Goal: Information Seeking & Learning: Learn about a topic

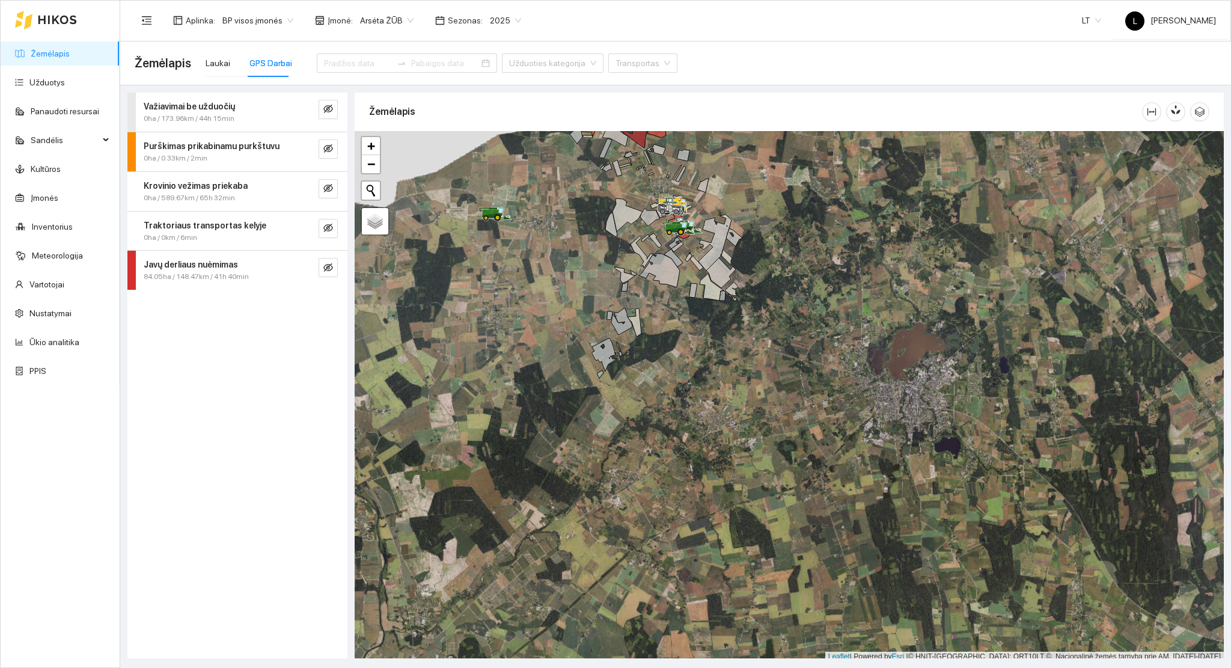
scroll to position [3, 0]
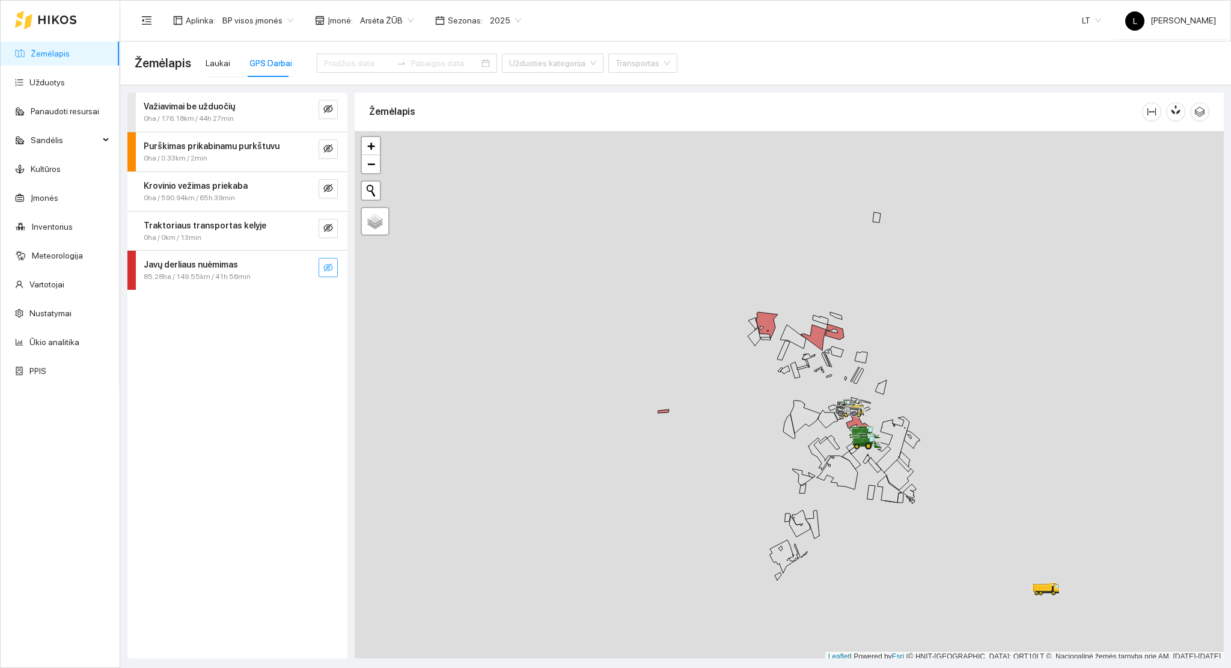
click at [331, 267] on icon "eye-invisible" at bounding box center [328, 268] width 10 height 10
click at [308, 269] on icon "search" at bounding box center [304, 268] width 10 height 10
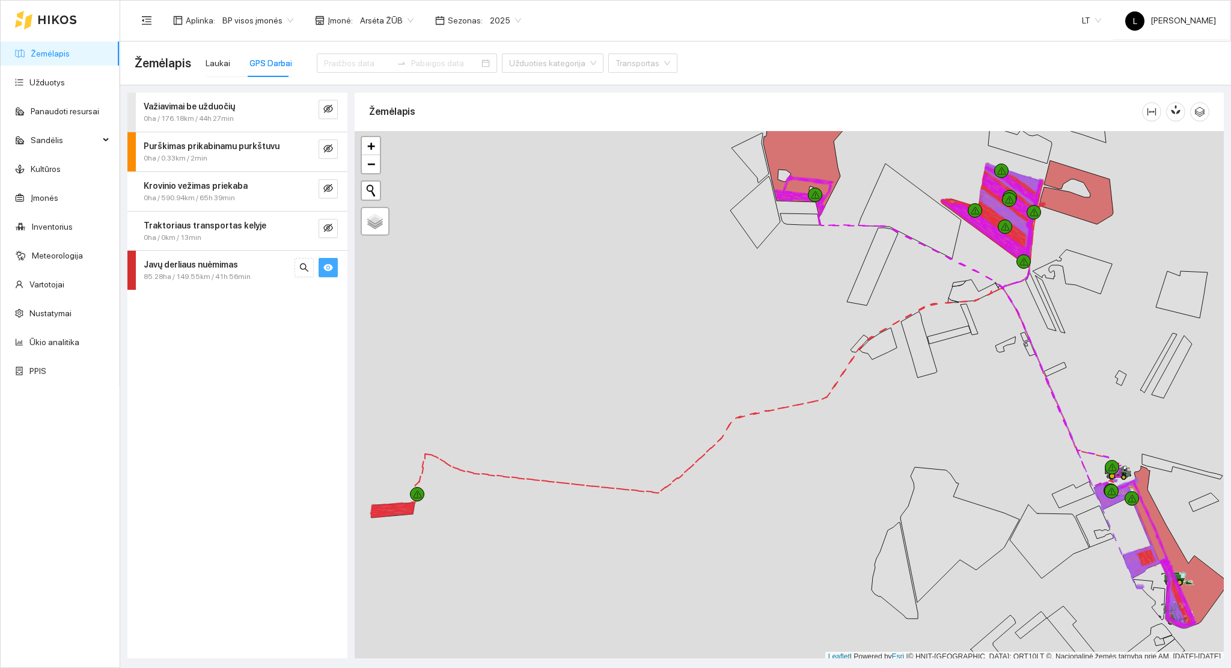
scroll to position [3, 0]
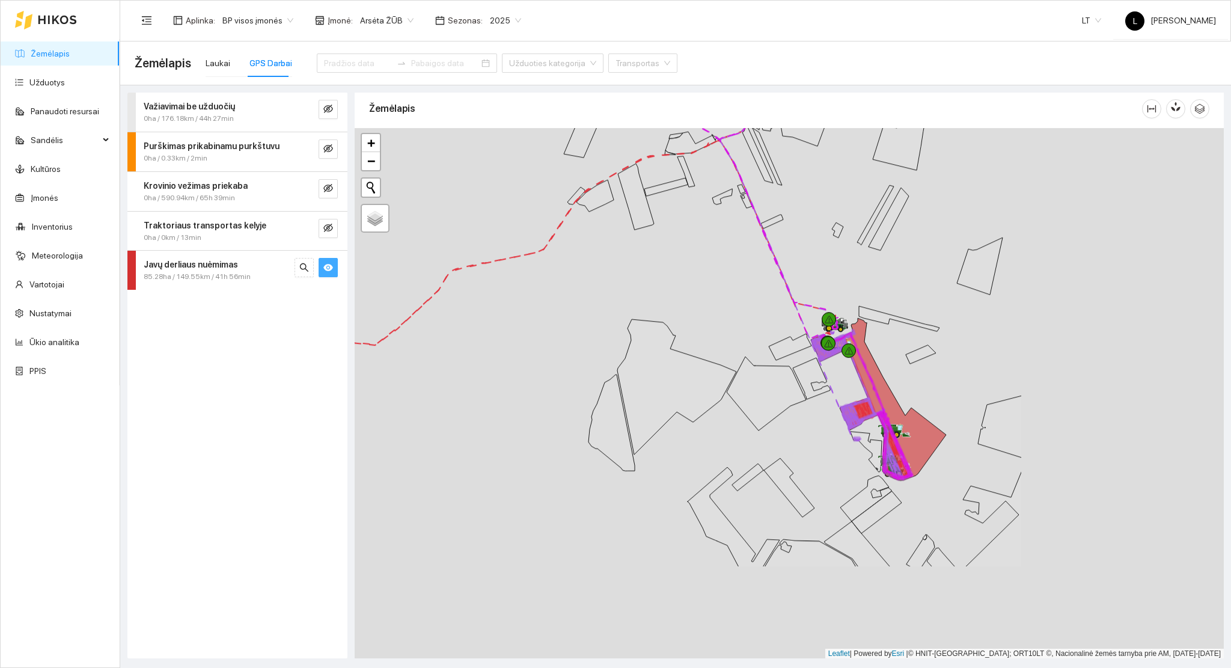
drag, startPoint x: 988, startPoint y: 484, endPoint x: 650, endPoint y: 350, distance: 363.5
click at [622, 314] on div at bounding box center [789, 393] width 869 height 531
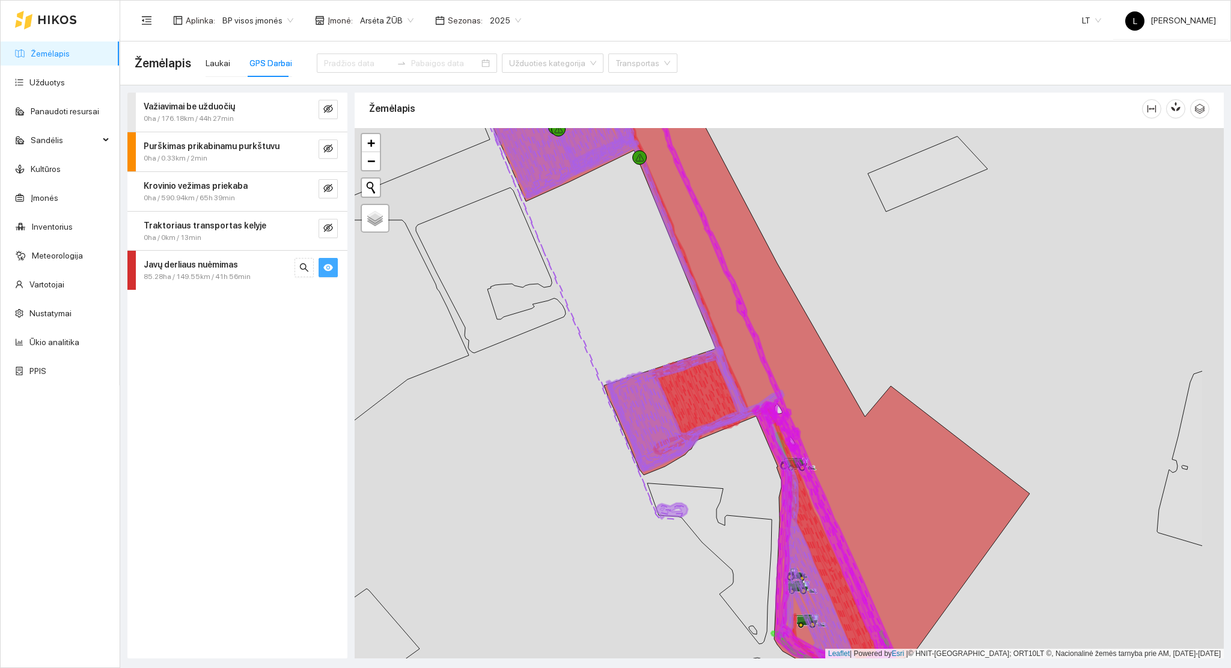
drag, startPoint x: 871, startPoint y: 414, endPoint x: 780, endPoint y: 415, distance: 91.4
click at [780, 415] on icon at bounding box center [781, 426] width 38 height 48
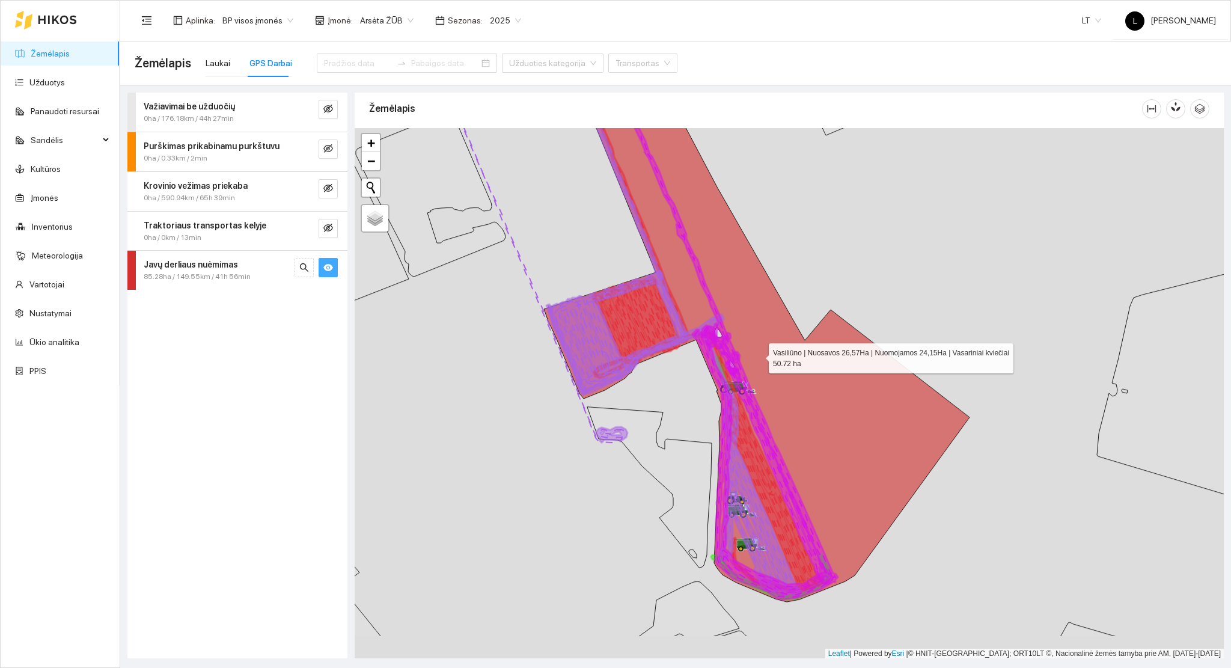
drag, startPoint x: 824, startPoint y: 438, endPoint x: 747, endPoint y: 344, distance: 122.2
click at [748, 344] on icon at bounding box center [699, 300] width 542 height 604
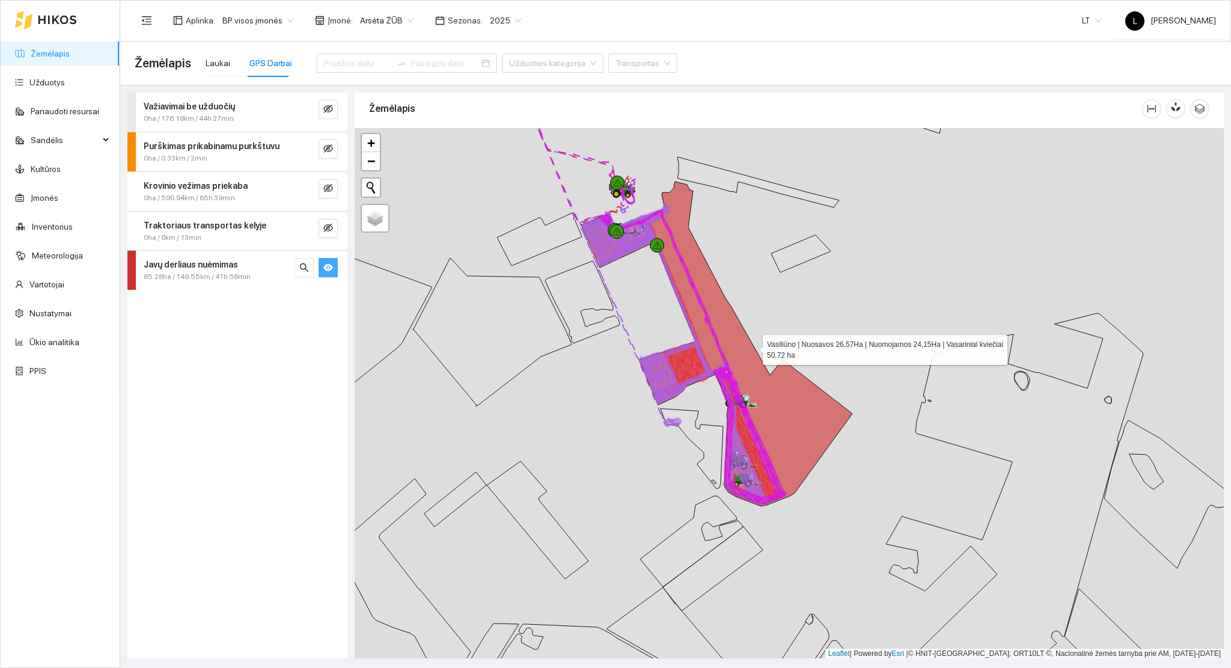
drag, startPoint x: 759, startPoint y: 326, endPoint x: 753, endPoint y: 347, distance: 21.3
click at [753, 347] on icon at bounding box center [716, 344] width 271 height 325
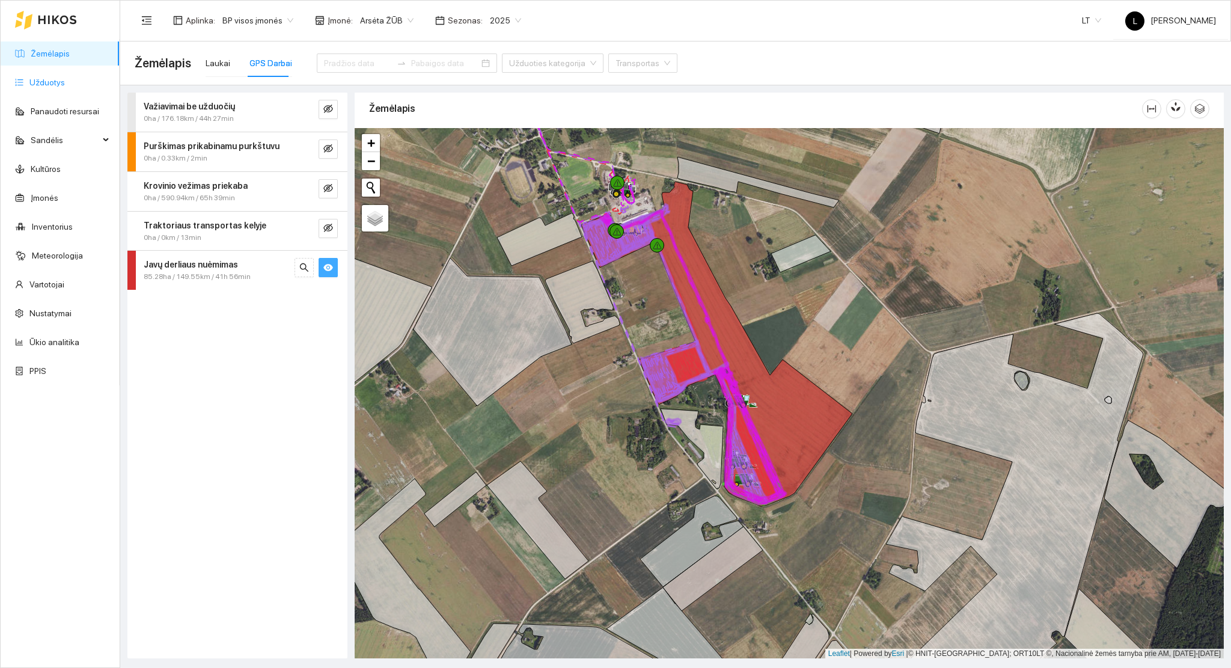
click at [38, 78] on link "Užduotys" at bounding box center [46, 83] width 35 height 10
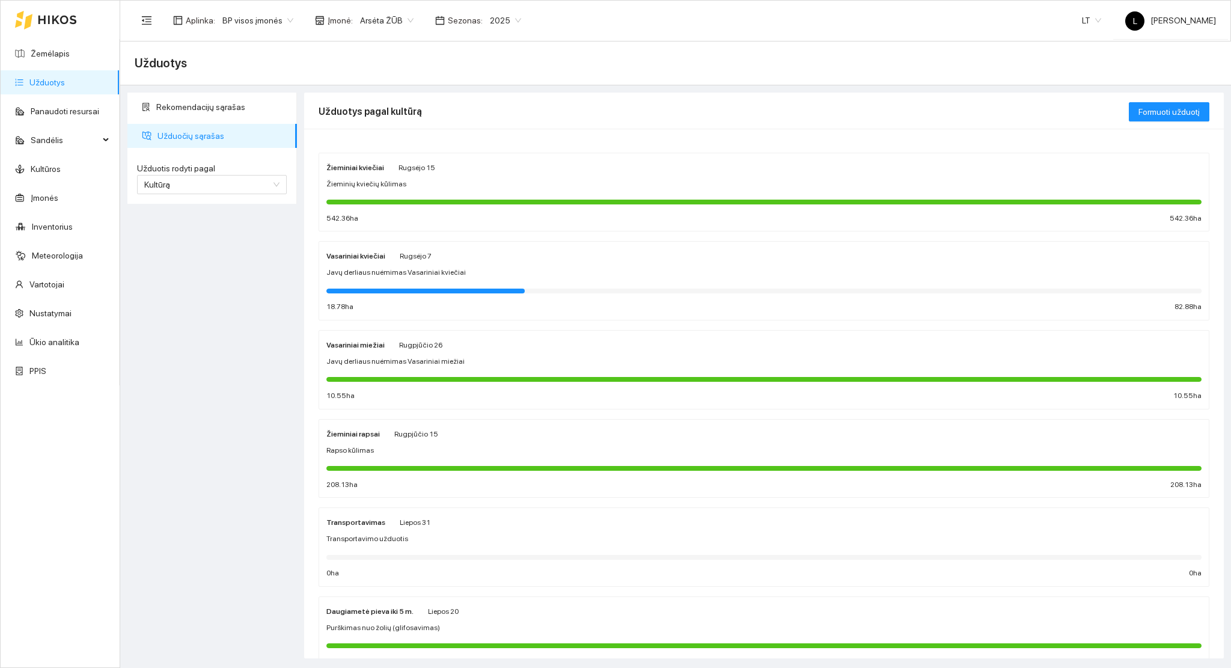
click at [619, 203] on div at bounding box center [763, 202] width 875 height 5
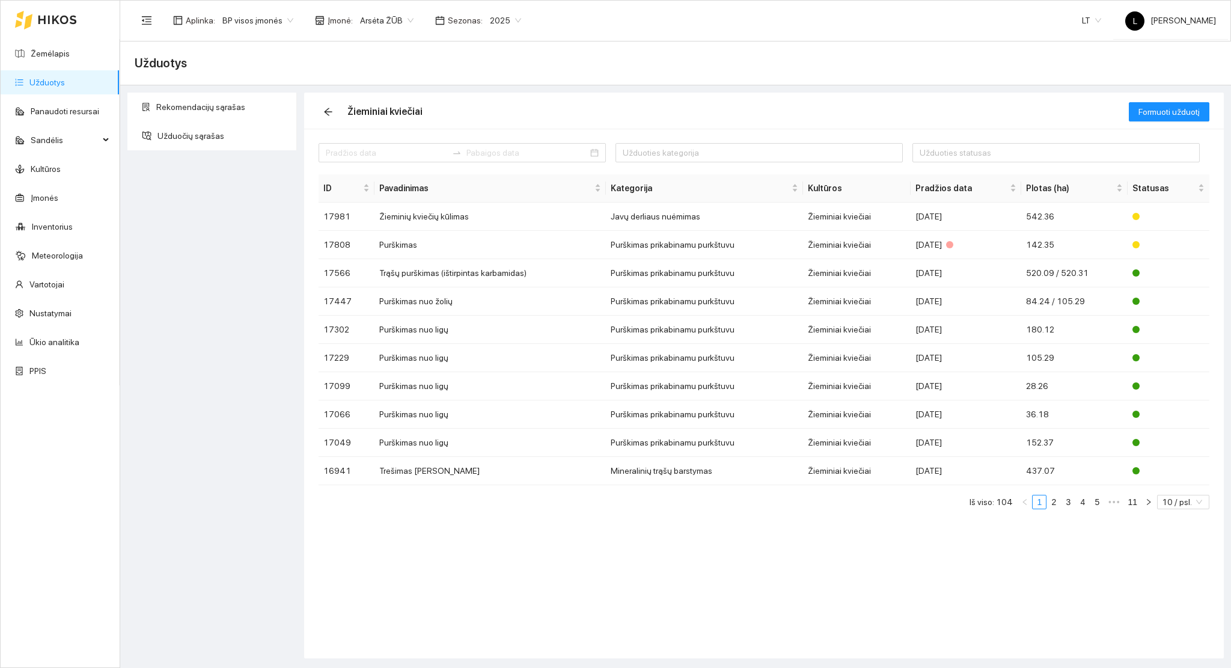
click at [43, 78] on link "Užduotys" at bounding box center [46, 83] width 35 height 10
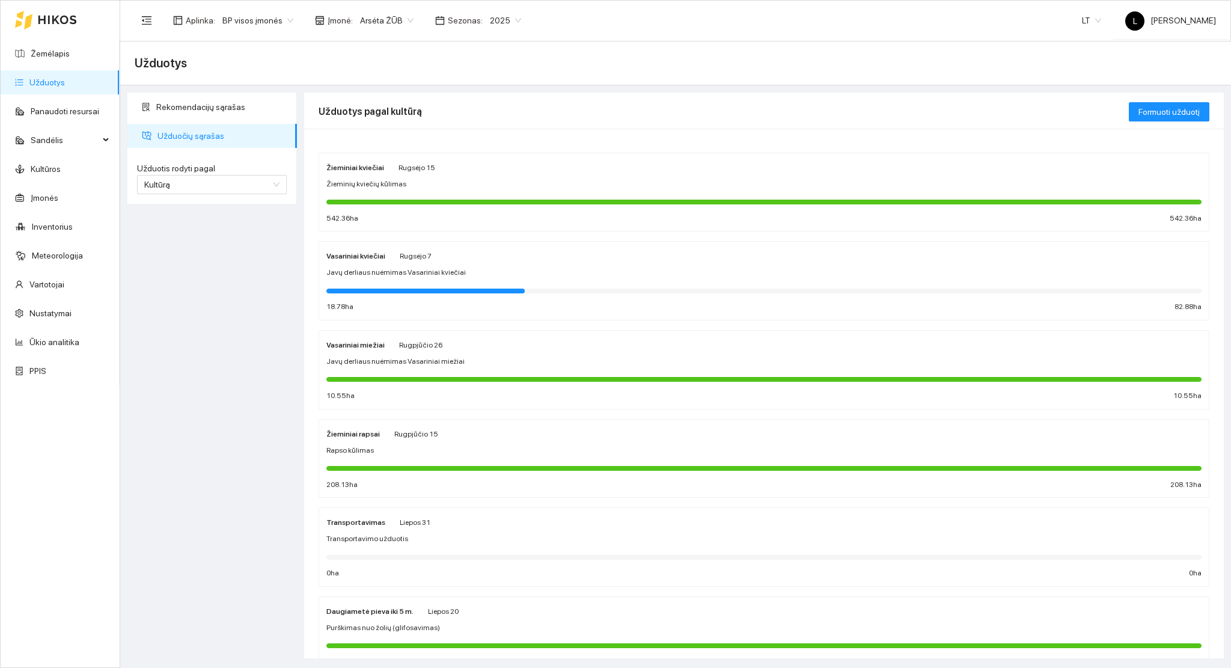
click at [668, 295] on div at bounding box center [763, 289] width 875 height 13
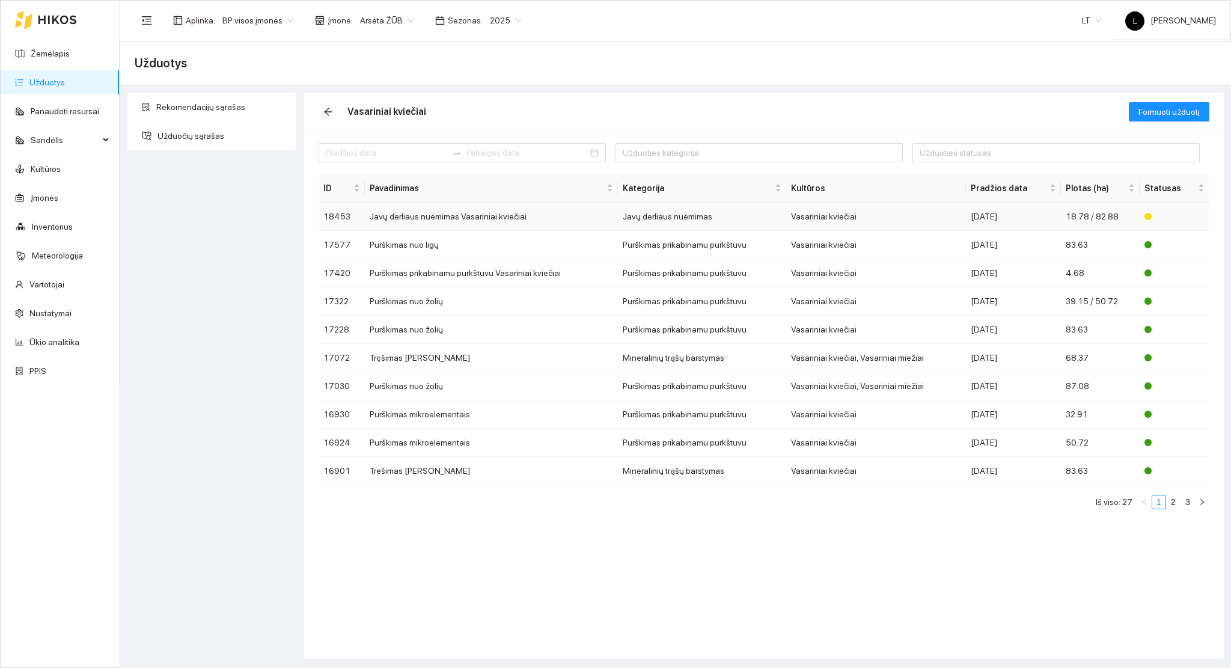
click at [872, 224] on td "Vasariniai kviečiai" at bounding box center [876, 217] width 180 height 28
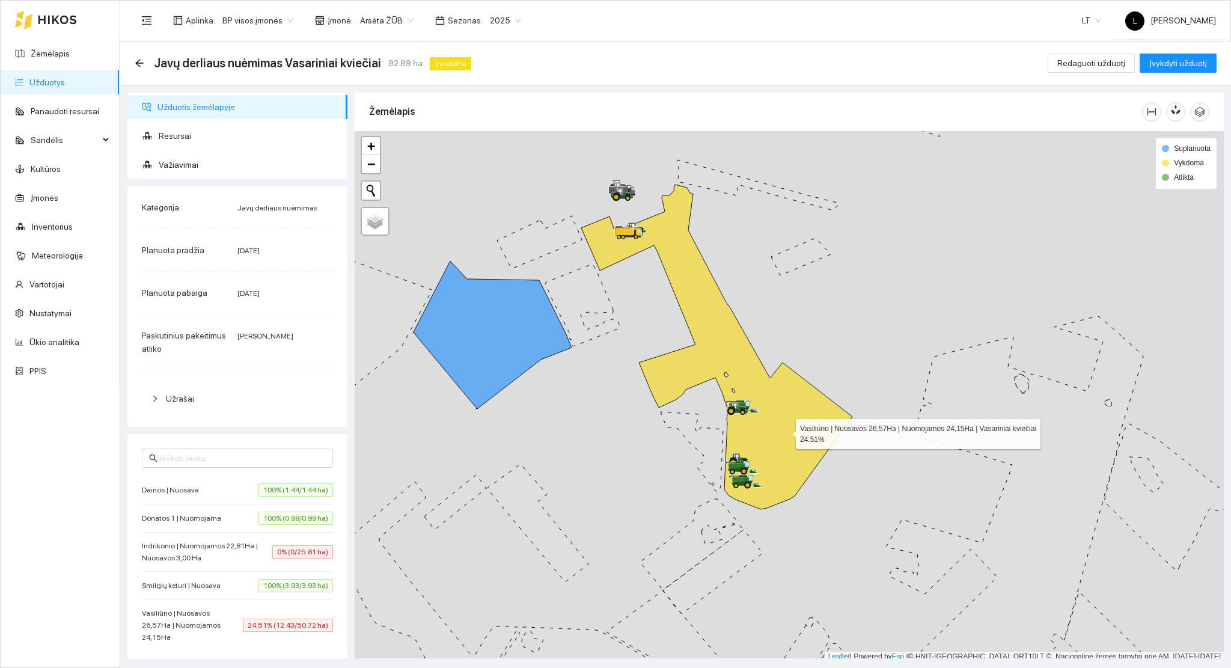
click at [785, 431] on icon at bounding box center [716, 347] width 271 height 325
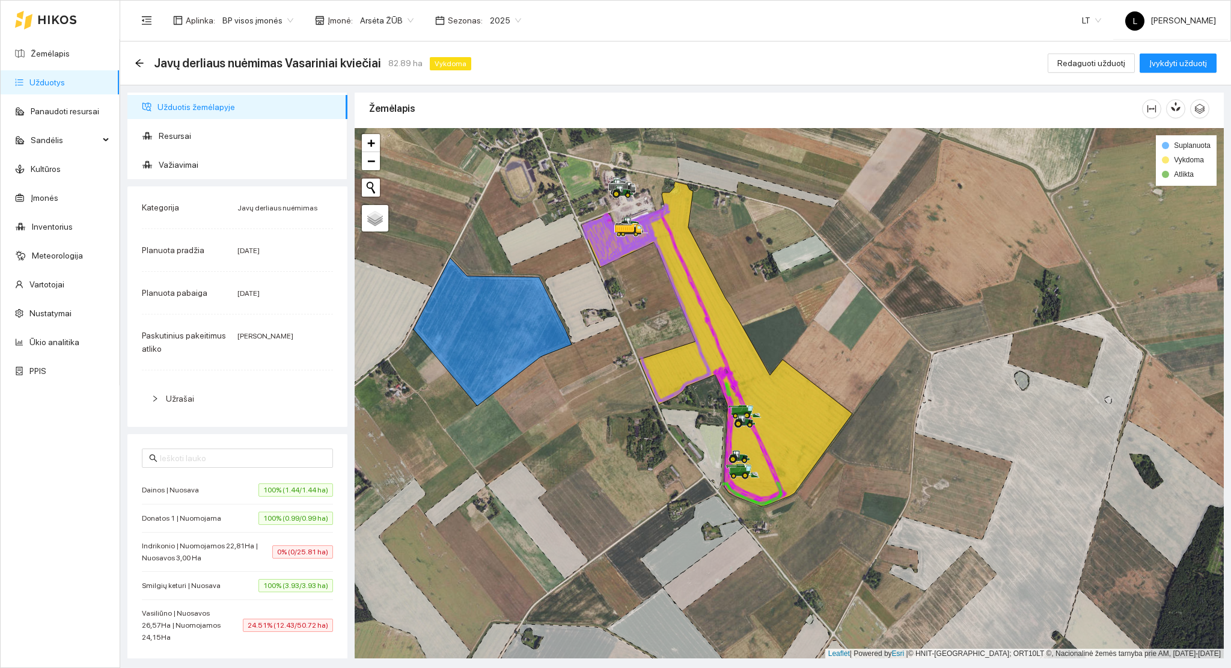
click at [32, 79] on link "Užduotys" at bounding box center [46, 83] width 35 height 10
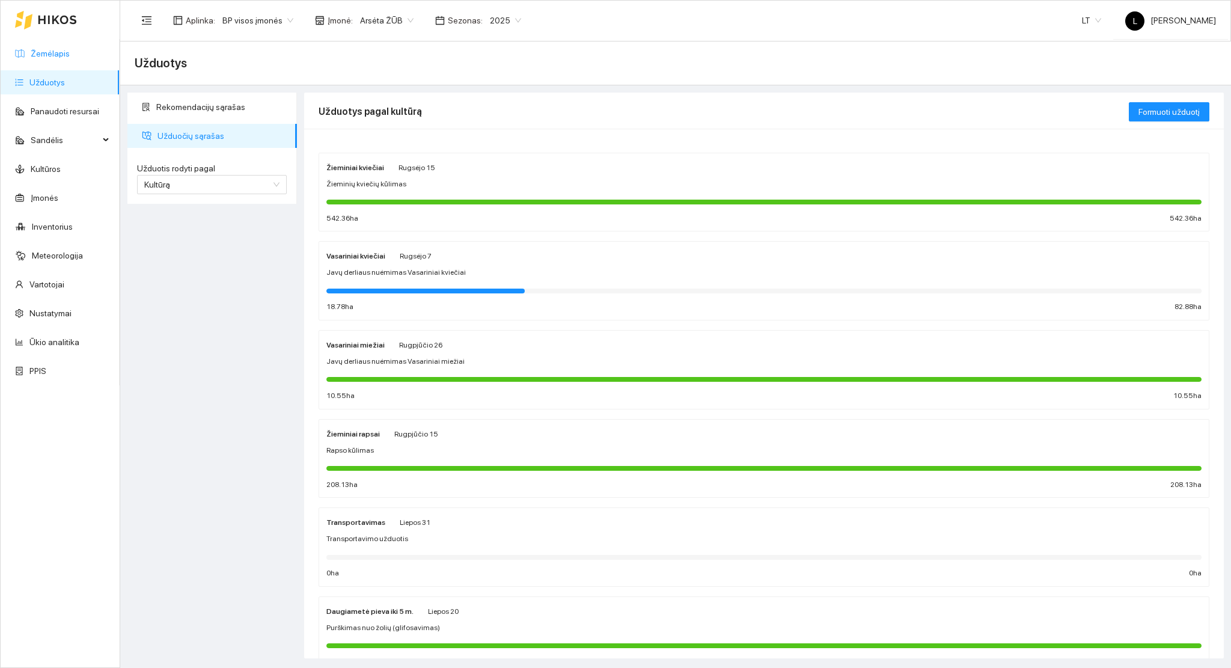
click at [62, 50] on link "Žemėlapis" at bounding box center [50, 54] width 39 height 10
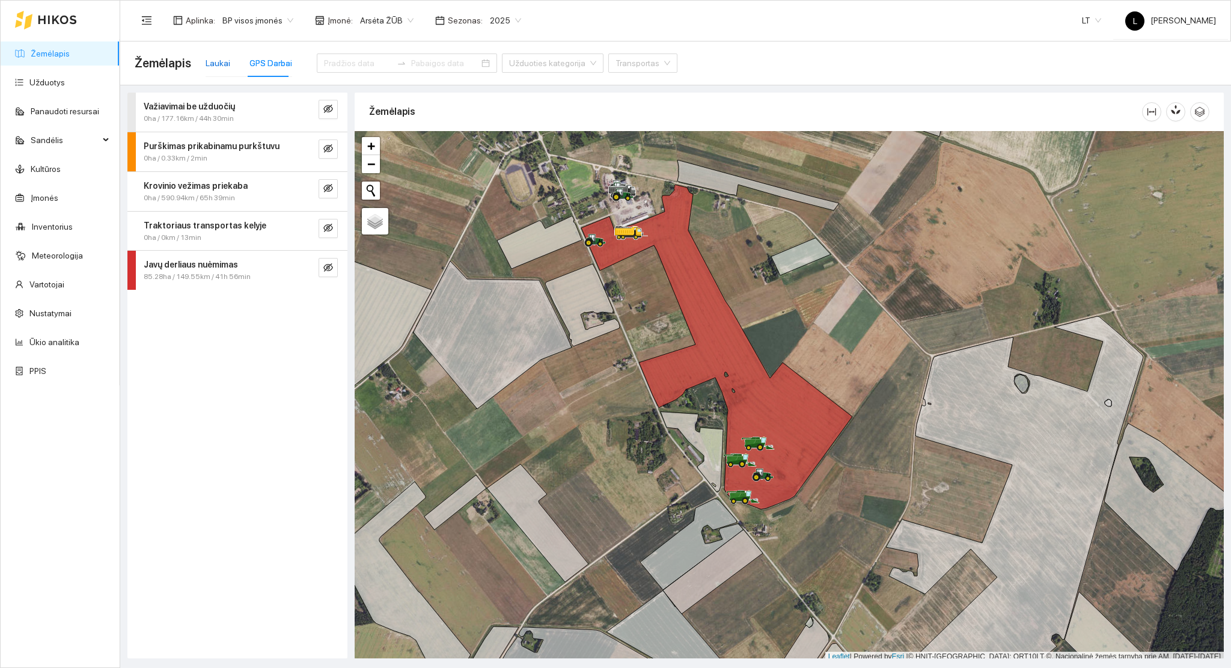
click at [222, 66] on div "Laukai" at bounding box center [218, 63] width 25 height 13
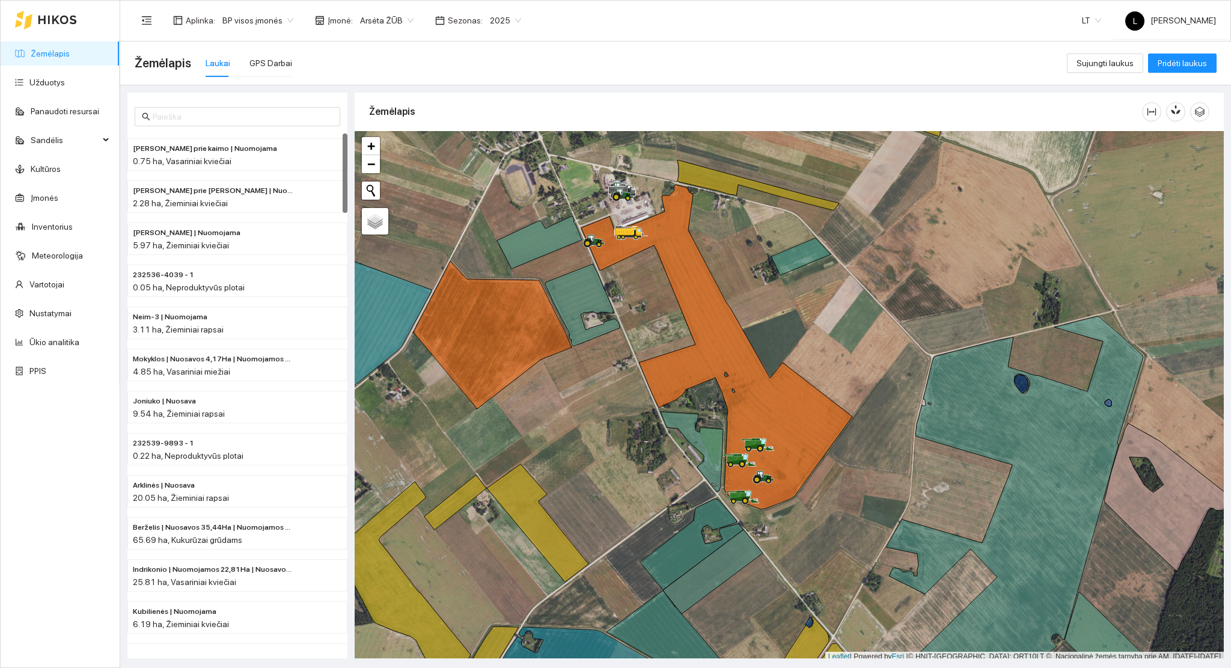
click at [243, 62] on div "Laukai GPS Darbai" at bounding box center [249, 63] width 87 height 28
click at [253, 65] on div "GPS Darbai" at bounding box center [270, 63] width 43 height 13
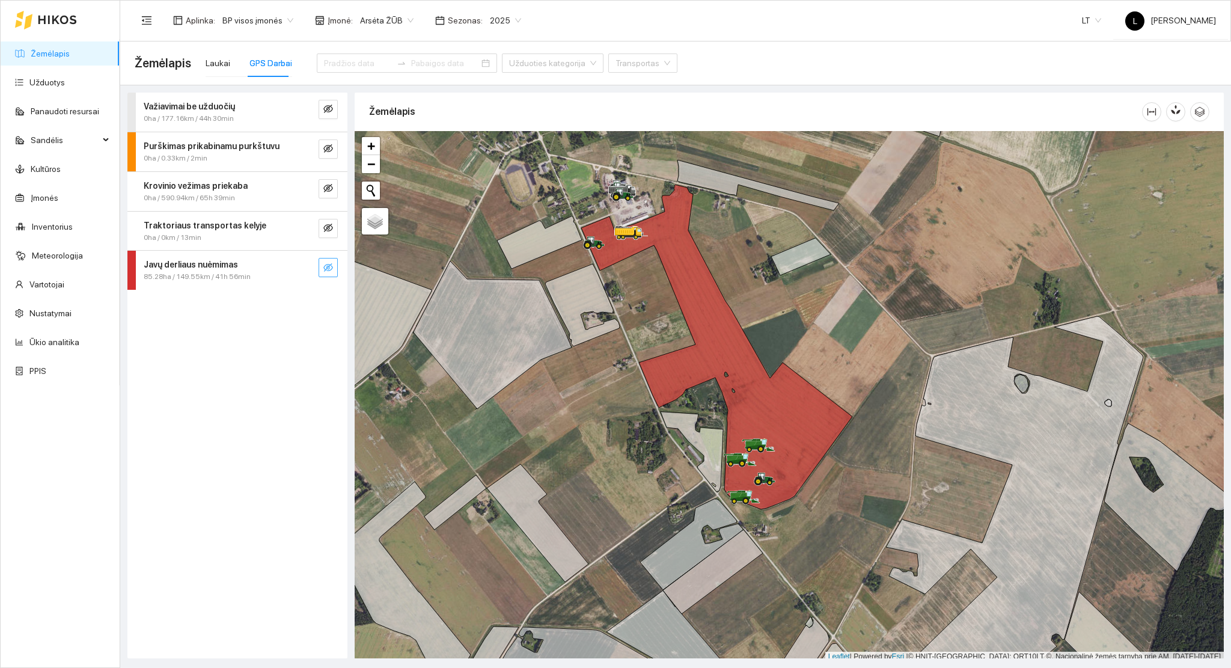
click at [325, 268] on icon "eye-invisible" at bounding box center [328, 268] width 10 height 10
click at [328, 272] on span "eye-invisible" at bounding box center [328, 268] width 10 height 11
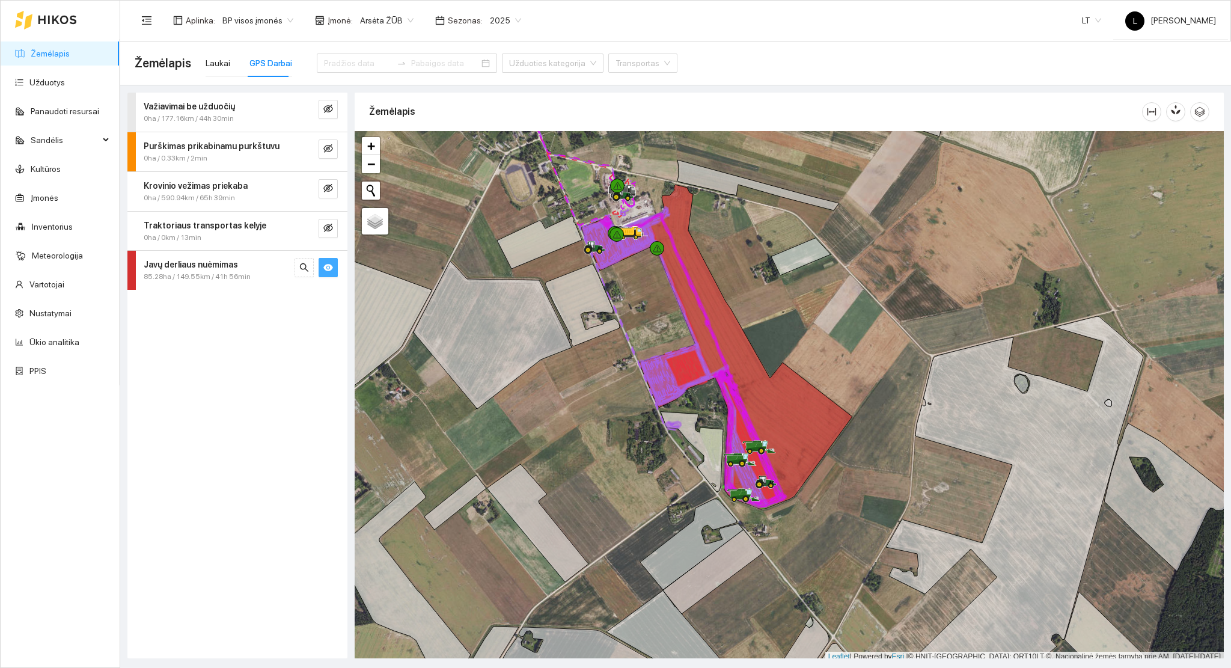
click at [325, 268] on icon "eye" at bounding box center [328, 267] width 10 height 7
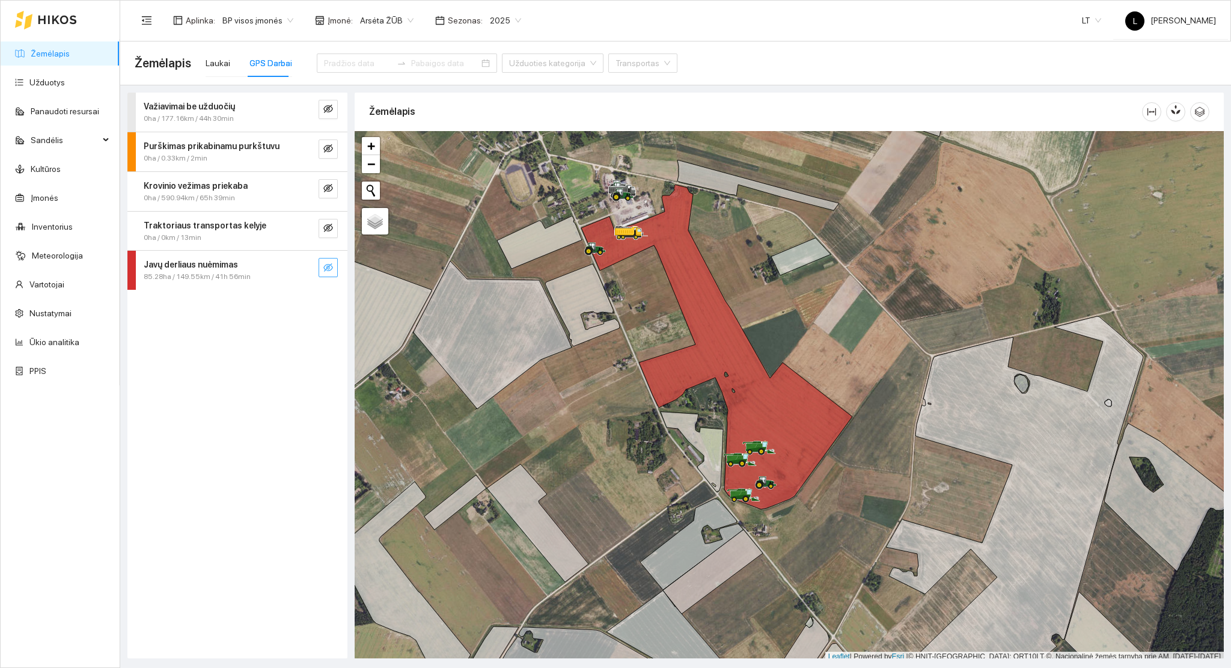
click at [323, 268] on icon "eye-invisible" at bounding box center [328, 268] width 10 height 10
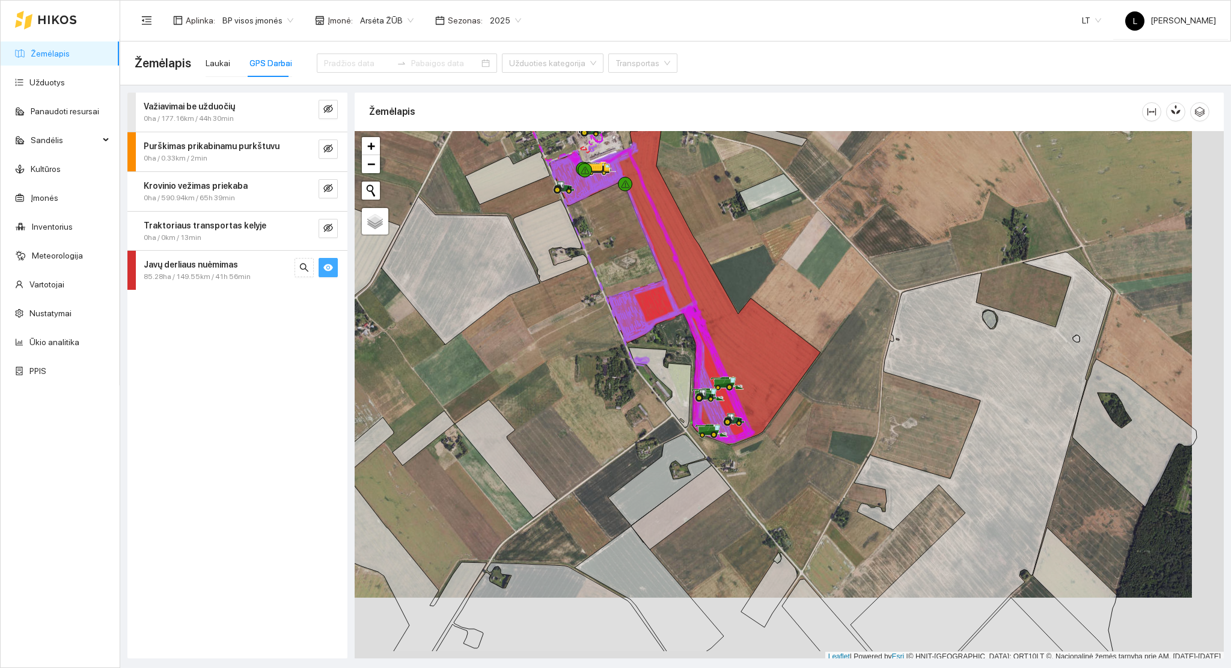
scroll to position [3, 0]
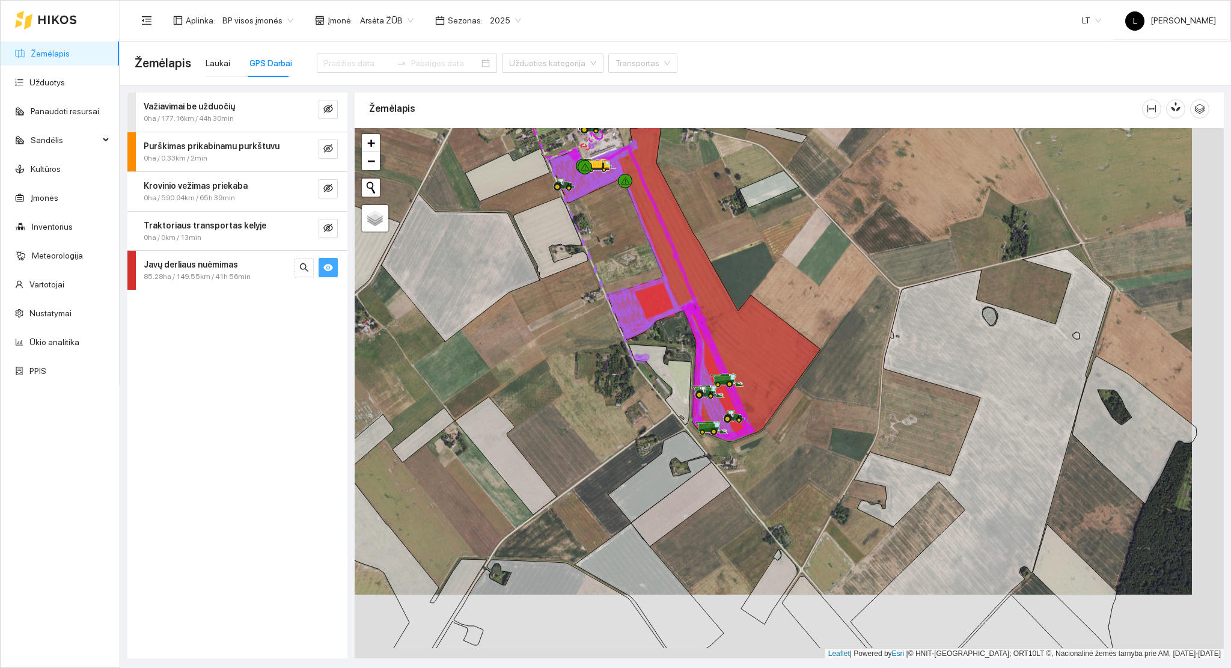
drag, startPoint x: 672, startPoint y: 491, endPoint x: 594, endPoint y: 331, distance: 178.0
click at [587, 306] on div at bounding box center [789, 393] width 869 height 531
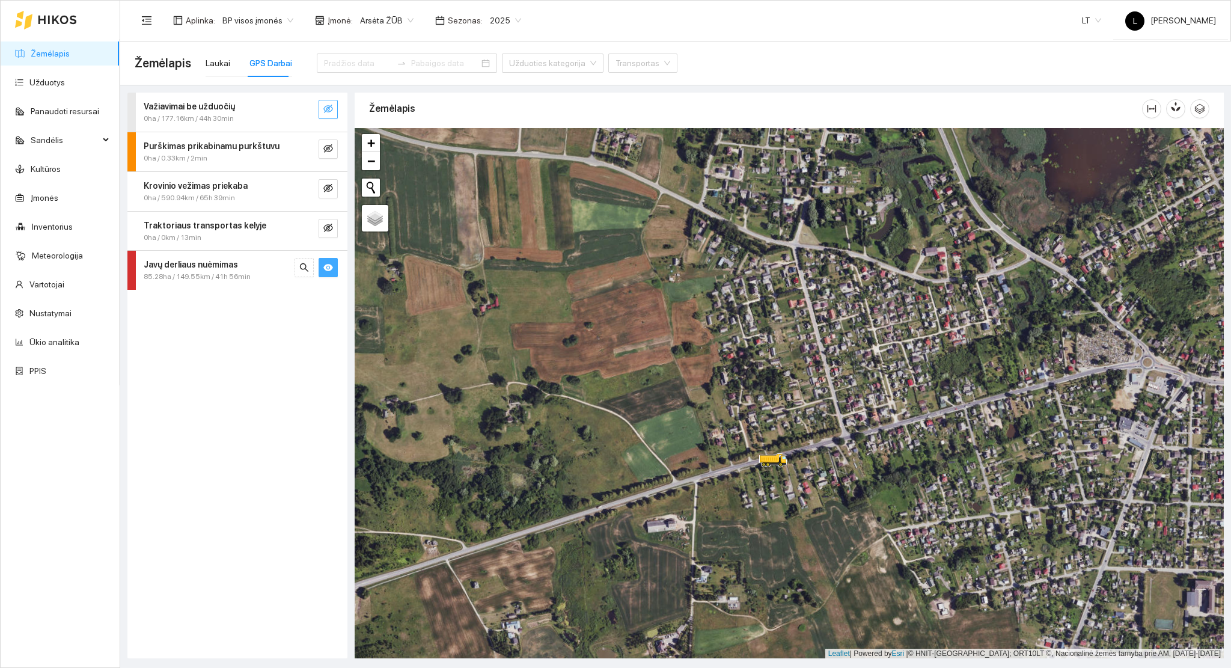
click at [325, 108] on icon "eye-invisible" at bounding box center [328, 109] width 10 height 10
click at [299, 105] on icon "search" at bounding box center [304, 109] width 10 height 10
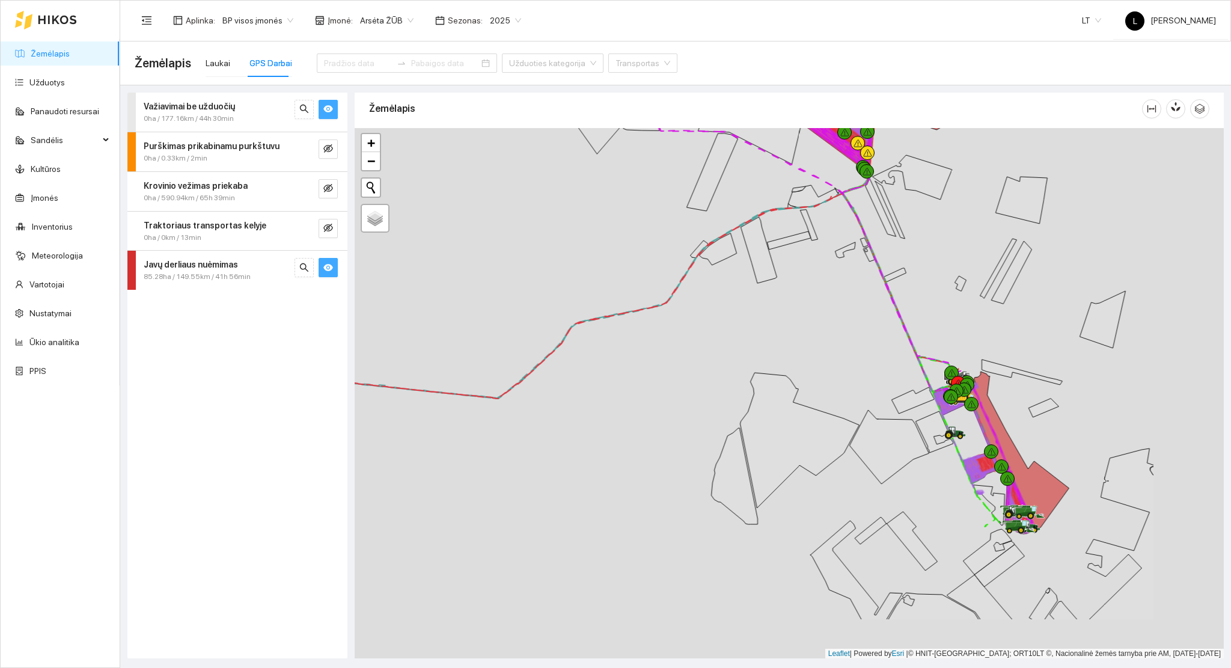
drag, startPoint x: 849, startPoint y: 436, endPoint x: 537, endPoint y: 249, distance: 363.7
click at [740, 373] on icon at bounding box center [799, 440] width 119 height 135
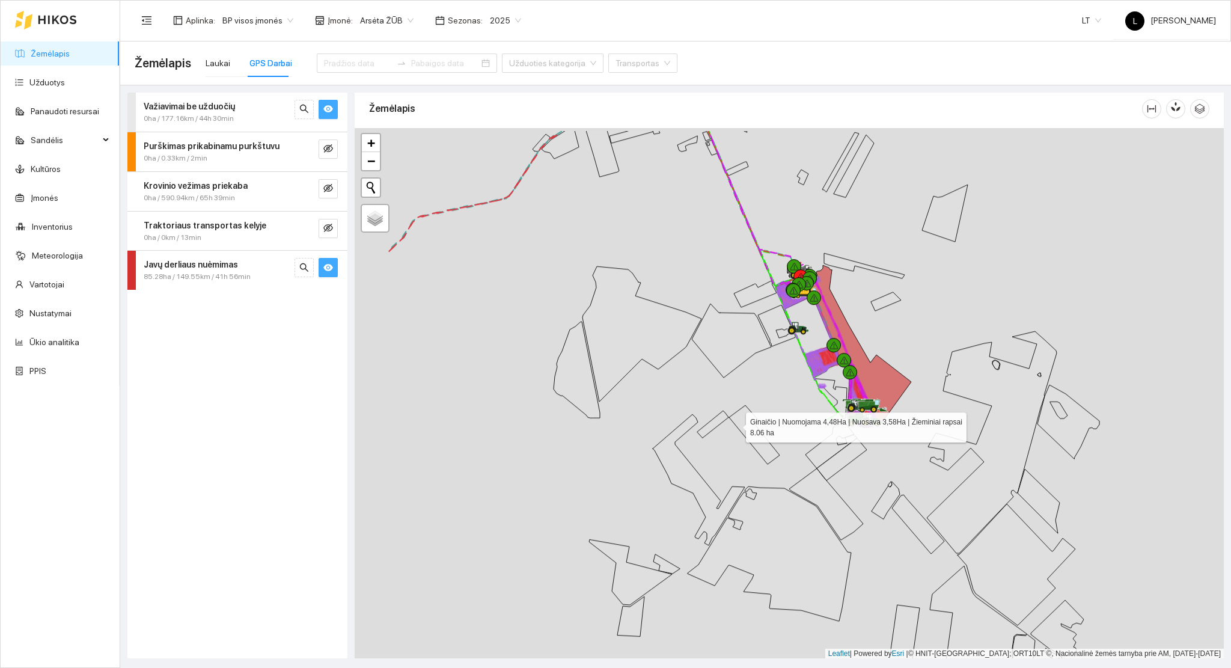
drag, startPoint x: 620, startPoint y: 367, endPoint x: 519, endPoint y: 148, distance: 240.8
click at [729, 405] on icon at bounding box center [754, 434] width 50 height 59
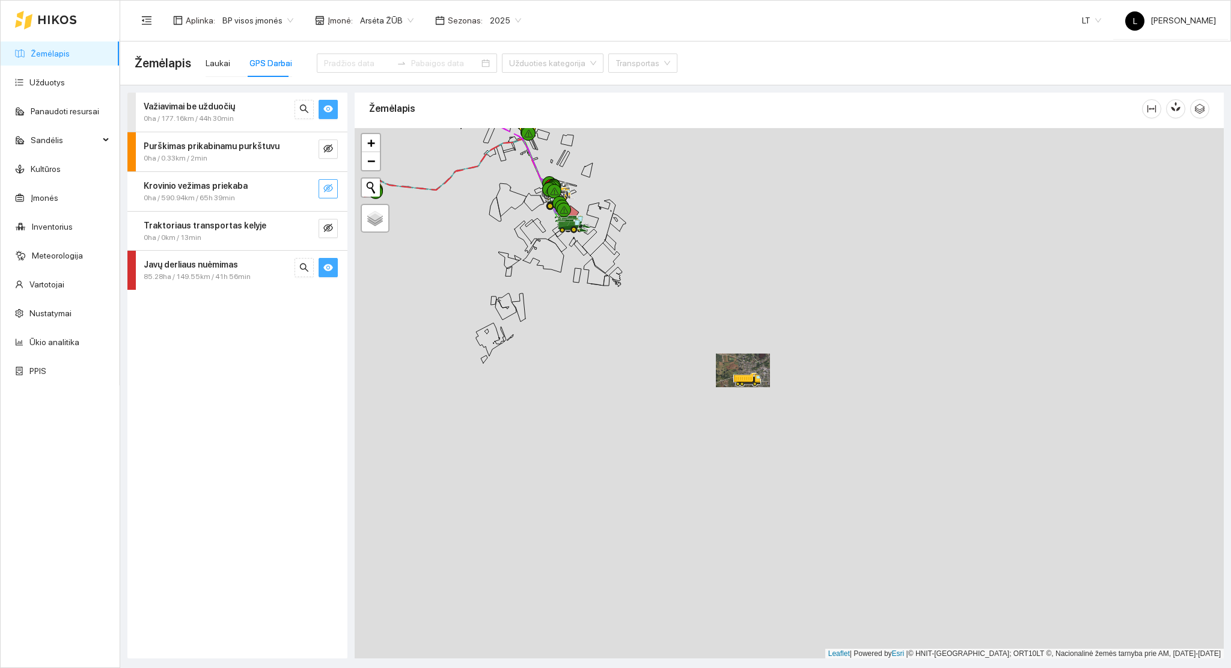
click at [329, 191] on icon "eye-invisible" at bounding box center [328, 188] width 10 height 8
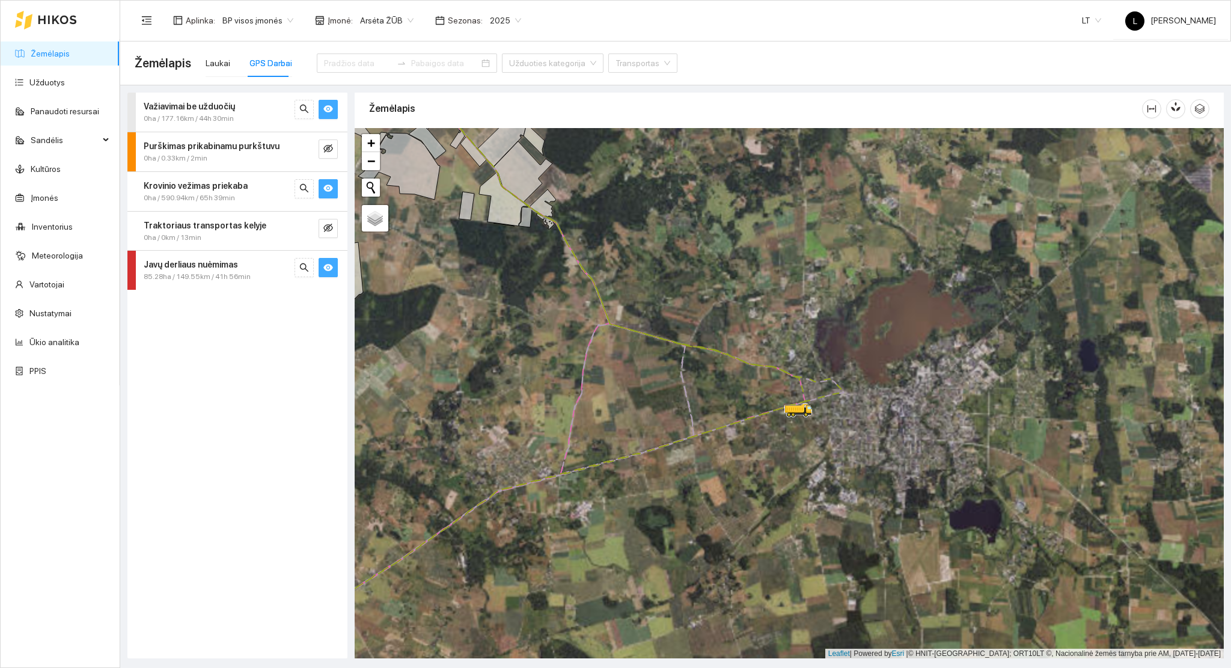
drag, startPoint x: 801, startPoint y: 392, endPoint x: 712, endPoint y: 404, distance: 89.8
click at [746, 400] on div at bounding box center [789, 393] width 869 height 531
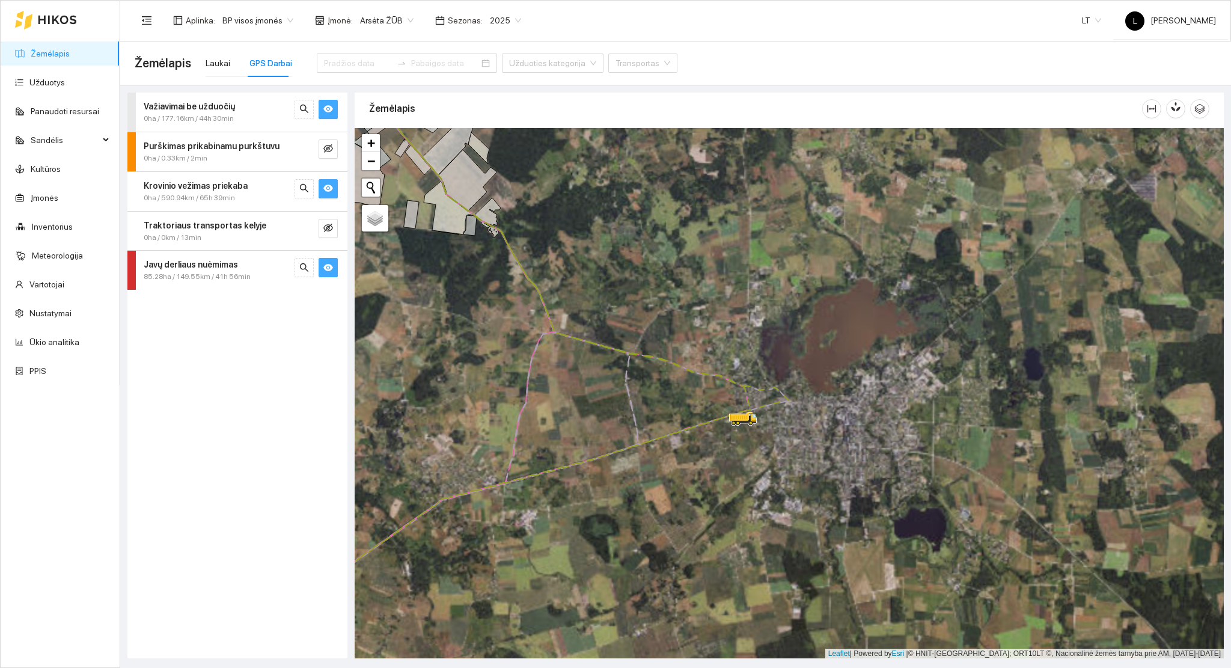
click at [252, 192] on div "0ha / 590.94km / 65h 39min" at bounding box center [217, 197] width 147 height 11
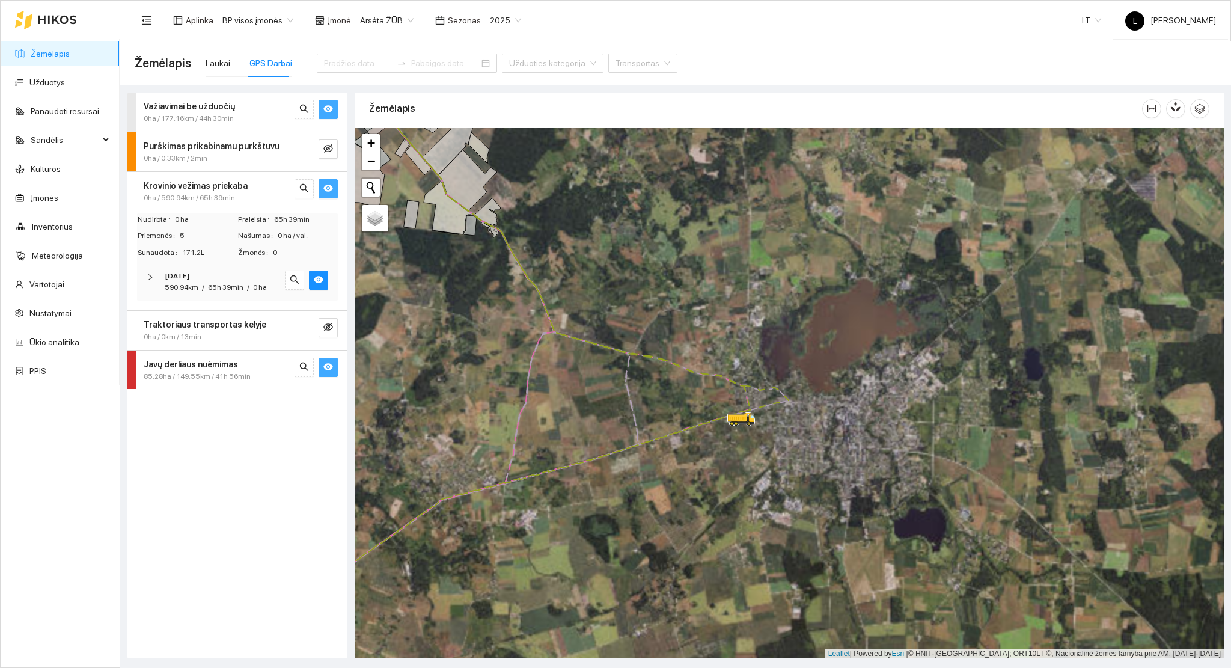
drag, startPoint x: 228, startPoint y: 280, endPoint x: 237, endPoint y: 284, distance: 10.2
click at [227, 280] on div "[DATE]" at bounding box center [221, 276] width 112 height 11
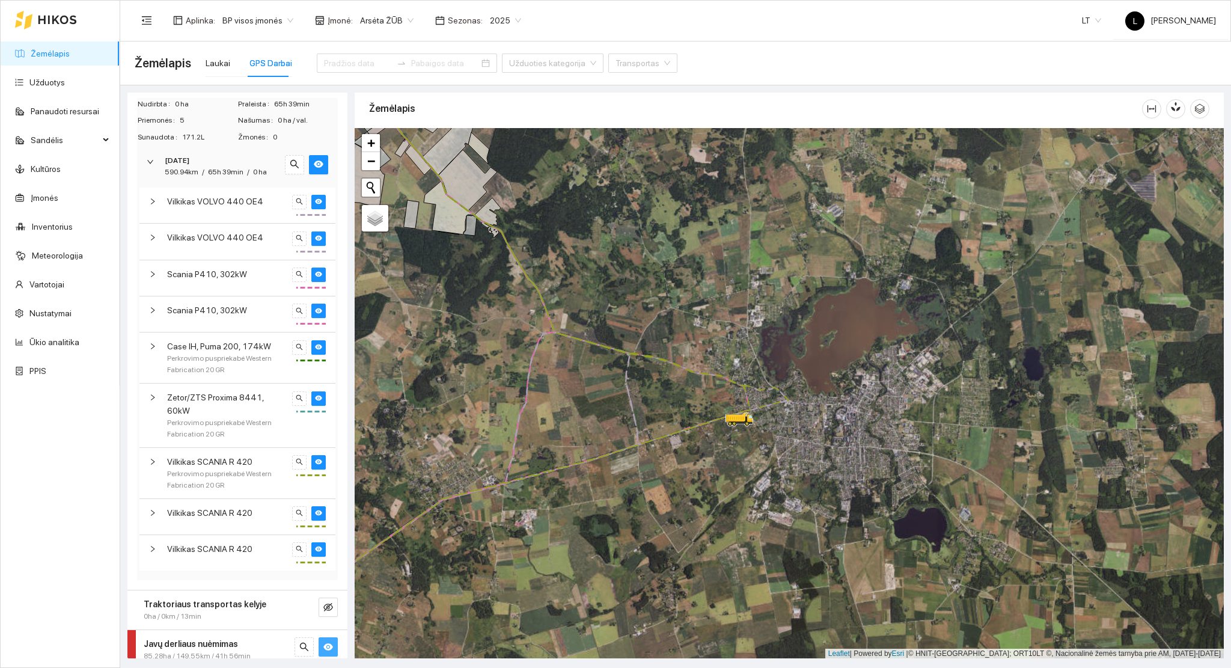
scroll to position [125, 0]
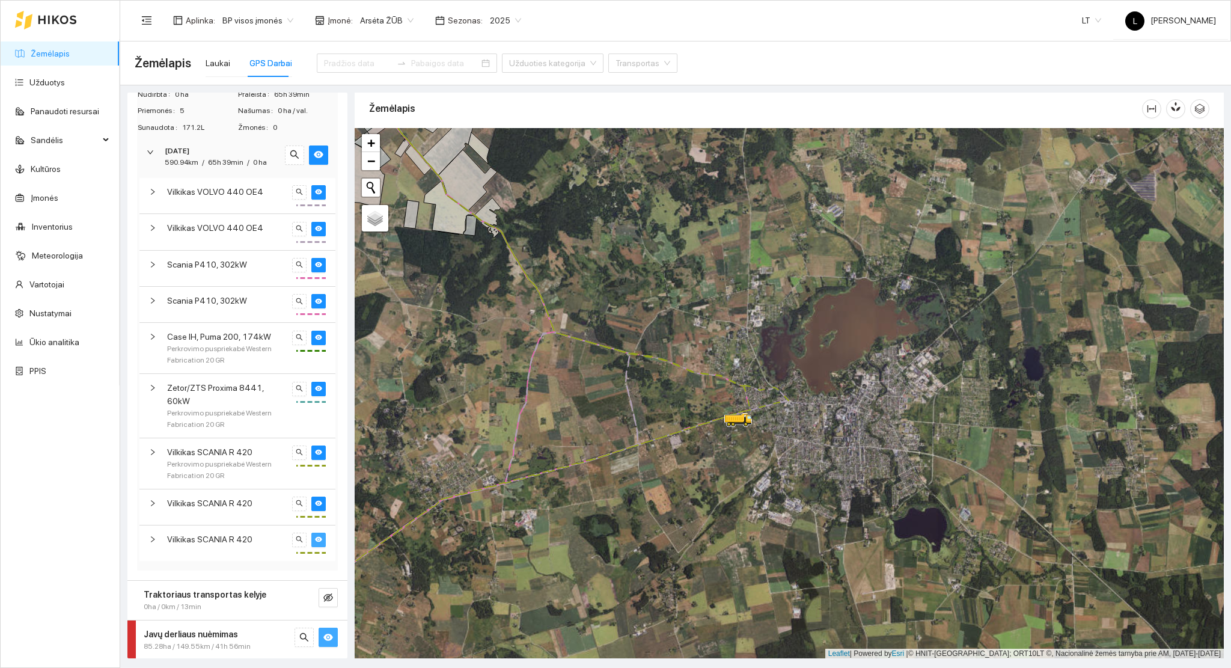
click at [315, 536] on icon "eye" at bounding box center [318, 539] width 7 height 7
click at [315, 536] on icon "eye-invisible" at bounding box center [318, 539] width 7 height 7
click at [315, 504] on icon "eye" at bounding box center [318, 503] width 7 height 7
click at [315, 505] on icon "eye-invisible" at bounding box center [318, 503] width 7 height 7
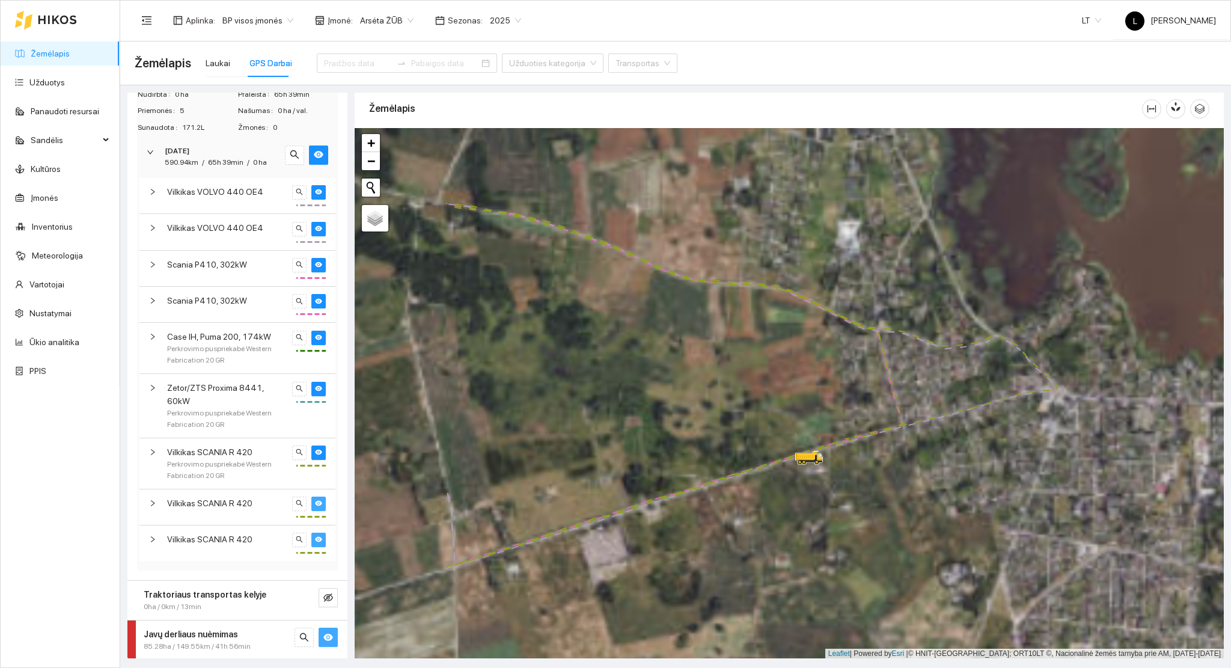
drag, startPoint x: 655, startPoint y: 414, endPoint x: 841, endPoint y: 384, distance: 188.2
click at [841, 384] on div at bounding box center [789, 393] width 869 height 531
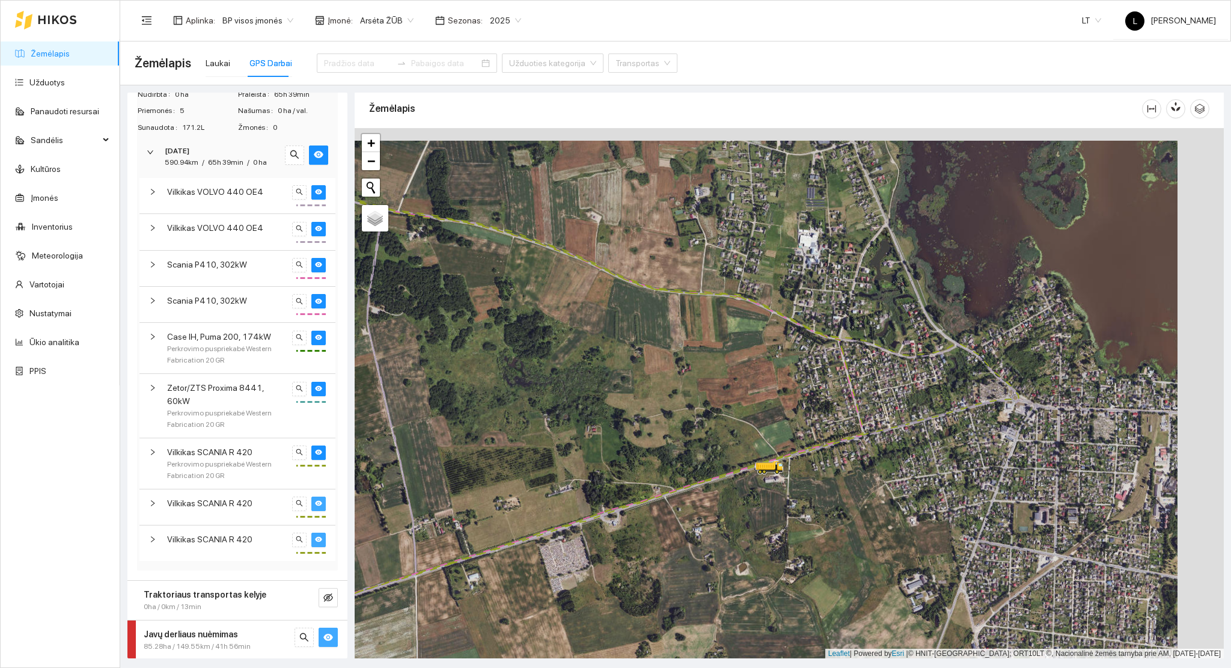
drag, startPoint x: 818, startPoint y: 402, endPoint x: 712, endPoint y: 442, distance: 113.2
click at [712, 442] on div at bounding box center [789, 393] width 869 height 531
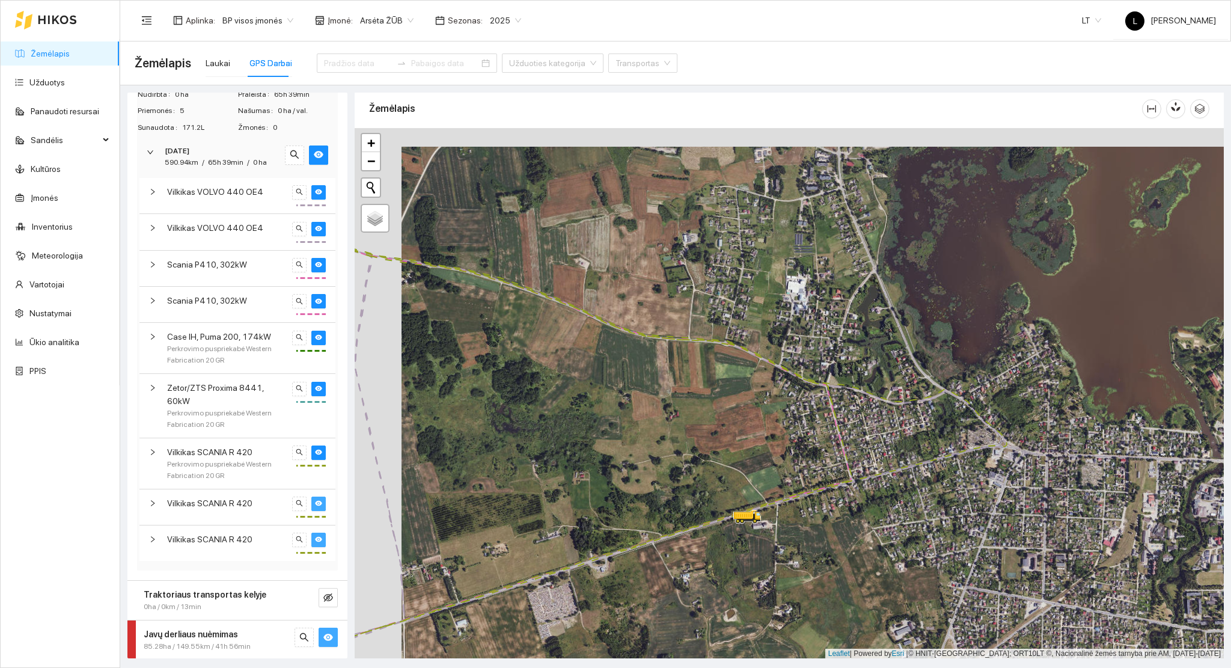
drag, startPoint x: 639, startPoint y: 399, endPoint x: 807, endPoint y: 454, distance: 176.6
click at [804, 454] on div at bounding box center [789, 393] width 869 height 531
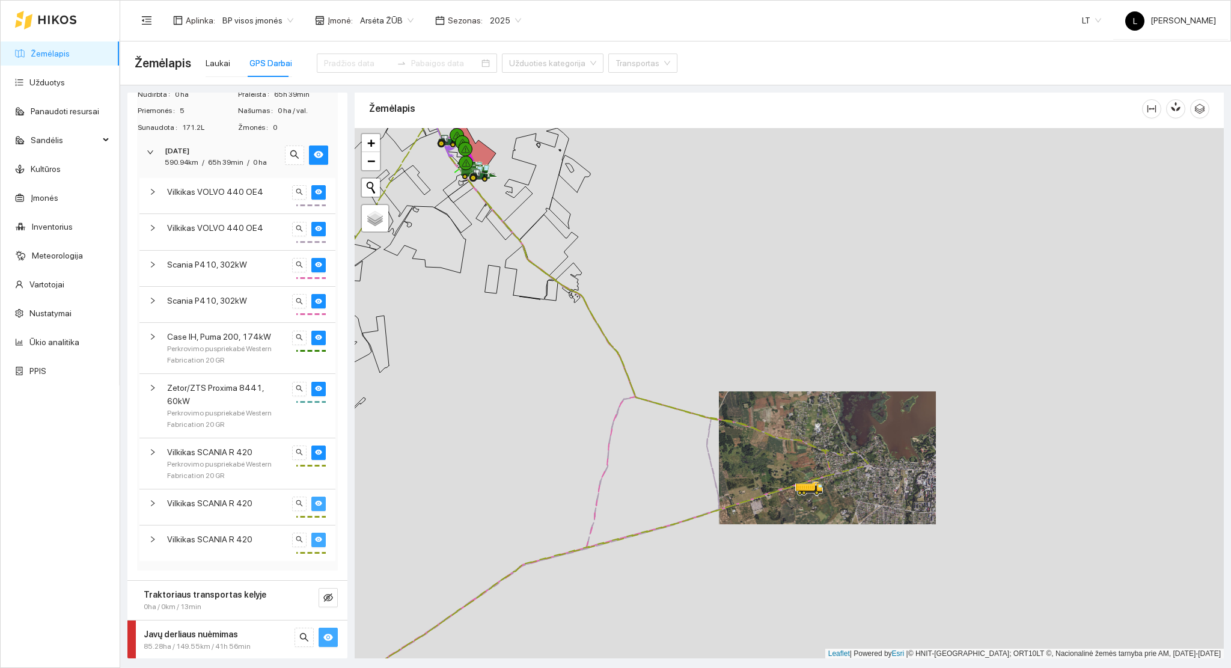
drag, startPoint x: 628, startPoint y: 400, endPoint x: 751, endPoint y: 462, distance: 137.9
click at [751, 462] on div at bounding box center [789, 393] width 869 height 531
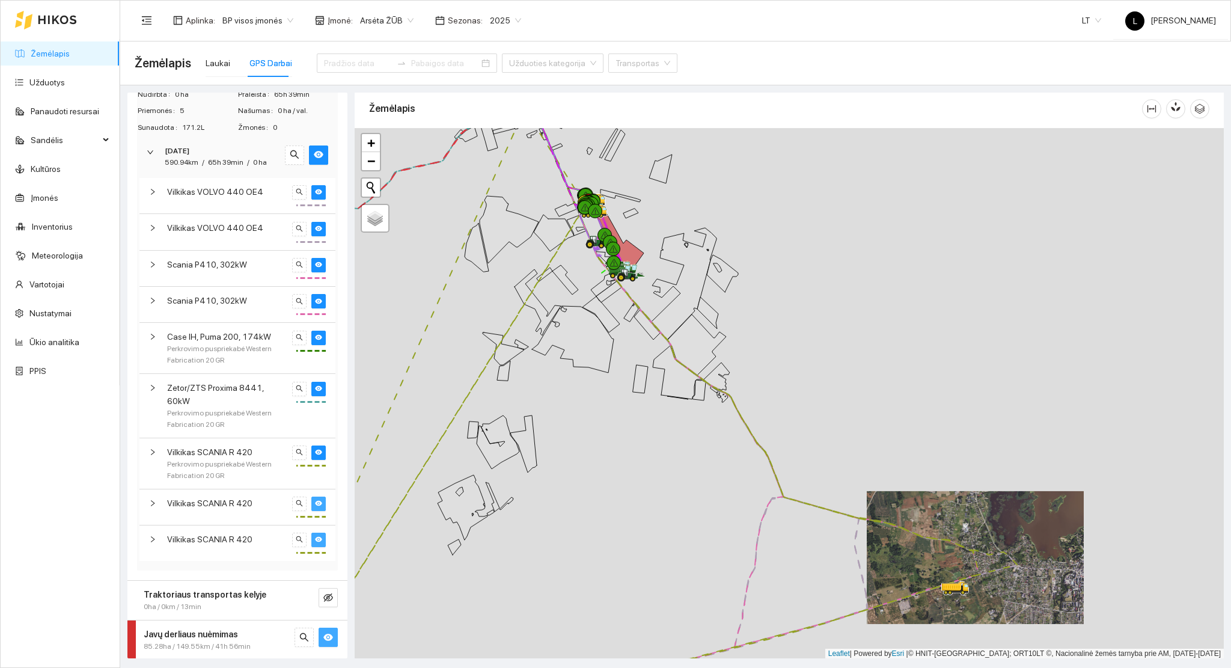
drag, startPoint x: 720, startPoint y: 491, endPoint x: 798, endPoint y: 576, distance: 115.7
click at [798, 576] on div at bounding box center [789, 393] width 869 height 531
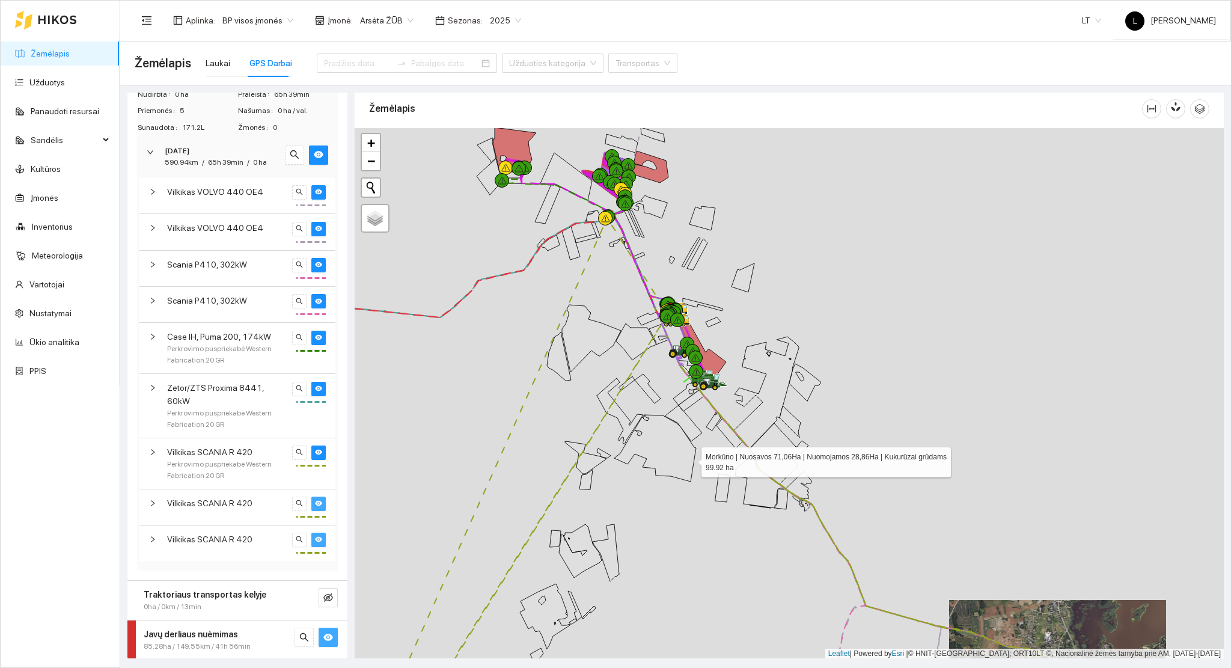
drag, startPoint x: 691, startPoint y: 454, endPoint x: 693, endPoint y: 486, distance: 32.6
click at [693, 482] on icon at bounding box center [655, 448] width 82 height 67
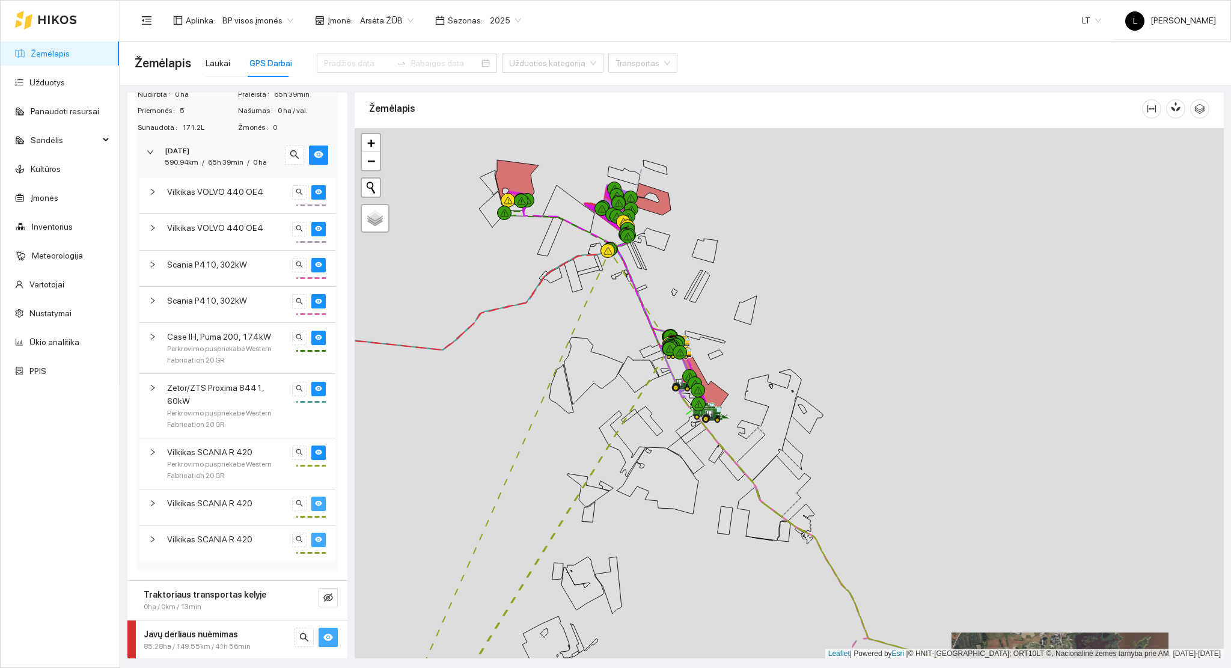
click at [70, 52] on link "Žemėlapis" at bounding box center [50, 54] width 39 height 10
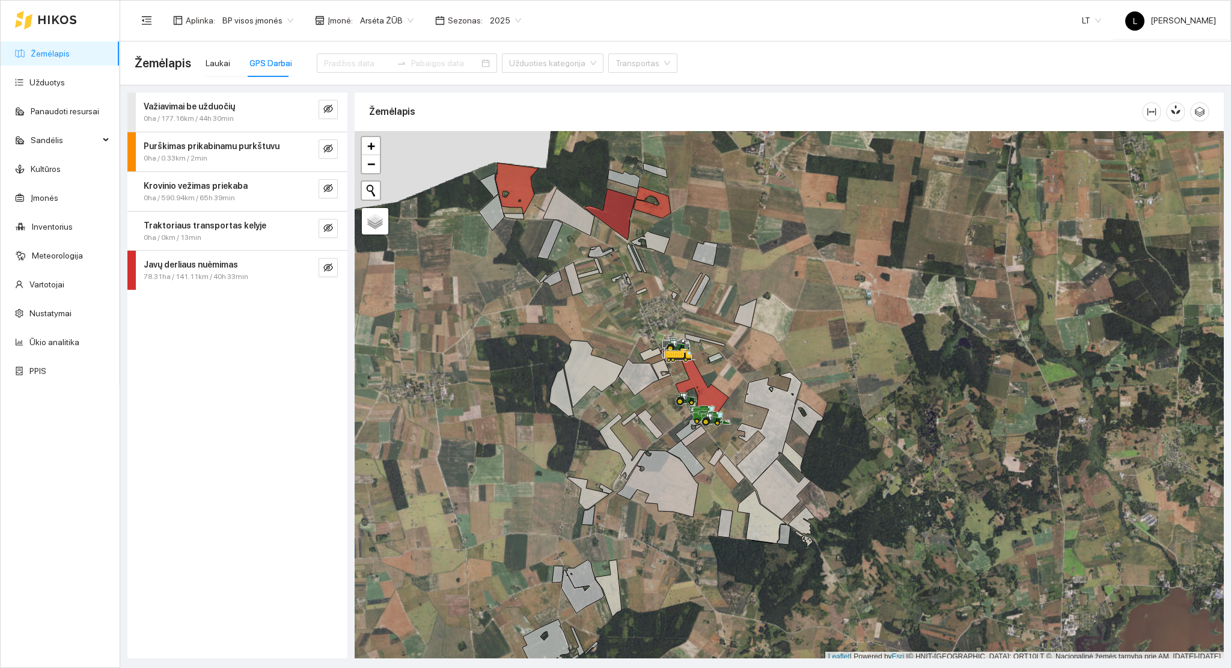
scroll to position [3, 0]
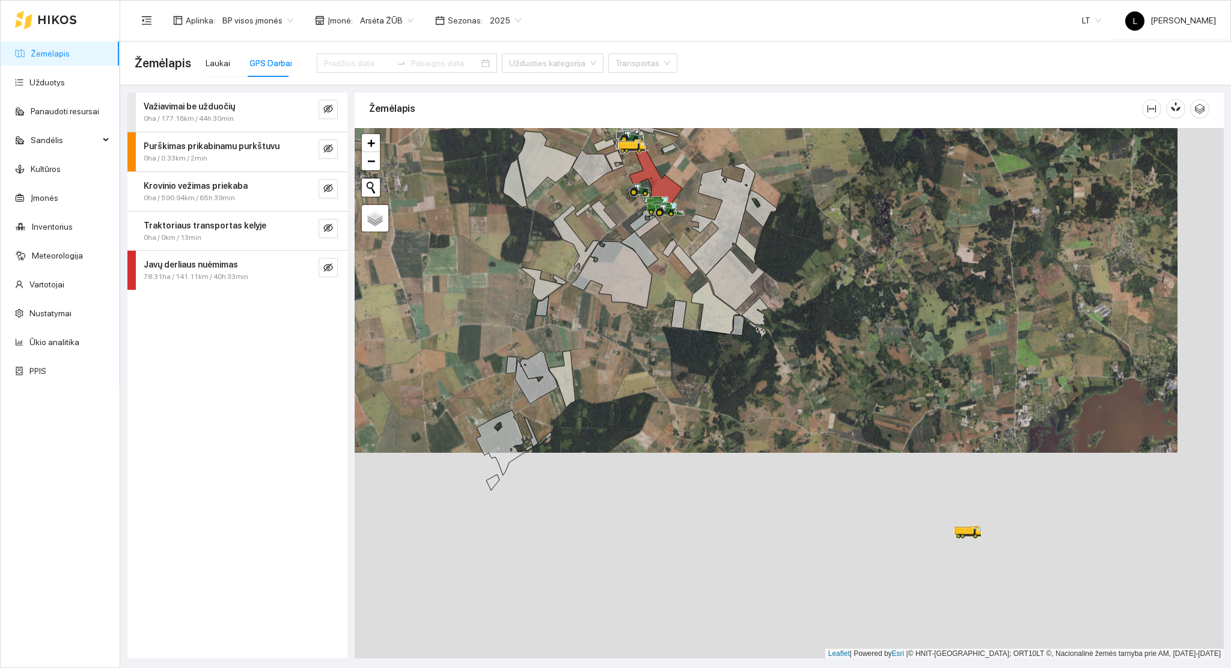
drag, startPoint x: 712, startPoint y: 477, endPoint x: 667, endPoint y: 282, distance: 200.6
click at [647, 205] on div at bounding box center [789, 393] width 869 height 531
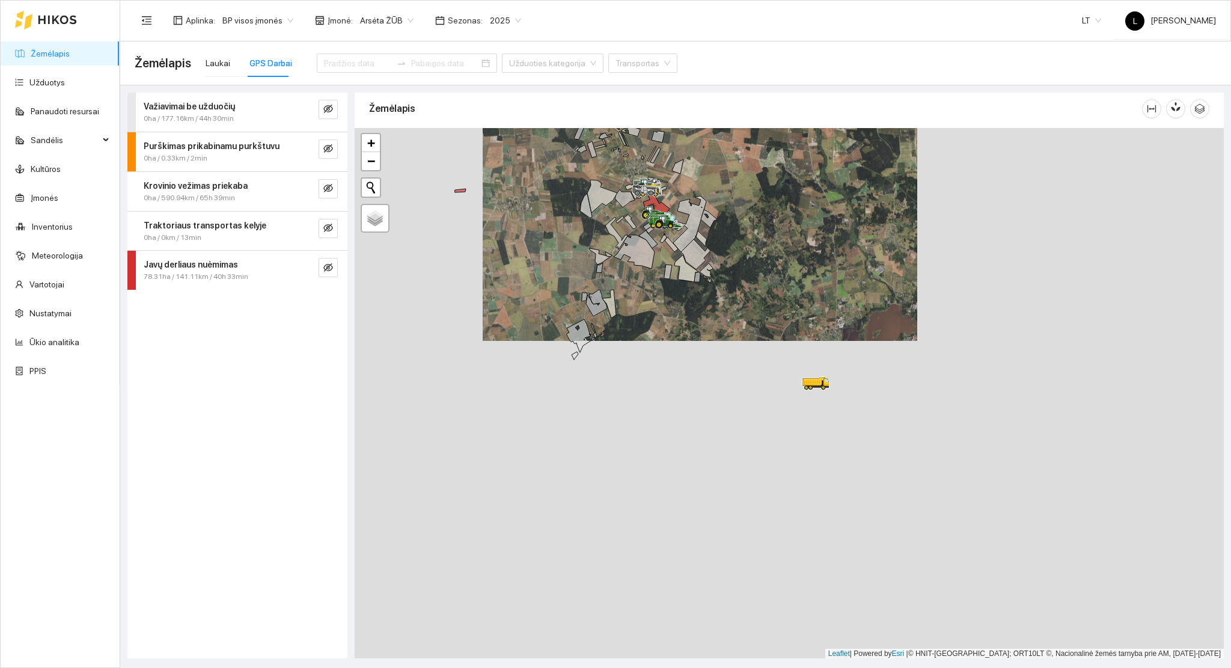
drag, startPoint x: 646, startPoint y: 292, endPoint x: 642, endPoint y: 399, distance: 106.5
click at [658, 378] on div at bounding box center [789, 393] width 869 height 531
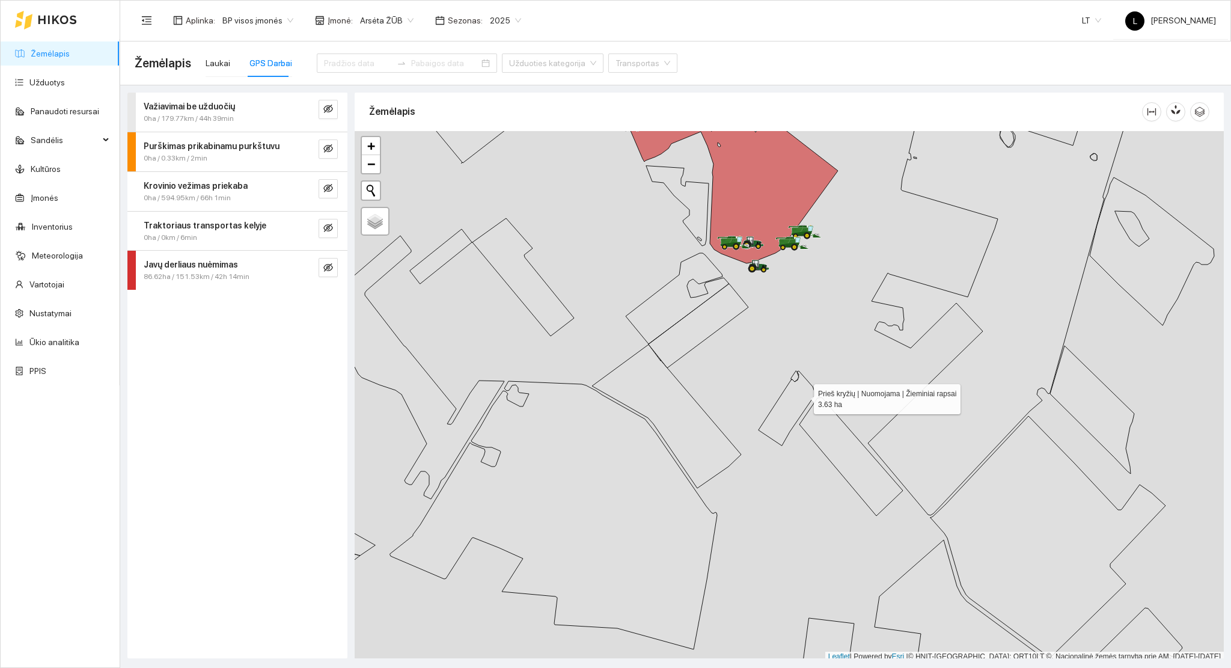
scroll to position [3, 0]
drag, startPoint x: 805, startPoint y: 382, endPoint x: 794, endPoint y: 540, distance: 158.5
click at [797, 442] on icon at bounding box center [787, 405] width 56 height 75
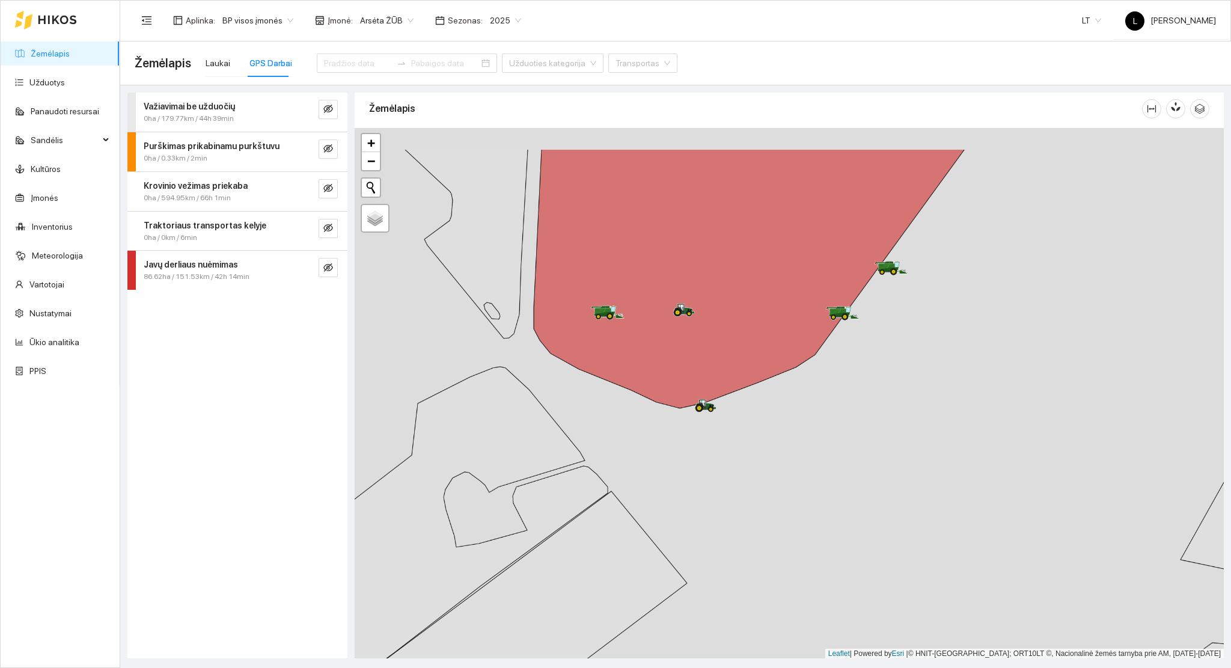
drag, startPoint x: 749, startPoint y: 453, endPoint x: 841, endPoint y: 629, distance: 198.7
click at [840, 629] on div at bounding box center [789, 393] width 869 height 531
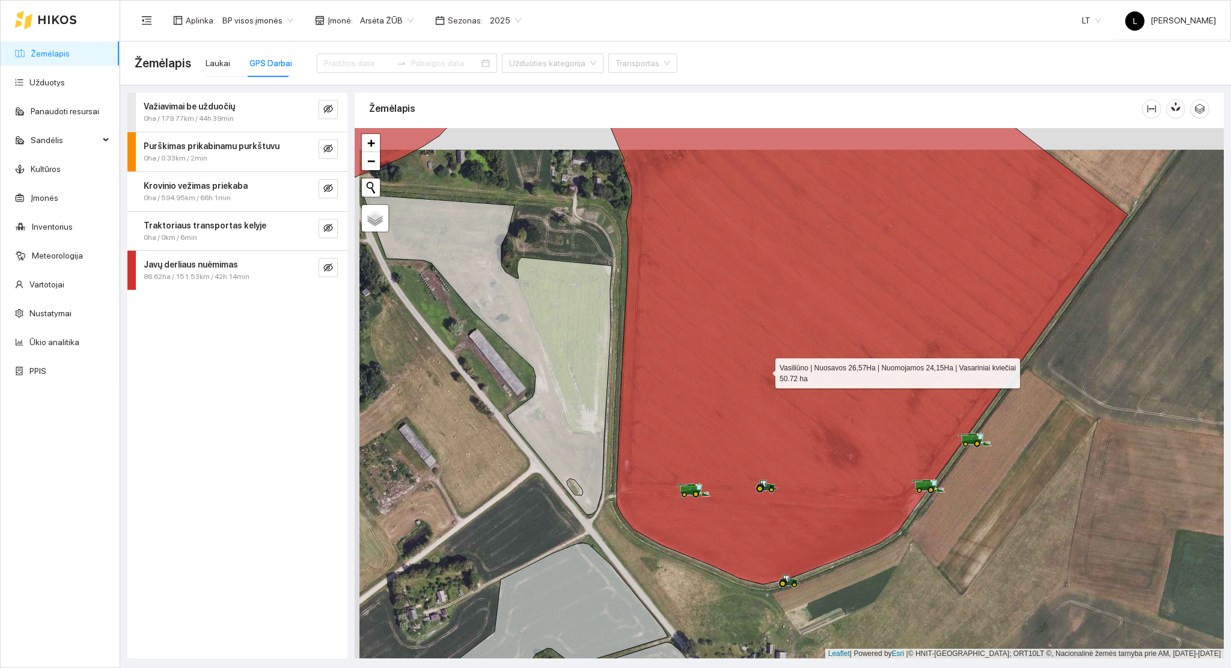
drag, startPoint x: 760, startPoint y: 349, endPoint x: 798, endPoint y: 591, distance: 245.3
click at [814, 584] on icon at bounding box center [722, 340] width 810 height 488
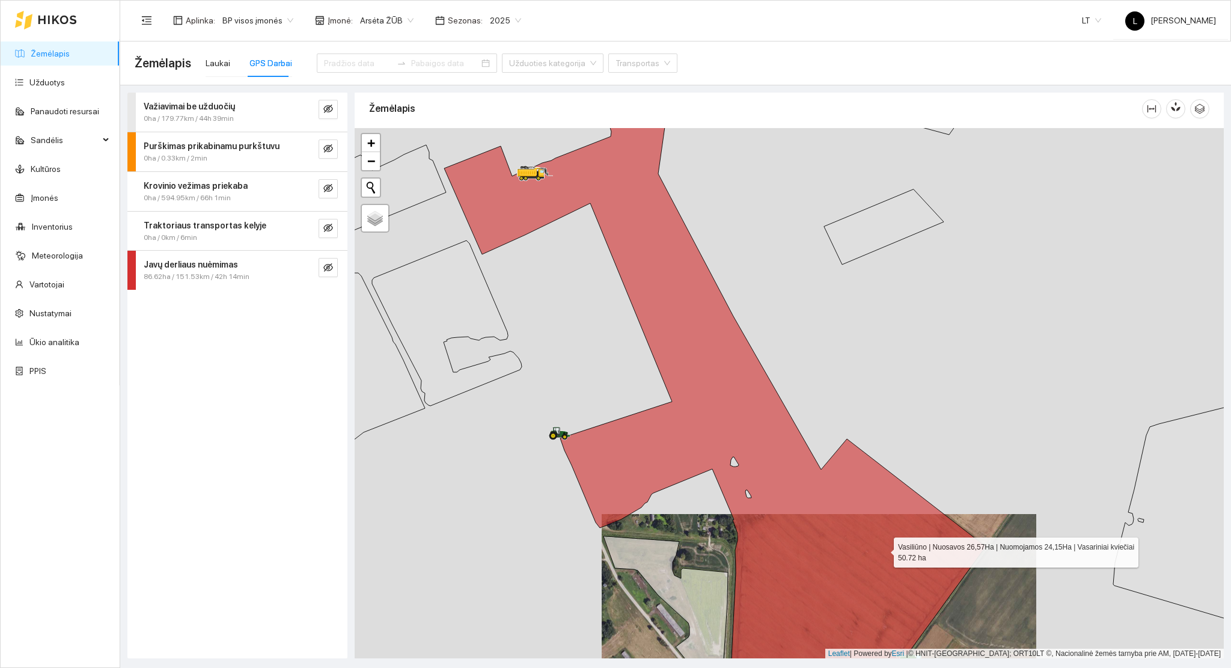
drag, startPoint x: 741, startPoint y: 379, endPoint x: 712, endPoint y: 337, distance: 51.9
click at [712, 337] on icon at bounding box center [715, 397] width 542 height 631
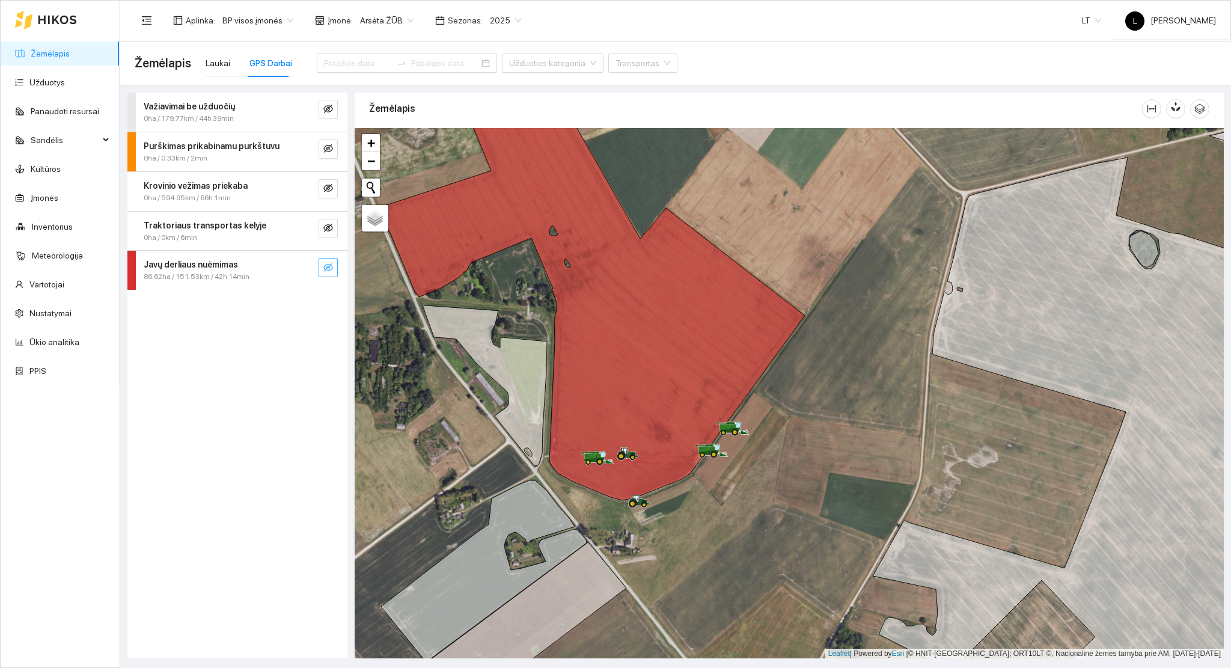
click at [328, 269] on icon "eye-invisible" at bounding box center [328, 268] width 10 height 10
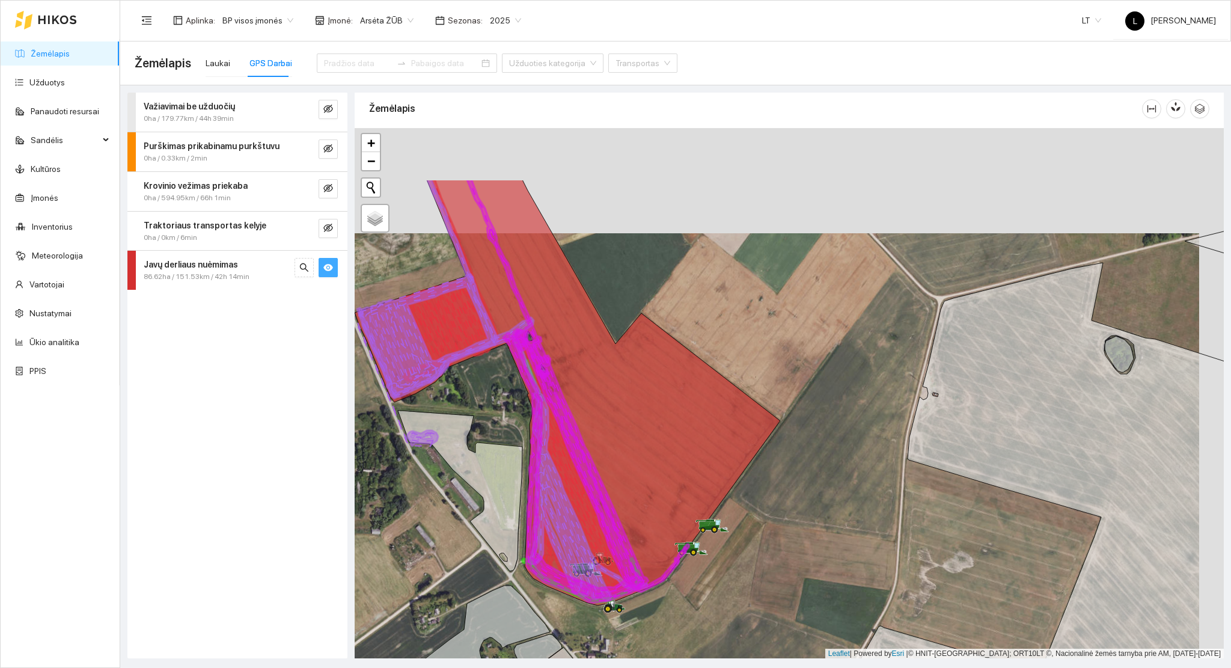
drag, startPoint x: 757, startPoint y: 527, endPoint x: 747, endPoint y: 597, distance: 70.5
click at [747, 595] on div at bounding box center [789, 393] width 869 height 531
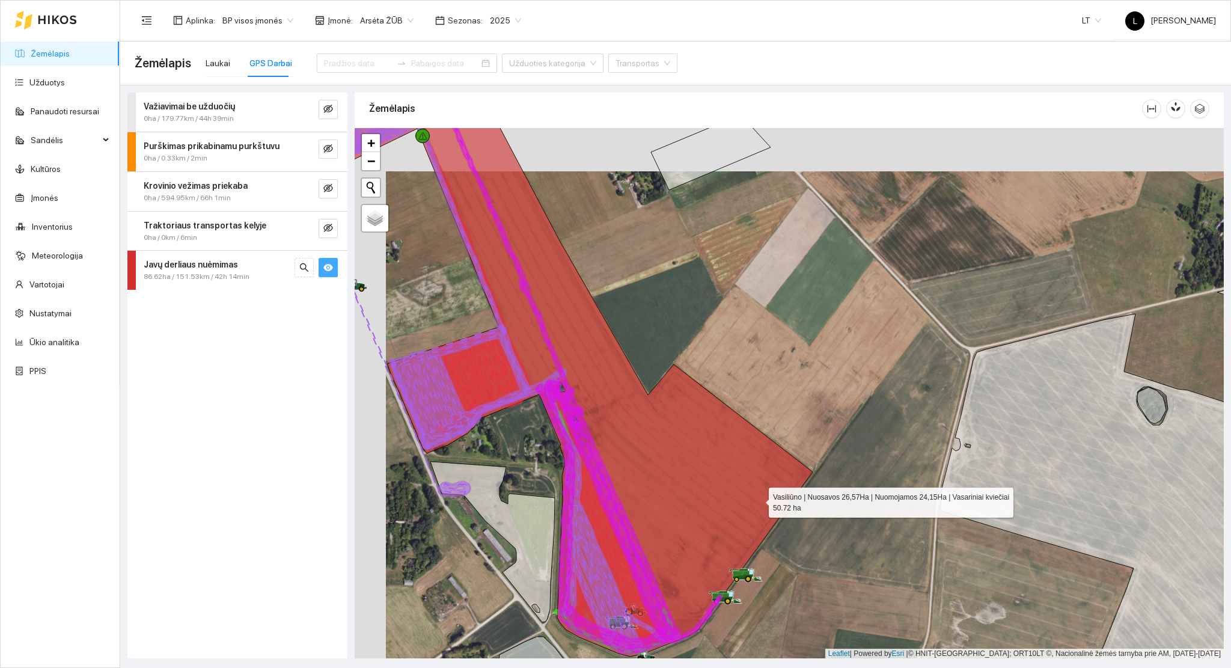
drag, startPoint x: 726, startPoint y: 454, endPoint x: 758, endPoint y: 498, distance: 53.7
click at [758, 498] on icon at bounding box center [555, 387] width 515 height 539
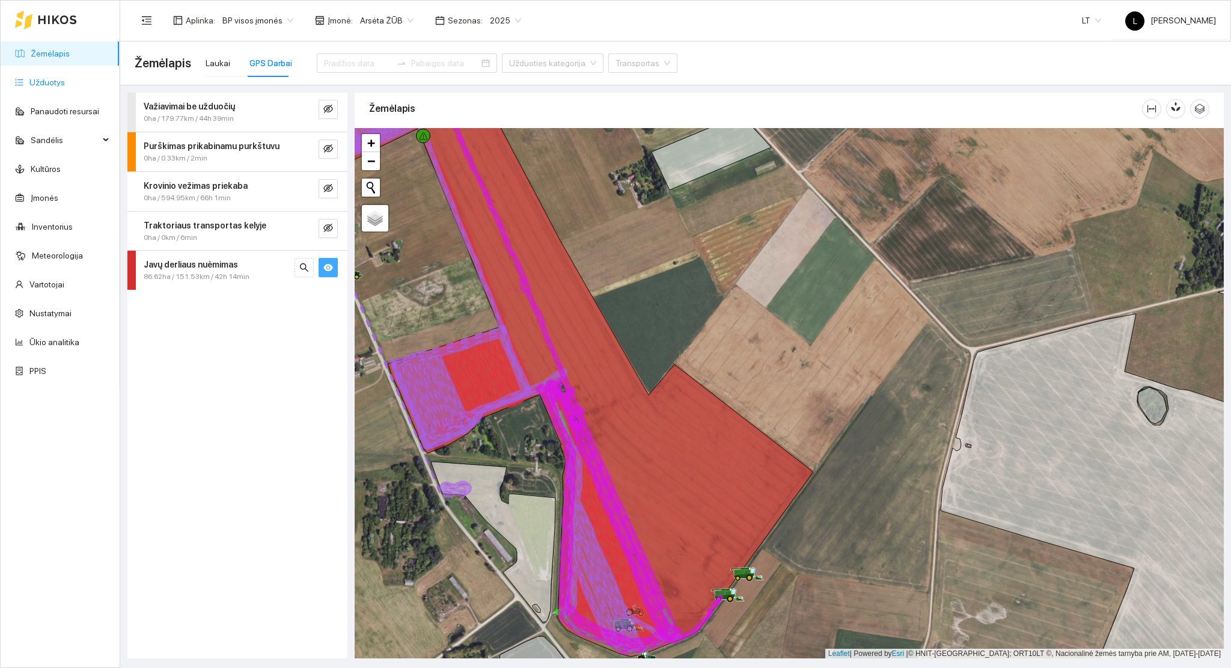
click at [65, 82] on link "Užduotys" at bounding box center [46, 83] width 35 height 10
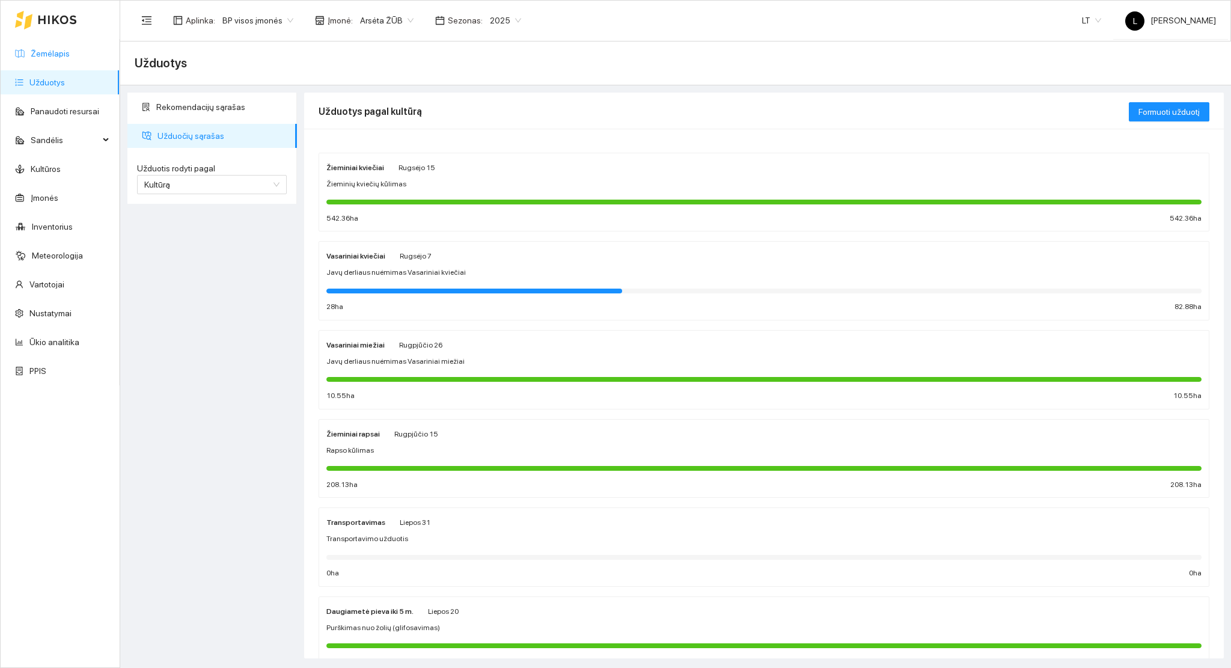
click at [70, 49] on link "Žemėlapis" at bounding box center [50, 54] width 39 height 10
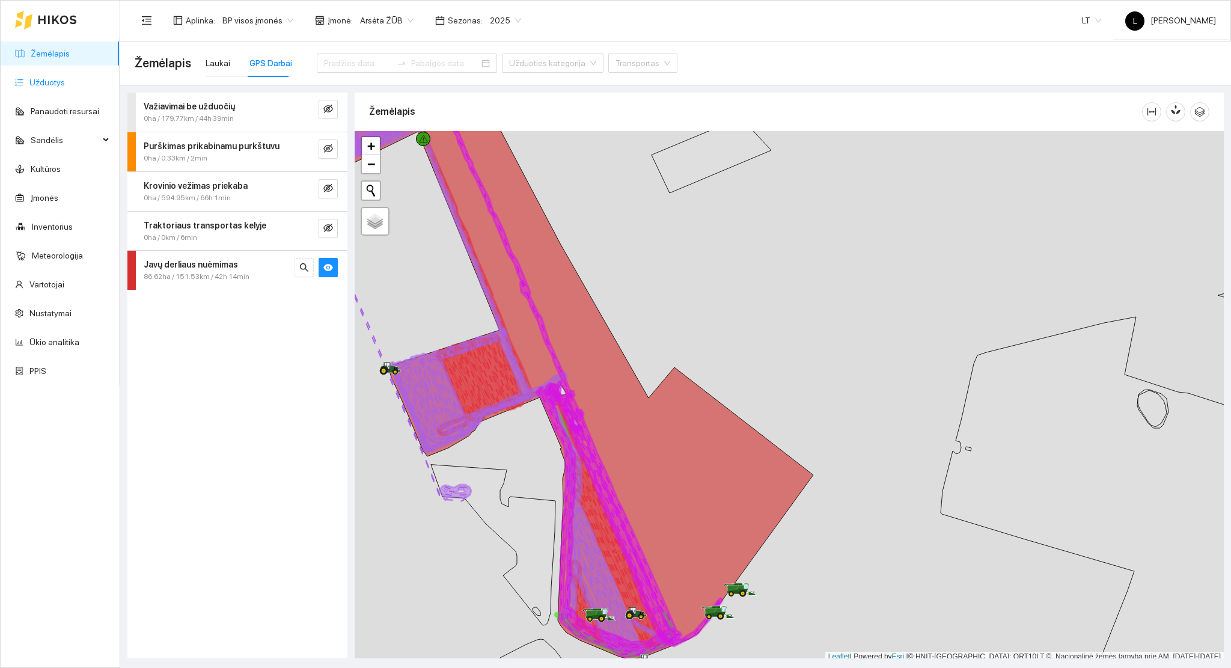
click at [41, 78] on link "Užduotys" at bounding box center [46, 83] width 35 height 10
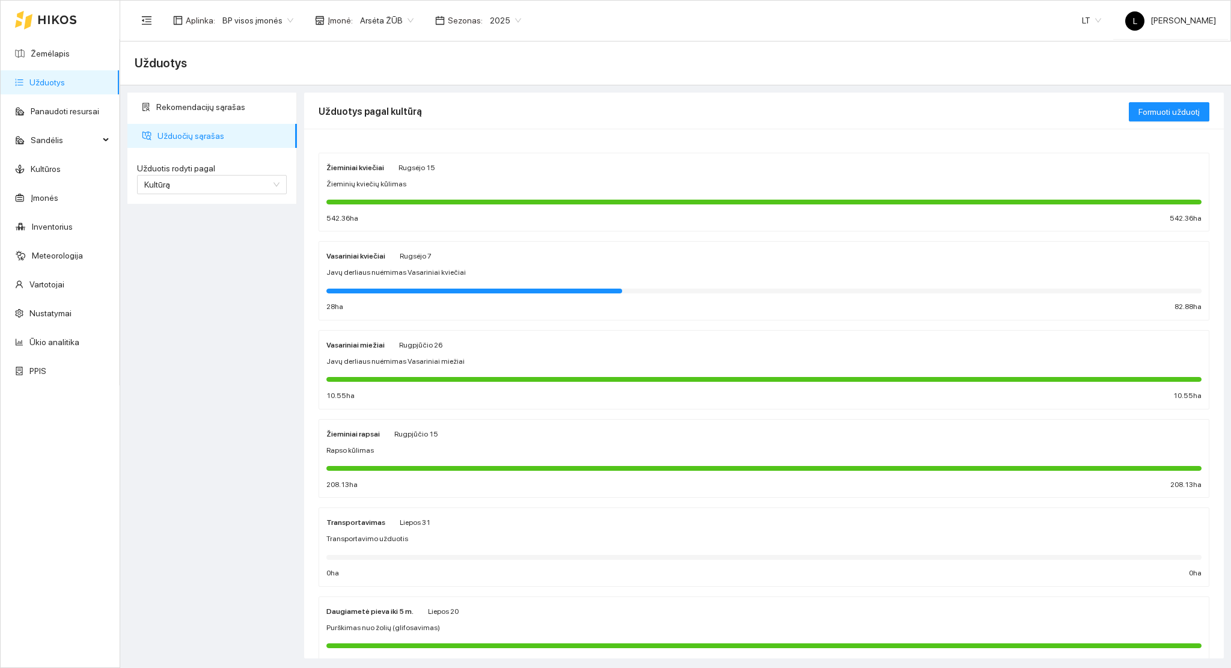
click at [486, 289] on div at bounding box center [474, 291] width 296 height 5
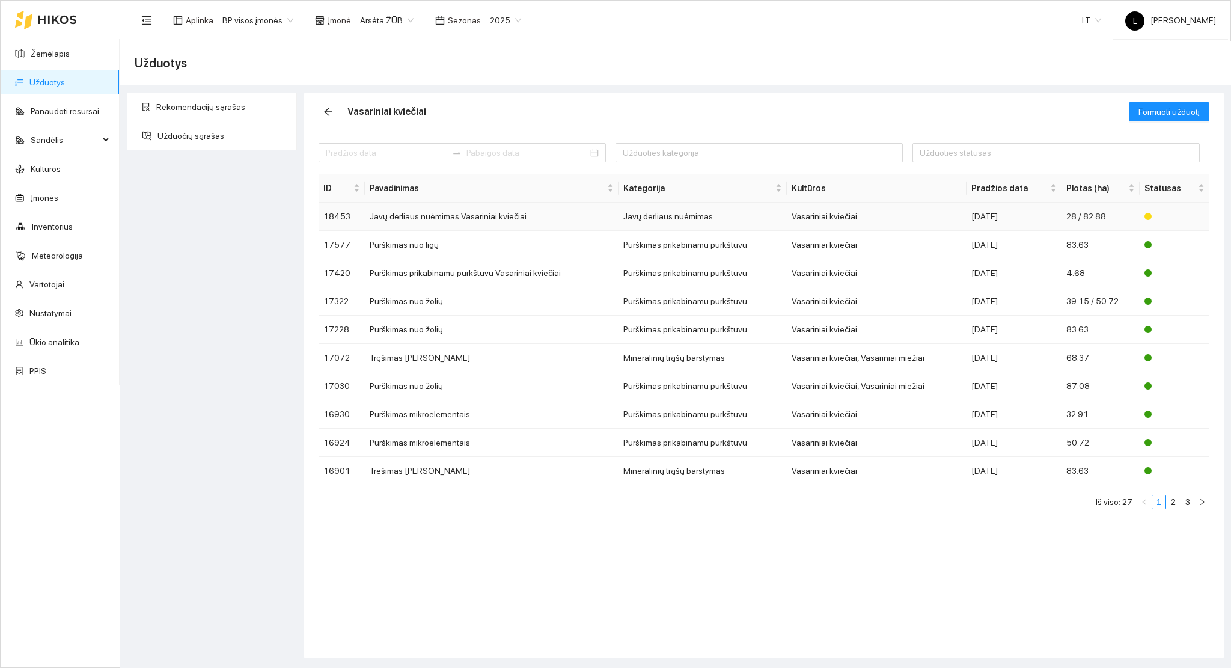
click at [528, 220] on td "Javų derliaus nuėmimas Vasariniai kviečiai" at bounding box center [492, 217] width 254 height 28
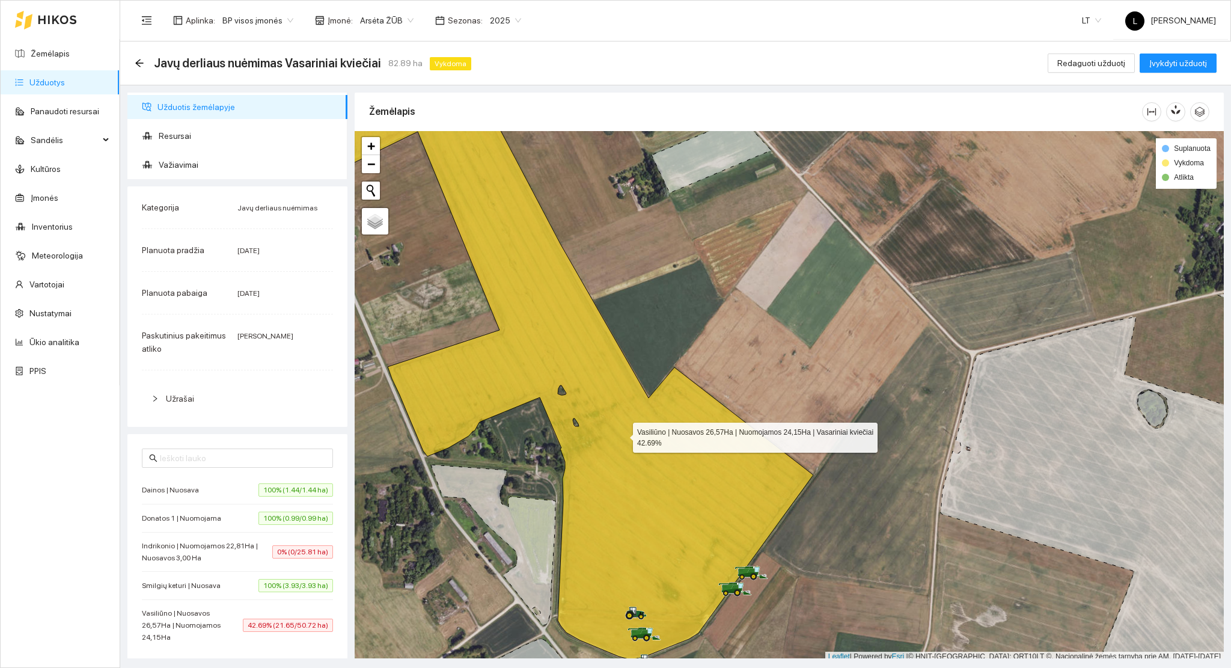
click at [626, 470] on icon at bounding box center [543, 367] width 542 height 583
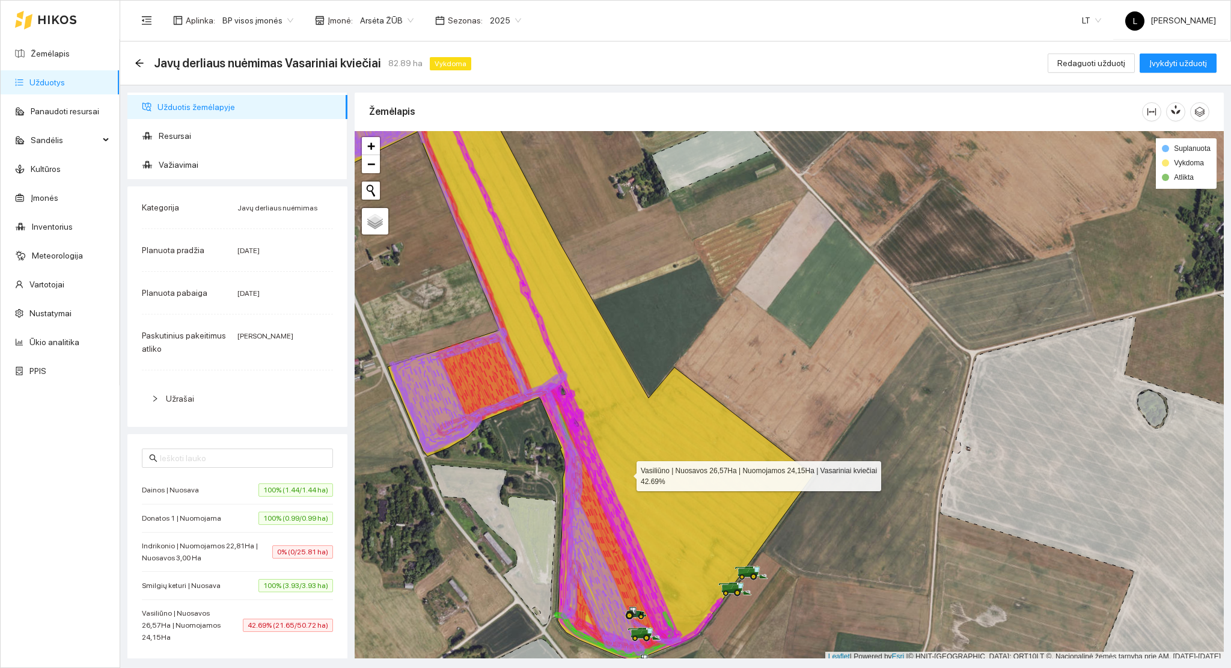
scroll to position [3, 0]
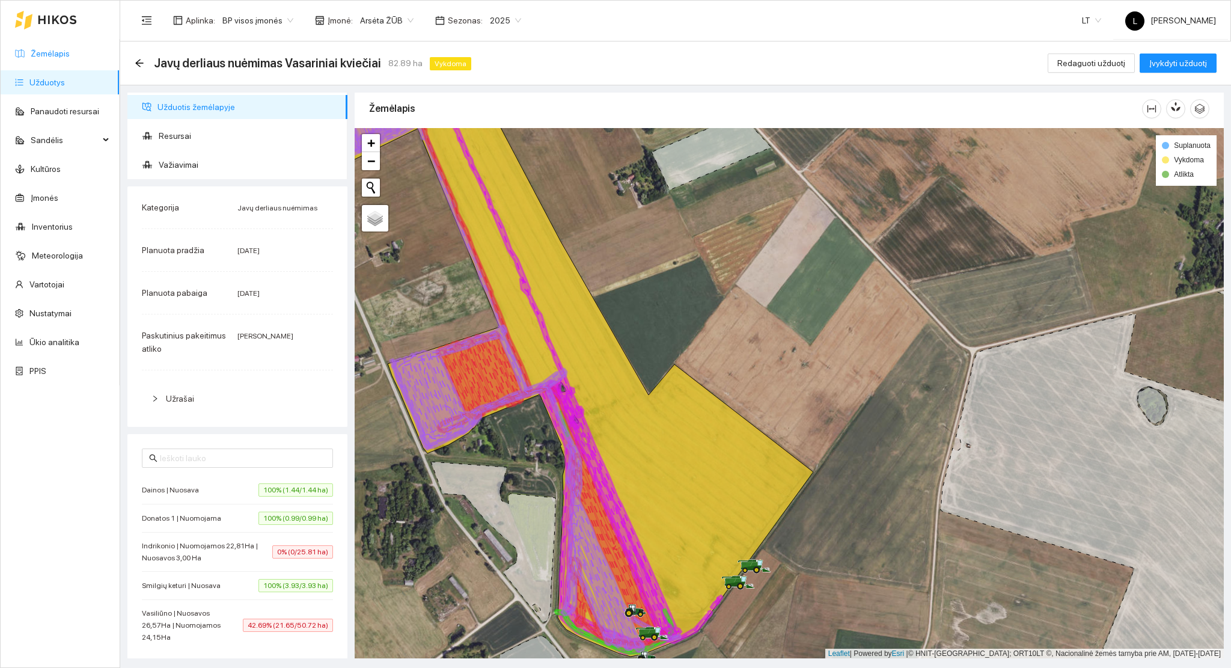
click at [49, 52] on link "Žemėlapis" at bounding box center [50, 54] width 39 height 10
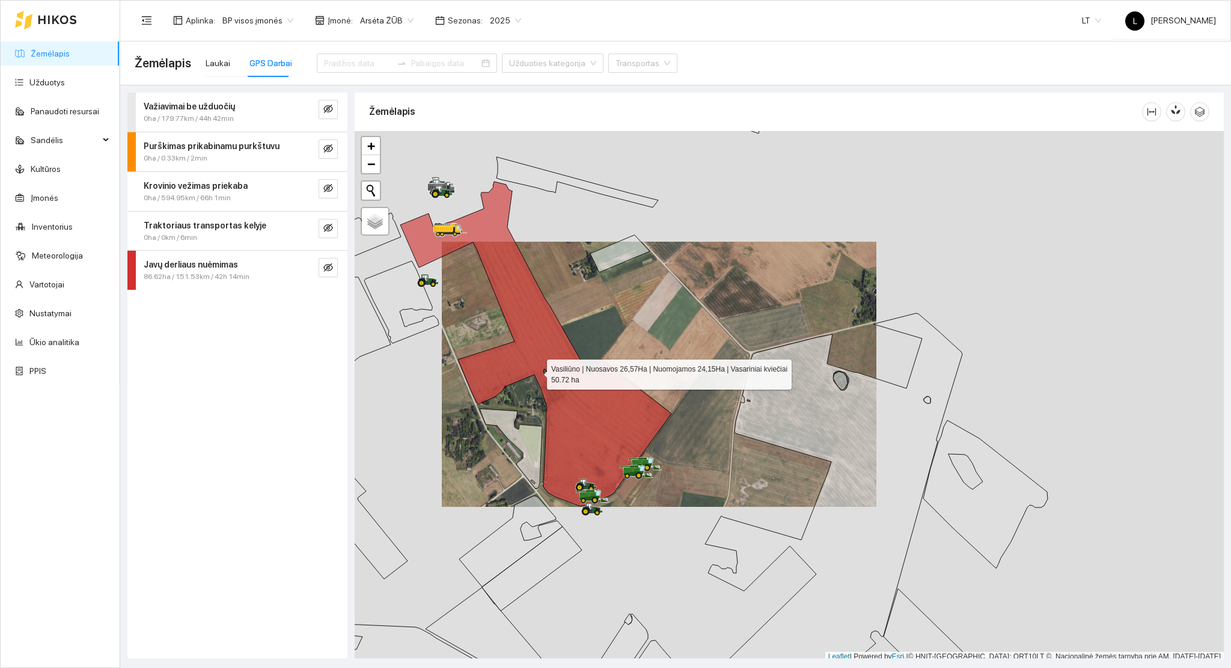
click at [580, 402] on icon at bounding box center [535, 344] width 271 height 325
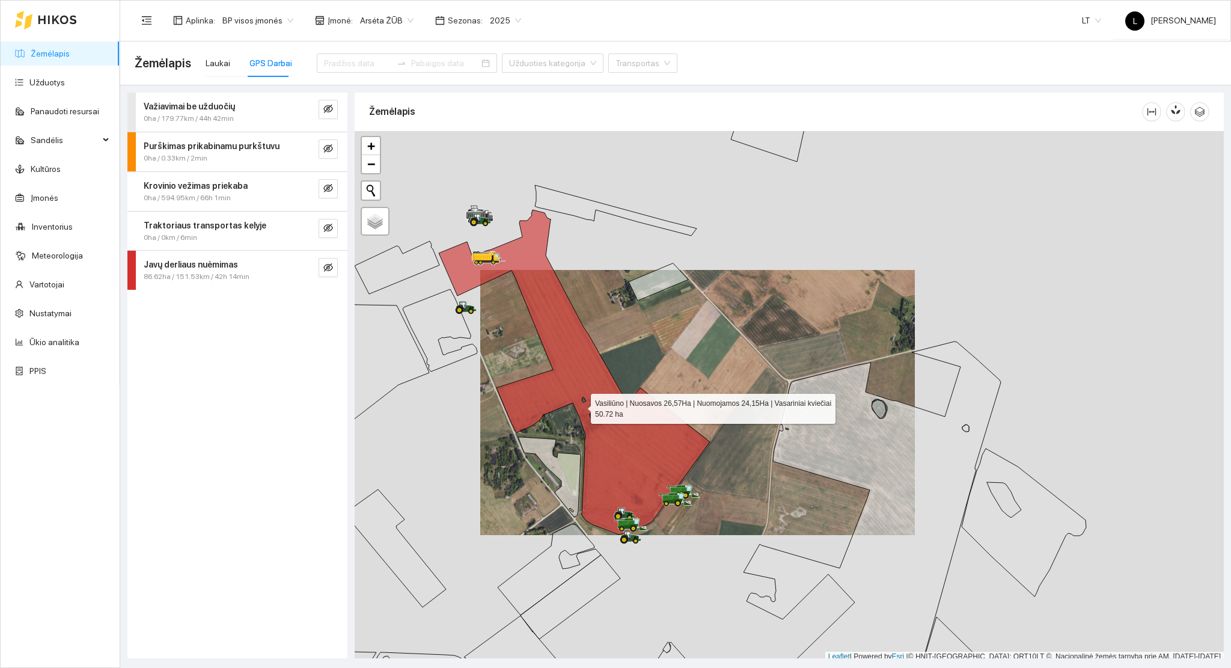
scroll to position [3, 0]
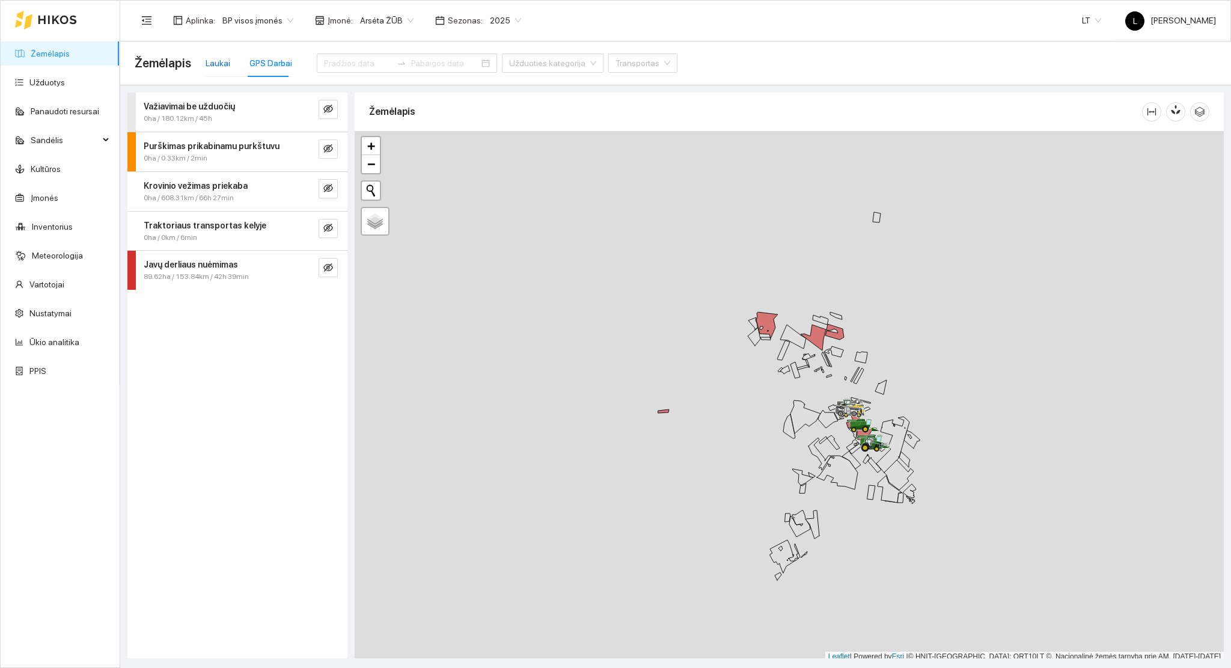
click at [207, 63] on div "Laukai" at bounding box center [218, 63] width 25 height 13
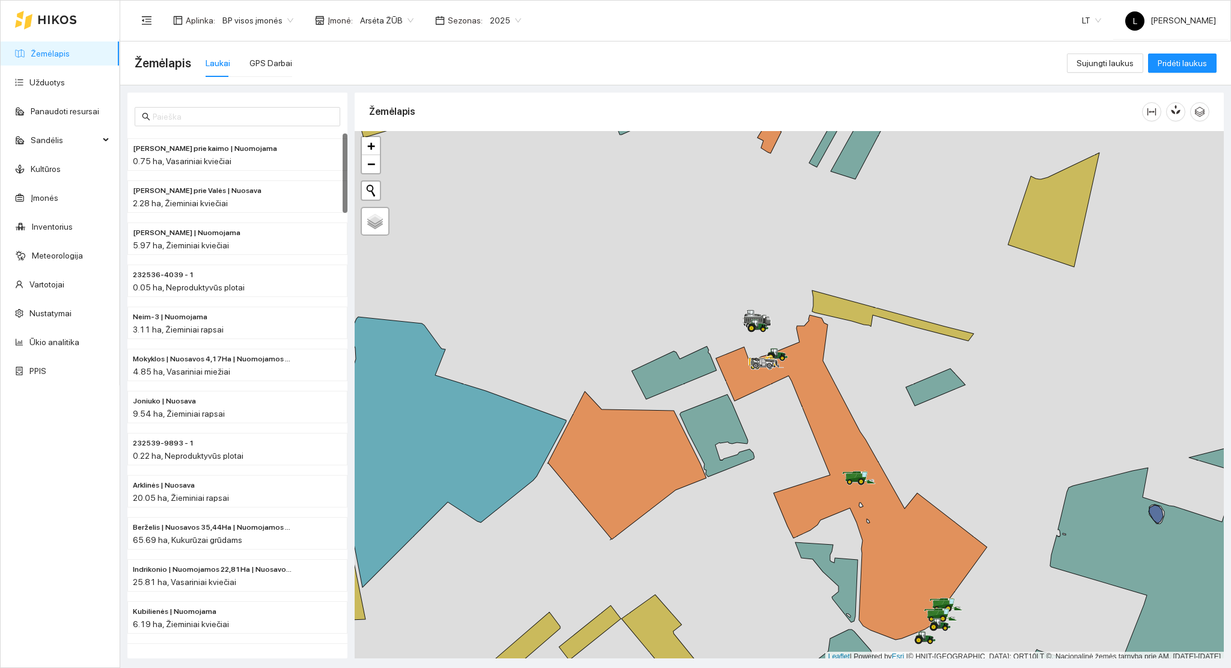
scroll to position [3, 0]
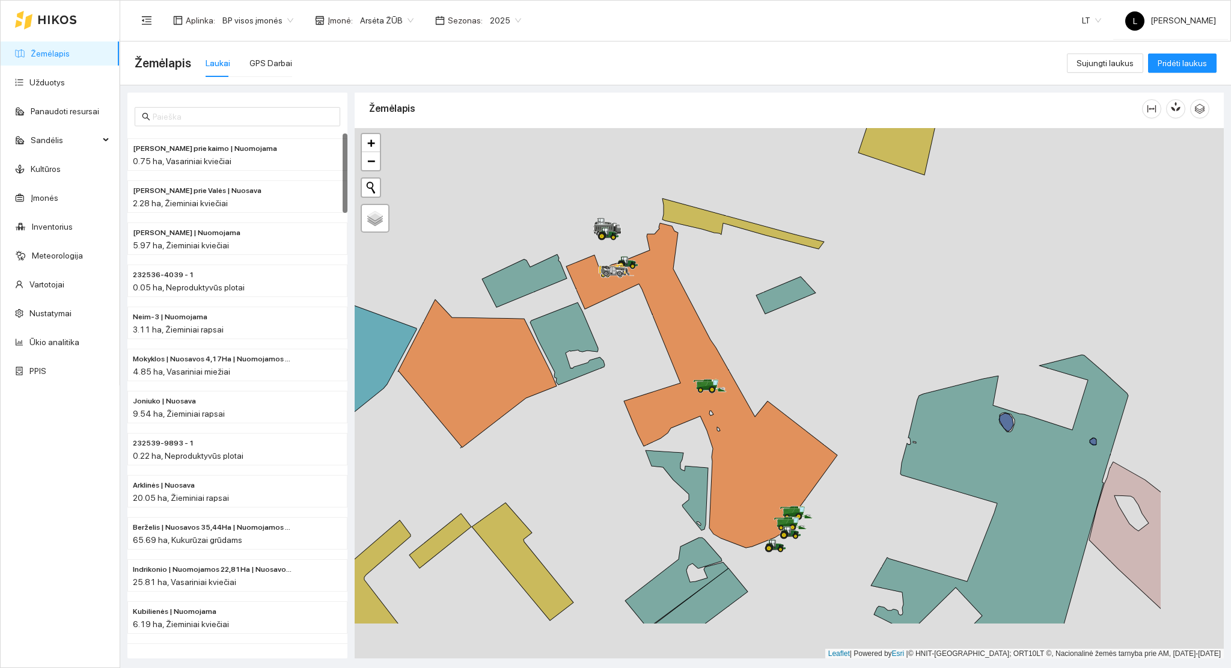
drag, startPoint x: 969, startPoint y: 500, endPoint x: 819, endPoint y: 410, distance: 175.3
click at [819, 410] on div at bounding box center [789, 393] width 869 height 531
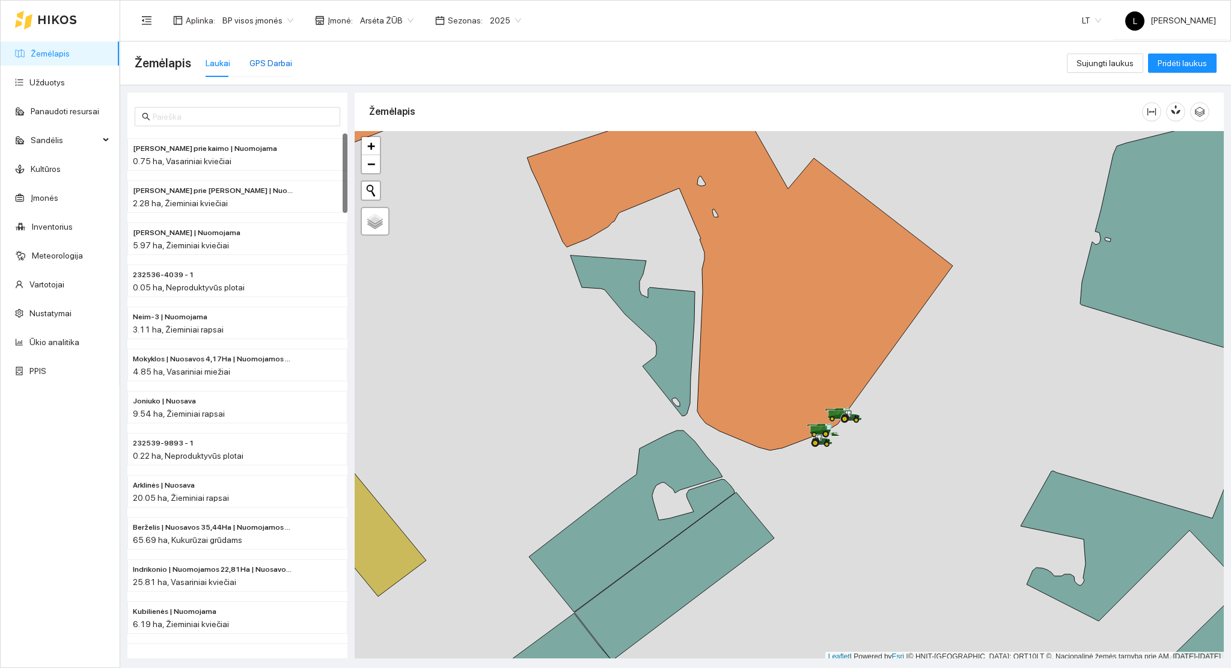
click at [262, 67] on div "GPS Darbai" at bounding box center [270, 63] width 43 height 13
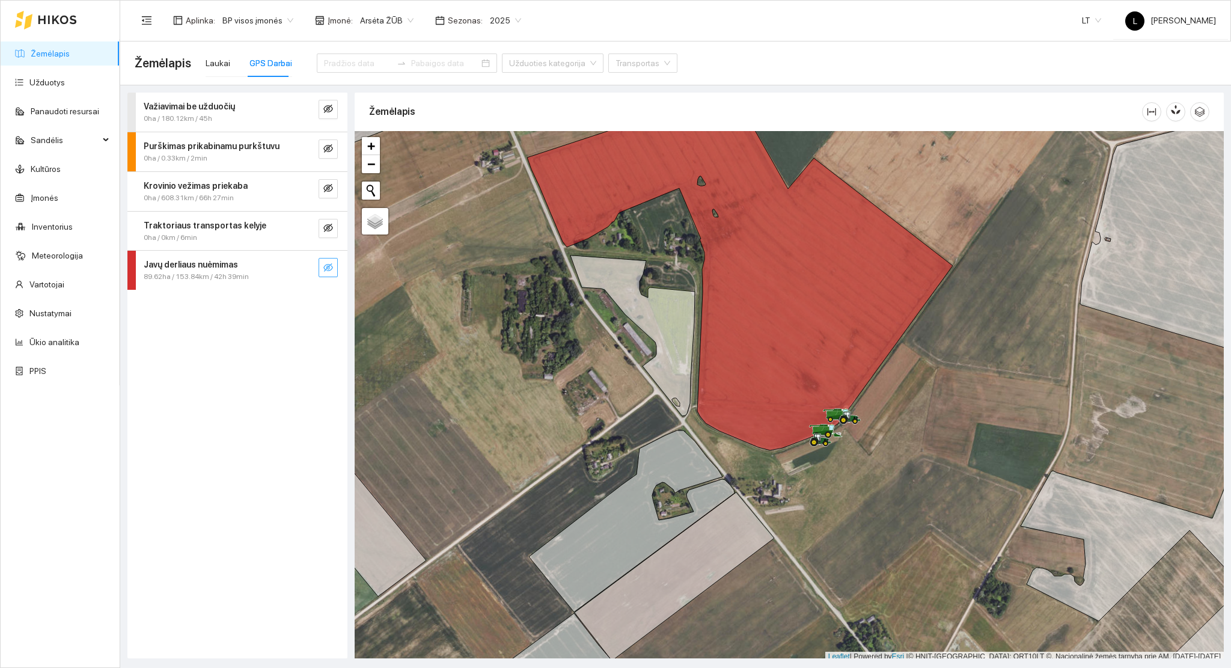
click at [329, 271] on icon "eye-invisible" at bounding box center [328, 268] width 10 height 10
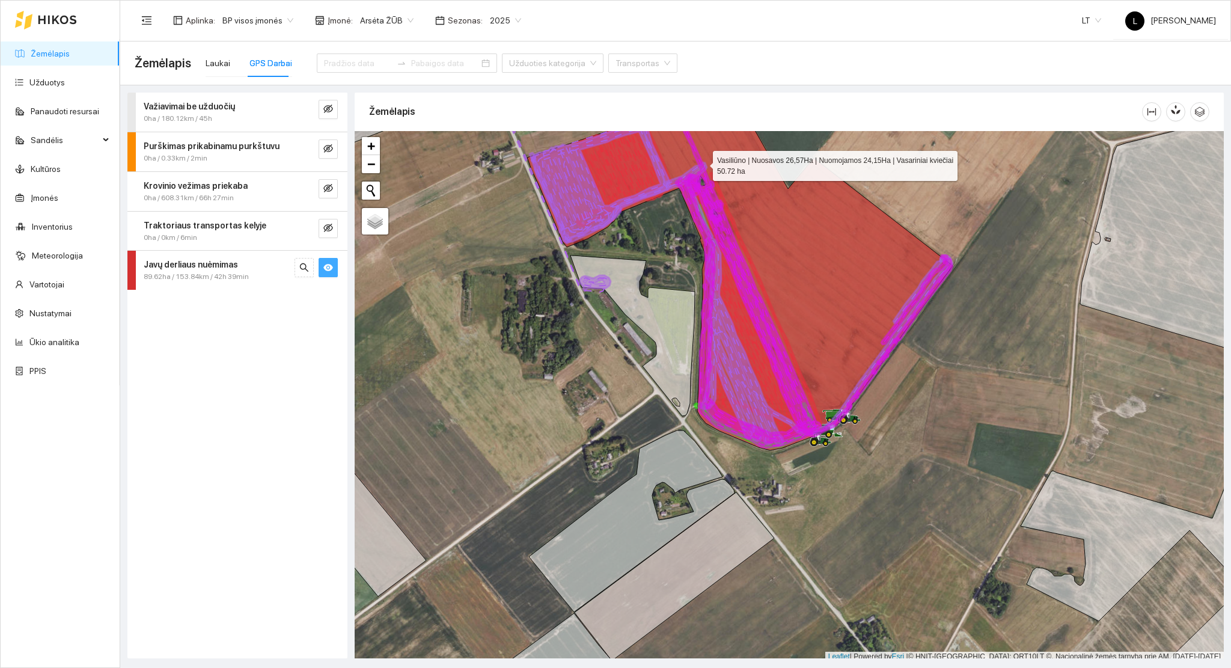
scroll to position [3, 0]
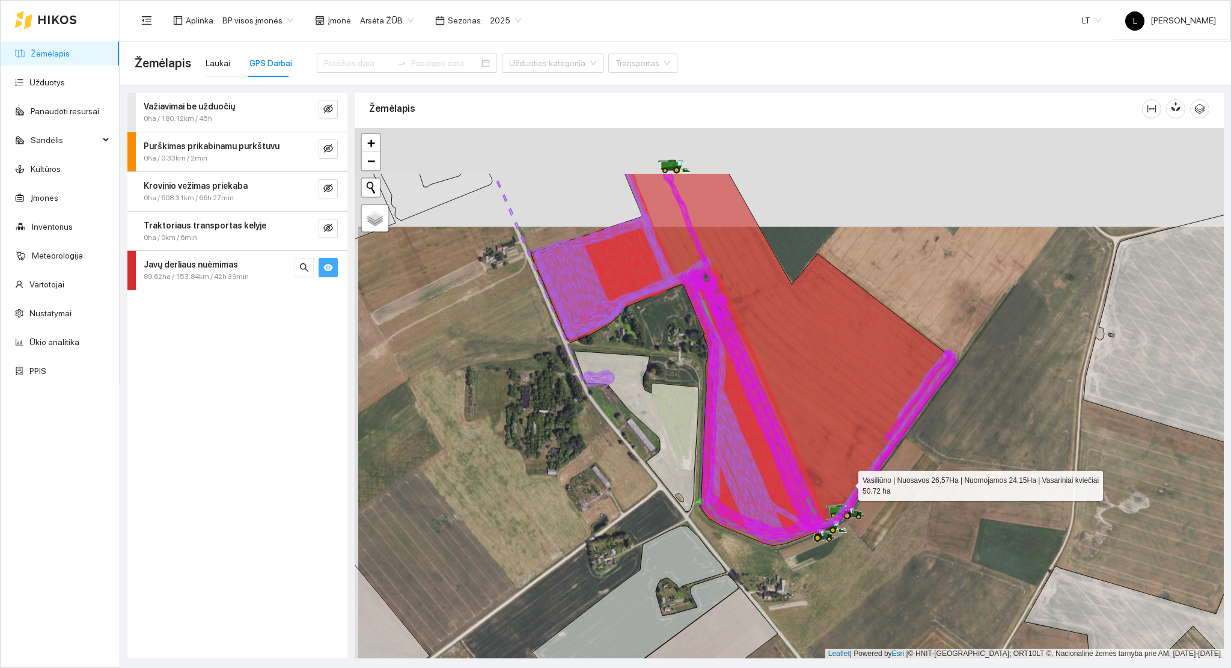
drag, startPoint x: 843, startPoint y: 378, endPoint x: 858, endPoint y: 530, distance: 152.2
click at [859, 530] on icon at bounding box center [744, 359] width 426 height 374
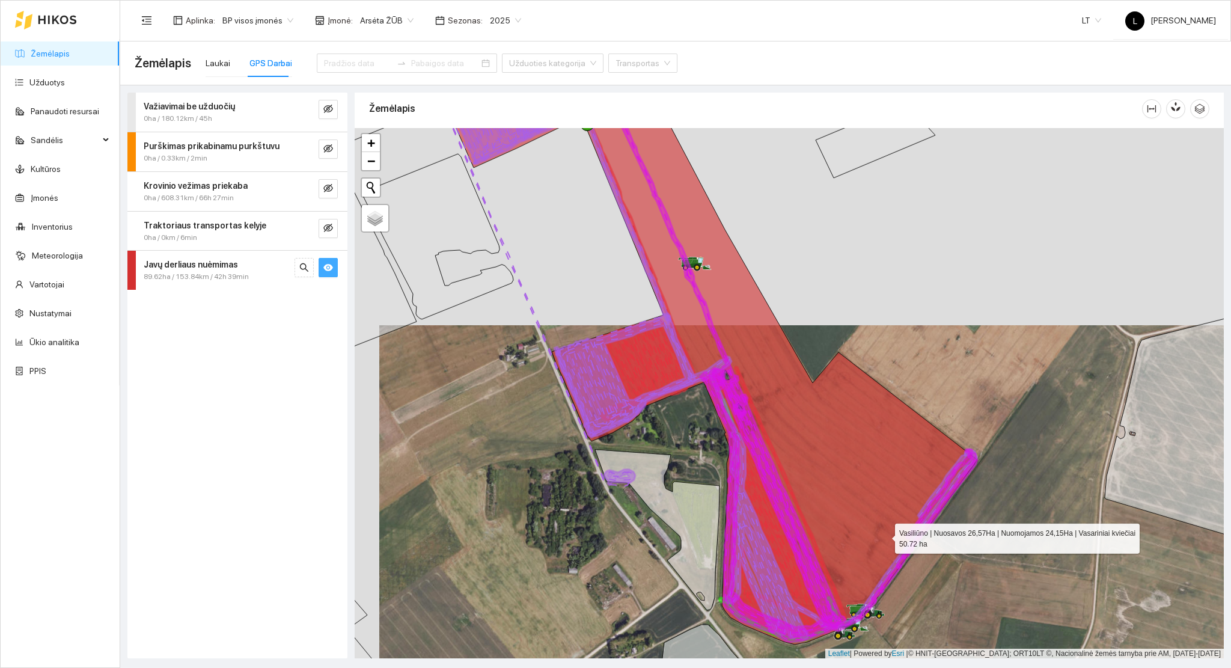
drag, startPoint x: 873, startPoint y: 483, endPoint x: 885, endPoint y: 542, distance: 60.0
click at [885, 542] on icon at bounding box center [715, 382] width 525 height 524
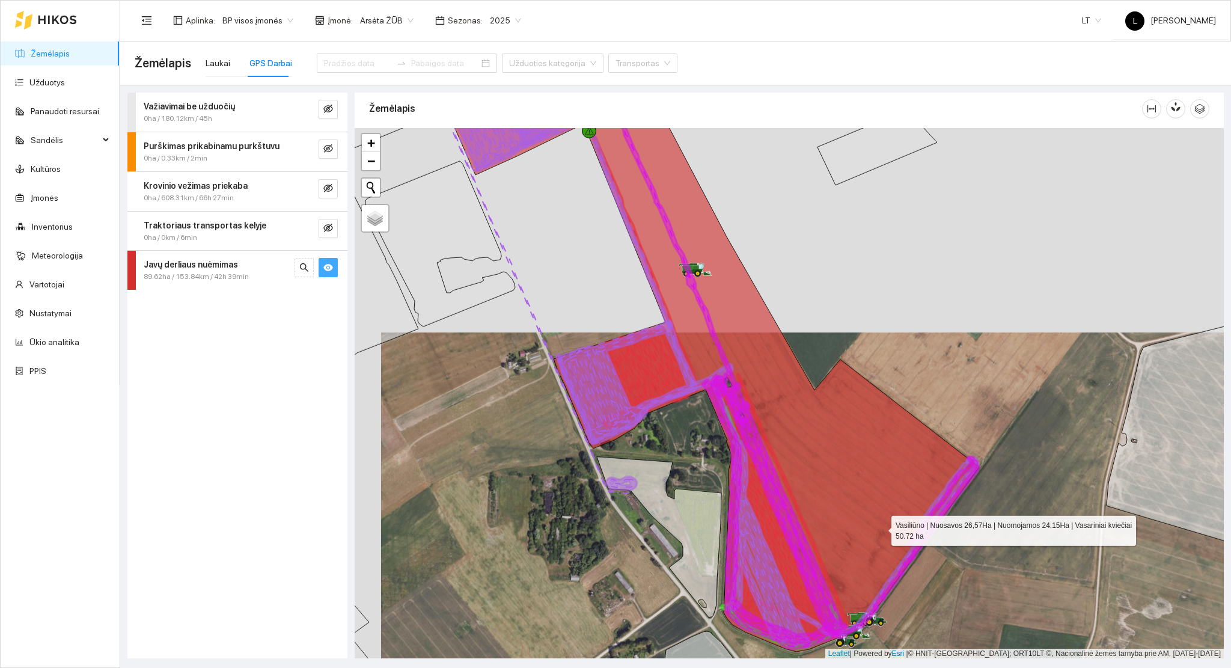
drag, startPoint x: 881, startPoint y: 534, endPoint x: 873, endPoint y: 501, distance: 33.5
click at [873, 501] on icon at bounding box center [709, 360] width 542 height 583
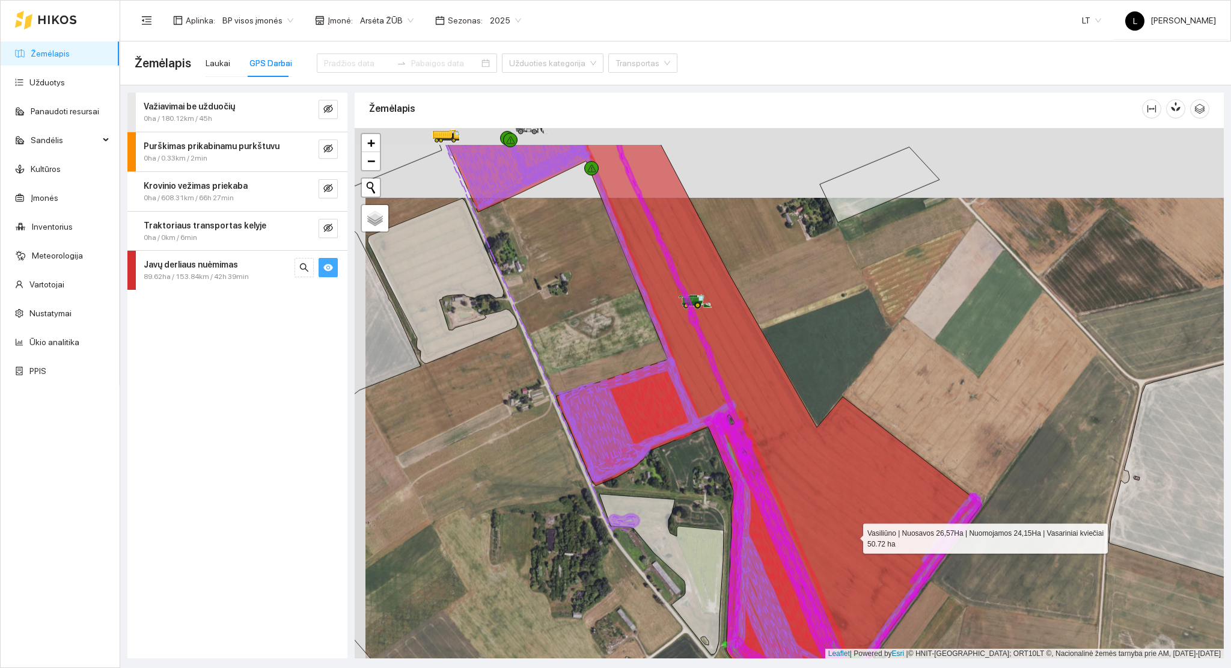
drag, startPoint x: 850, startPoint y: 522, endPoint x: 860, endPoint y: 585, distance: 63.9
click at [860, 584] on icon at bounding box center [715, 416] width 534 height 545
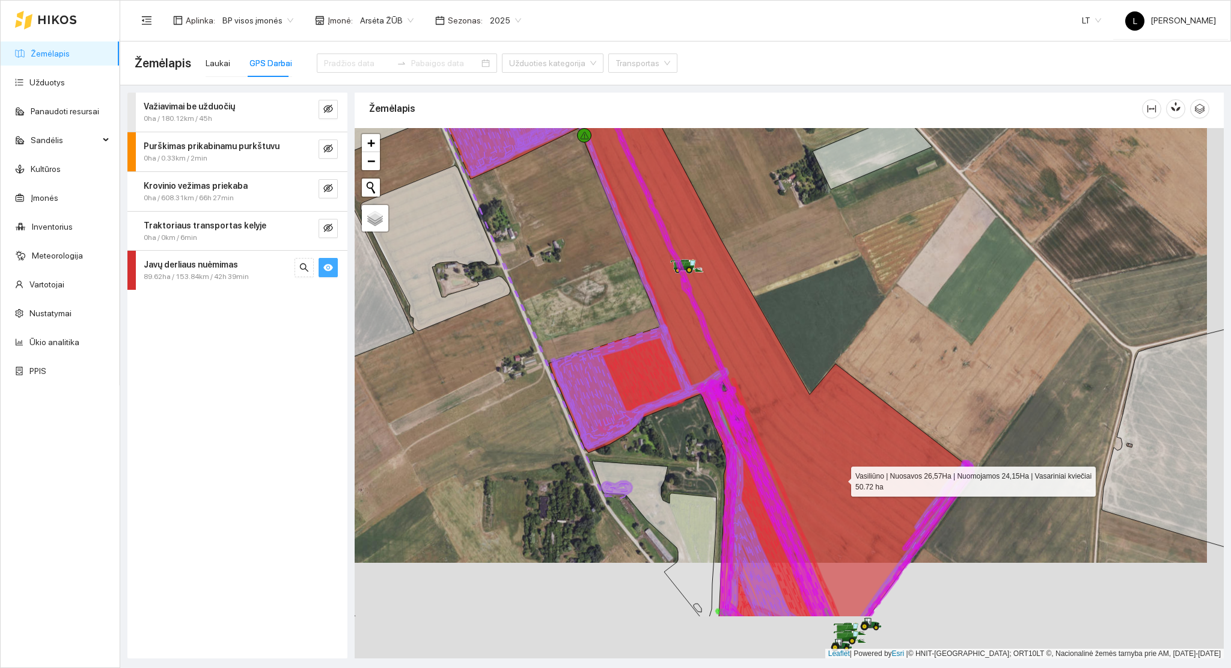
drag, startPoint x: 858, startPoint y: 582, endPoint x: 838, endPoint y: 466, distance: 117.8
click at [838, 466] on icon at bounding box center [704, 312] width 542 height 610
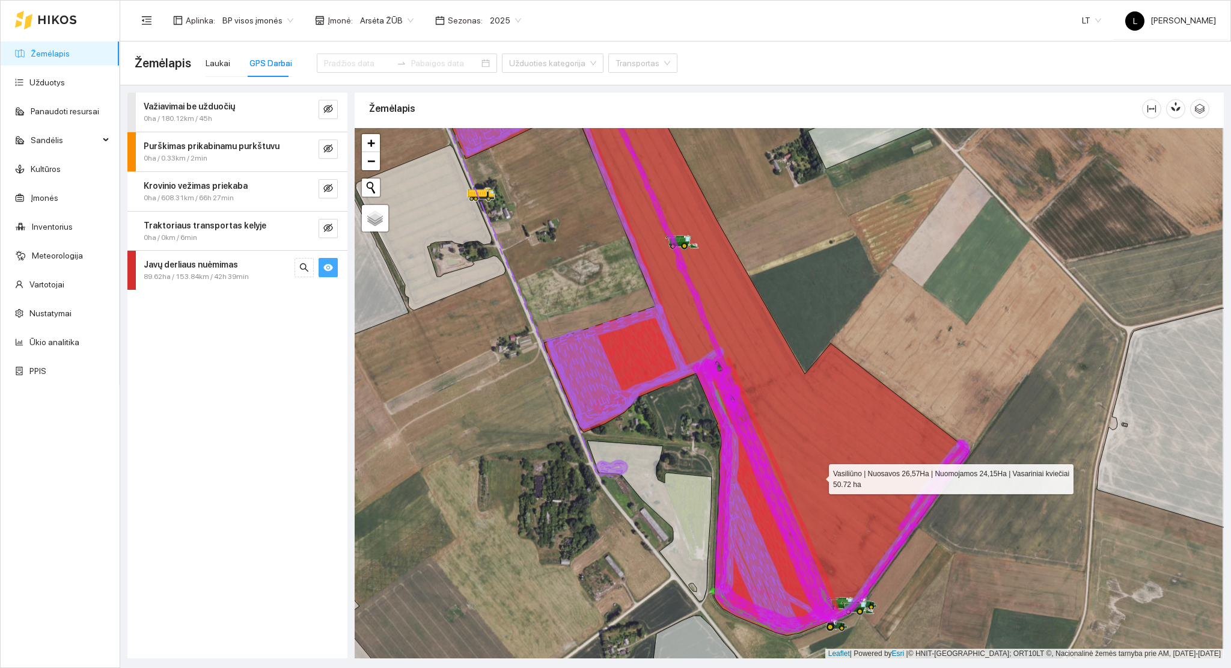
drag, startPoint x: 821, startPoint y: 477, endPoint x: 771, endPoint y: 436, distance: 64.4
click at [772, 436] on icon at bounding box center [699, 354] width 542 height 561
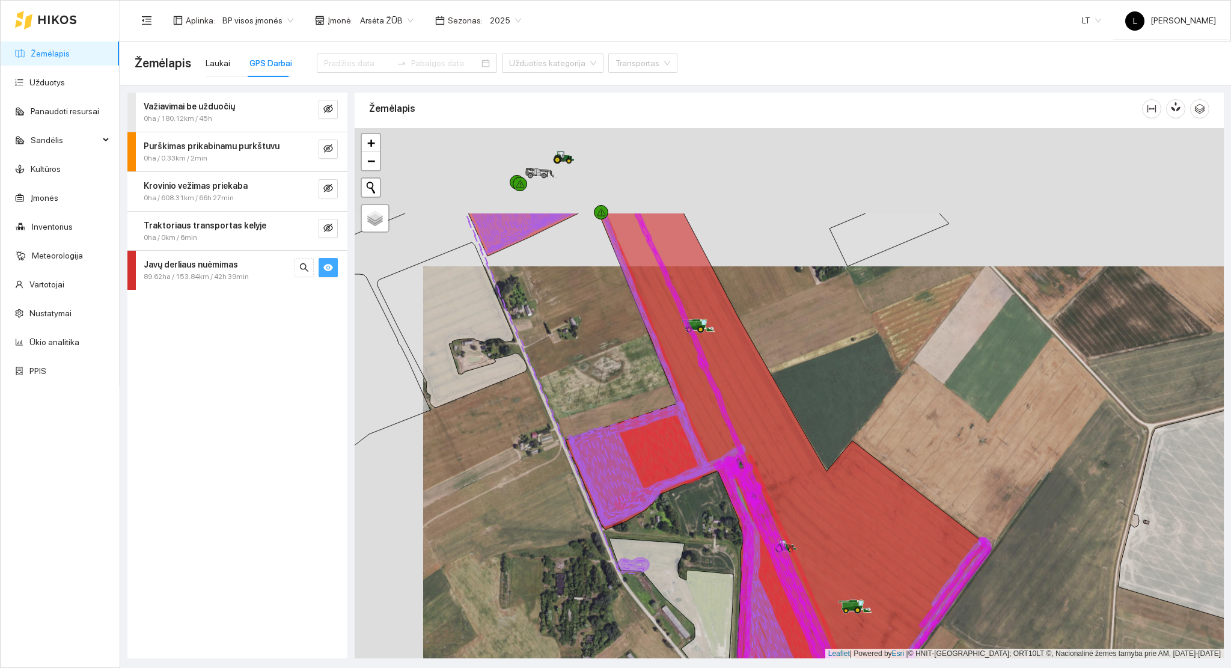
drag, startPoint x: 667, startPoint y: 325, endPoint x: 777, endPoint y: 492, distance: 200.3
click at [771, 483] on icon at bounding box center [729, 473] width 523 height 520
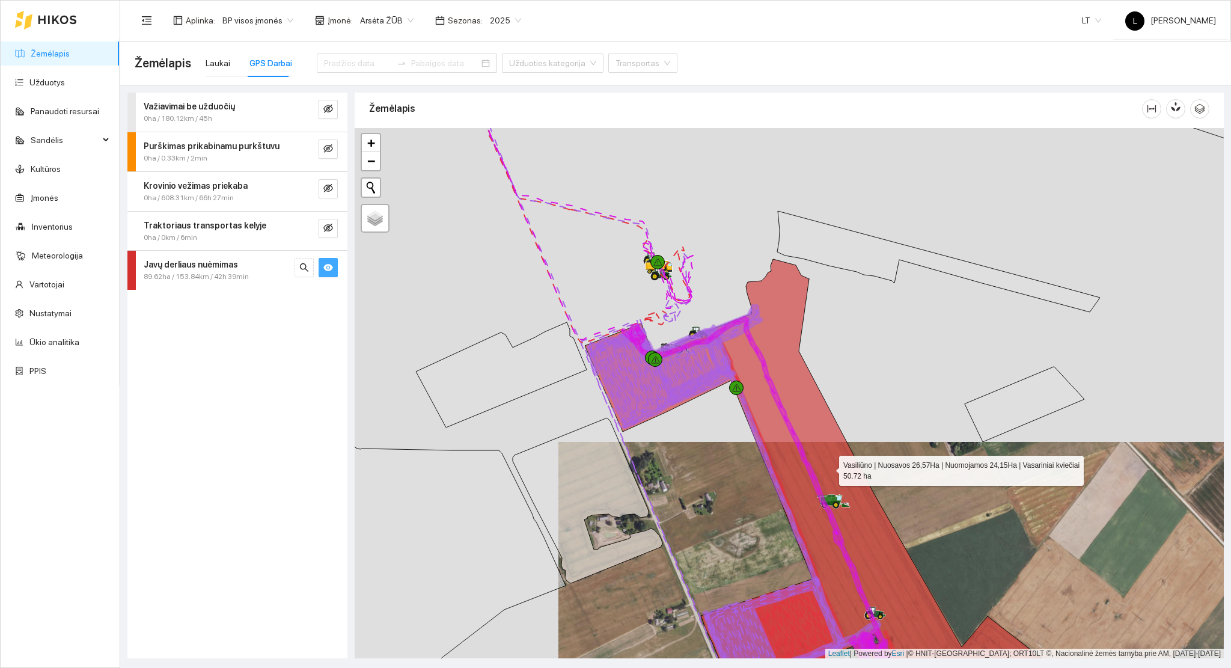
drag, startPoint x: 836, startPoint y: 474, endPoint x: 688, endPoint y: 277, distance: 246.5
click at [688, 277] on icon at bounding box center [847, 484] width 524 height 451
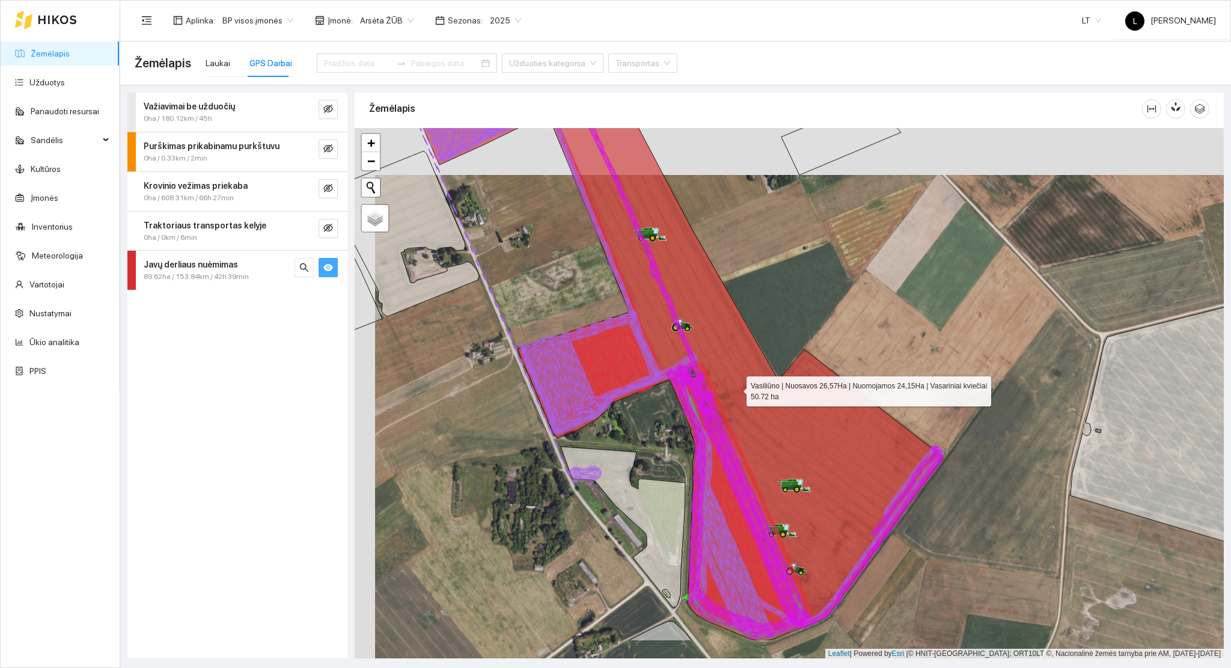
drag, startPoint x: 741, startPoint y: 397, endPoint x: 708, endPoint y: 338, distance: 67.8
click at [710, 344] on icon at bounding box center [673, 321] width 542 height 638
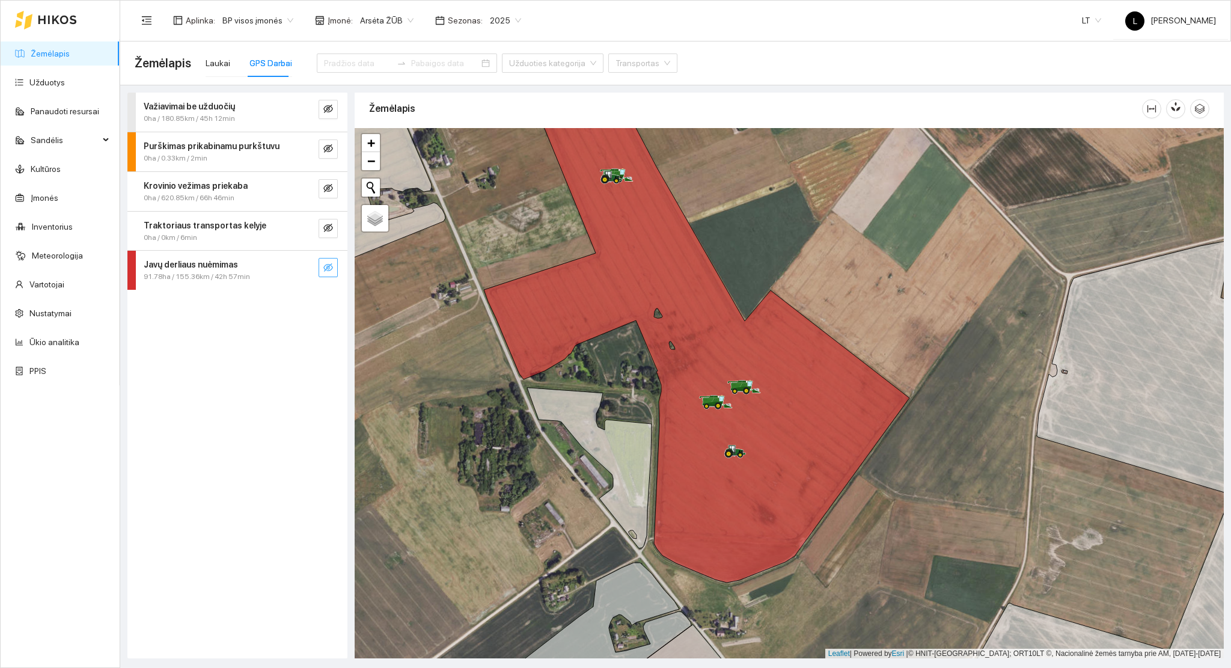
click at [323, 268] on icon "eye-invisible" at bounding box center [328, 268] width 10 height 10
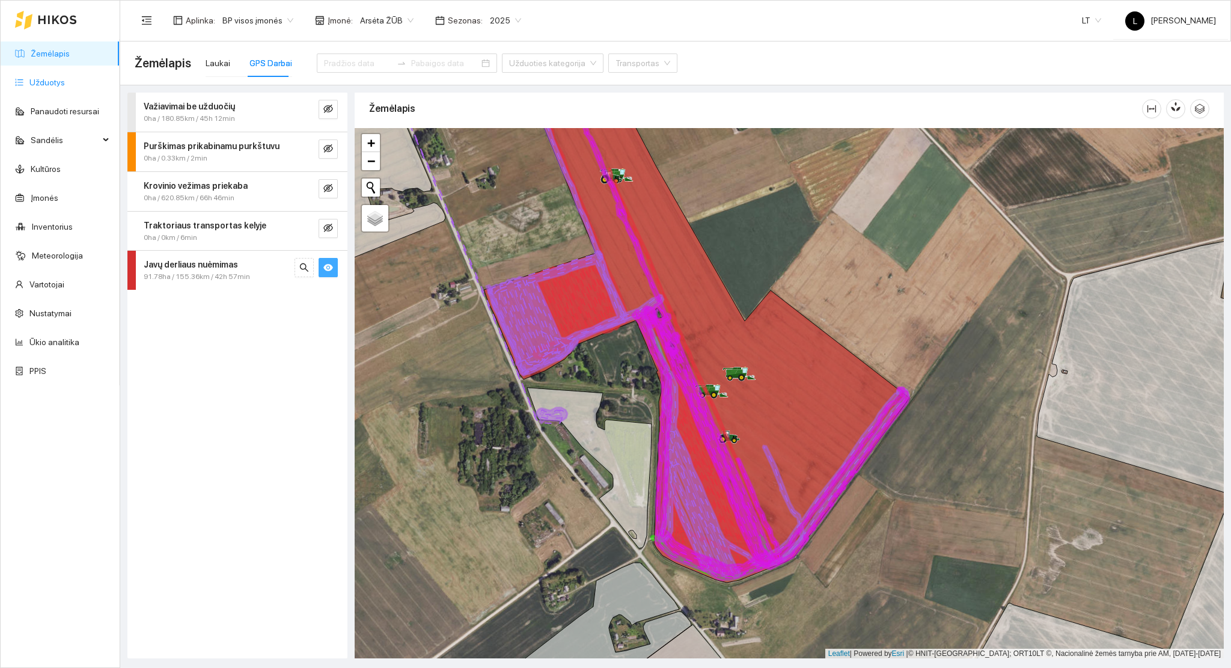
click at [54, 82] on link "Užduotys" at bounding box center [46, 83] width 35 height 10
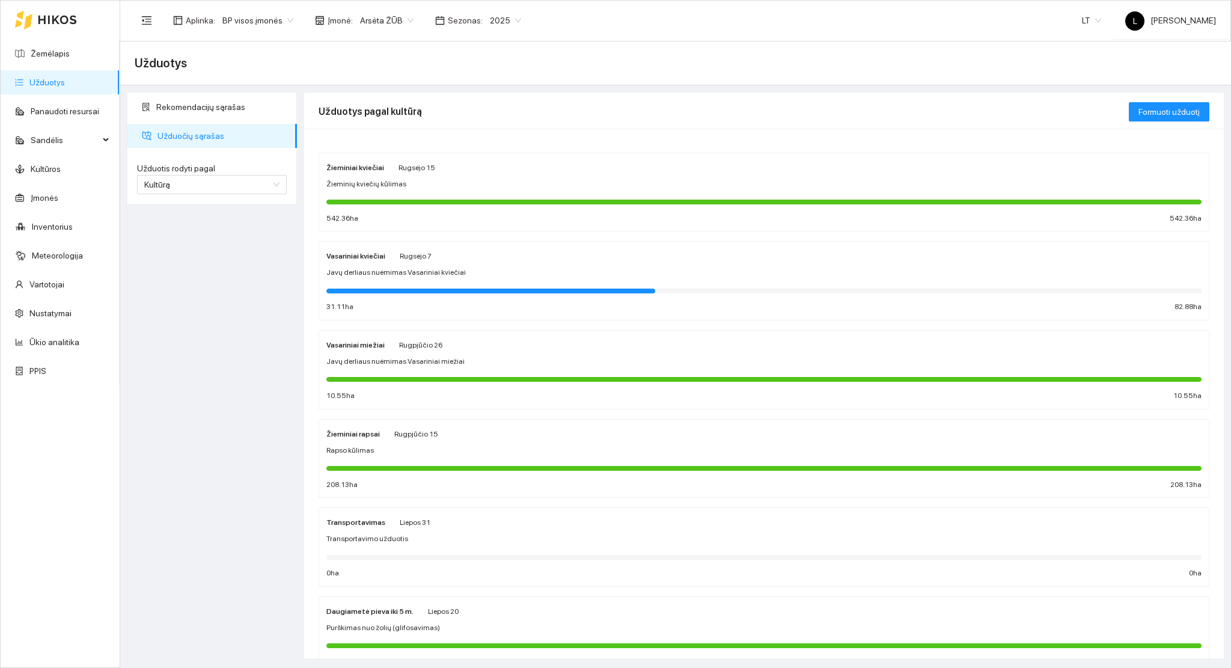
click at [521, 286] on div at bounding box center [763, 289] width 875 height 13
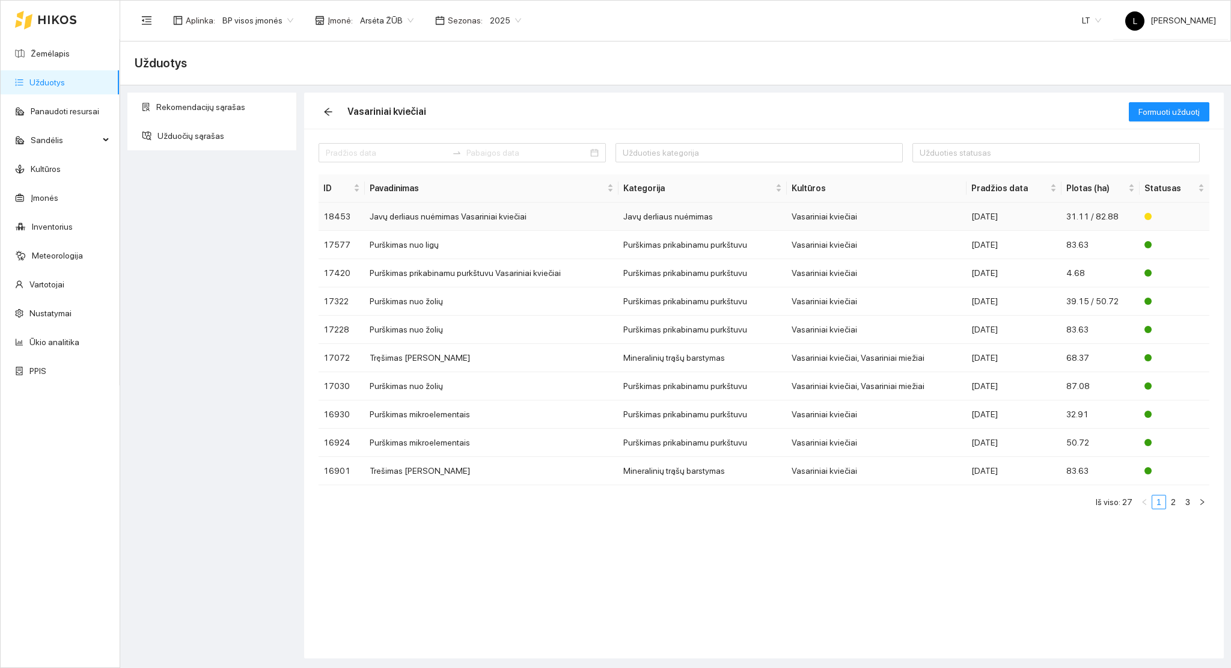
click at [810, 221] on td "Vasariniai kviečiai" at bounding box center [877, 217] width 180 height 28
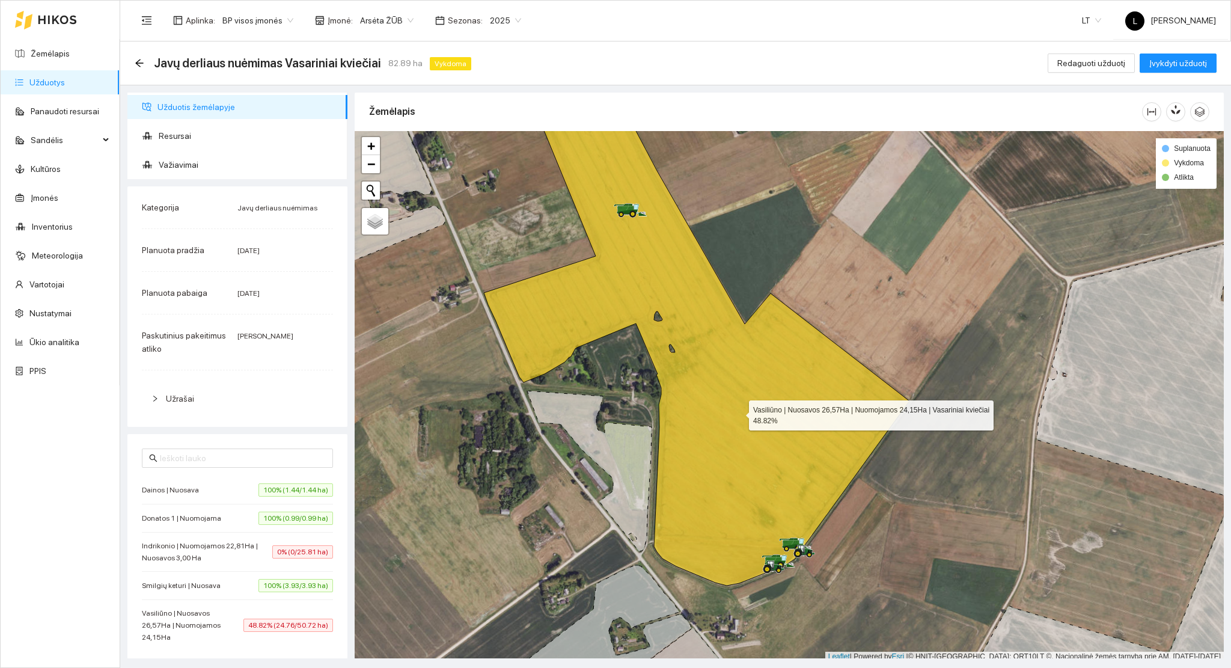
click at [765, 419] on icon at bounding box center [650, 330] width 518 height 509
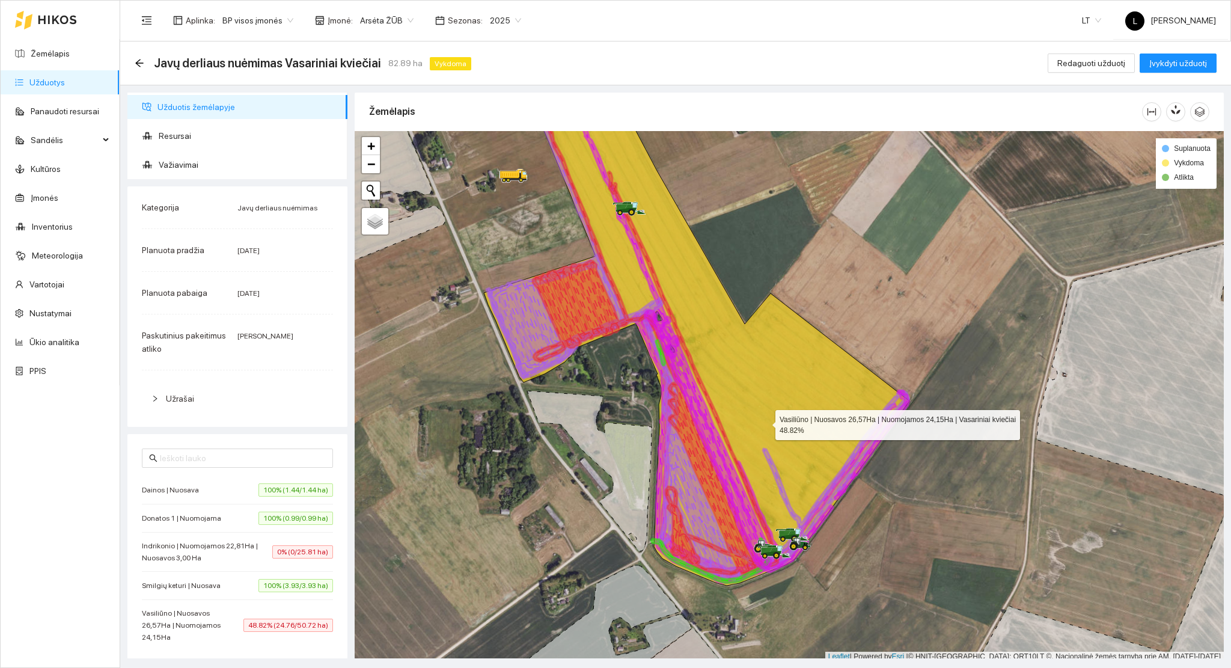
scroll to position [3, 0]
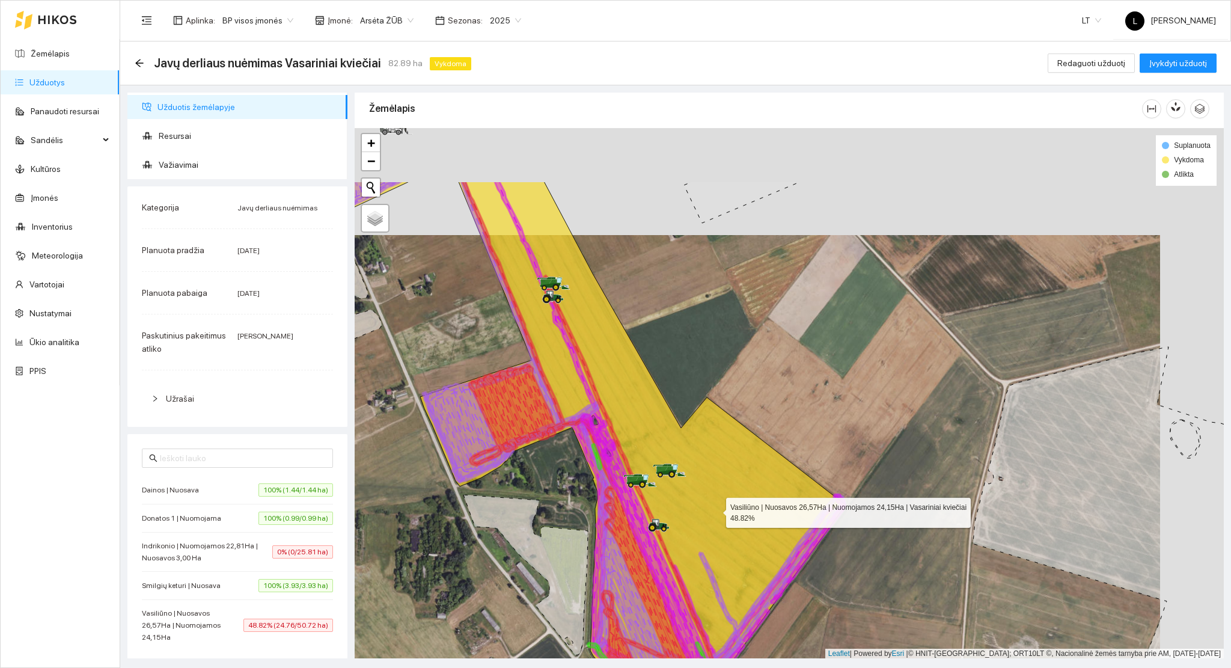
drag, startPoint x: 782, startPoint y: 396, endPoint x: 704, endPoint y: 546, distance: 169.9
click at [705, 546] on icon at bounding box center [587, 434] width 518 height 509
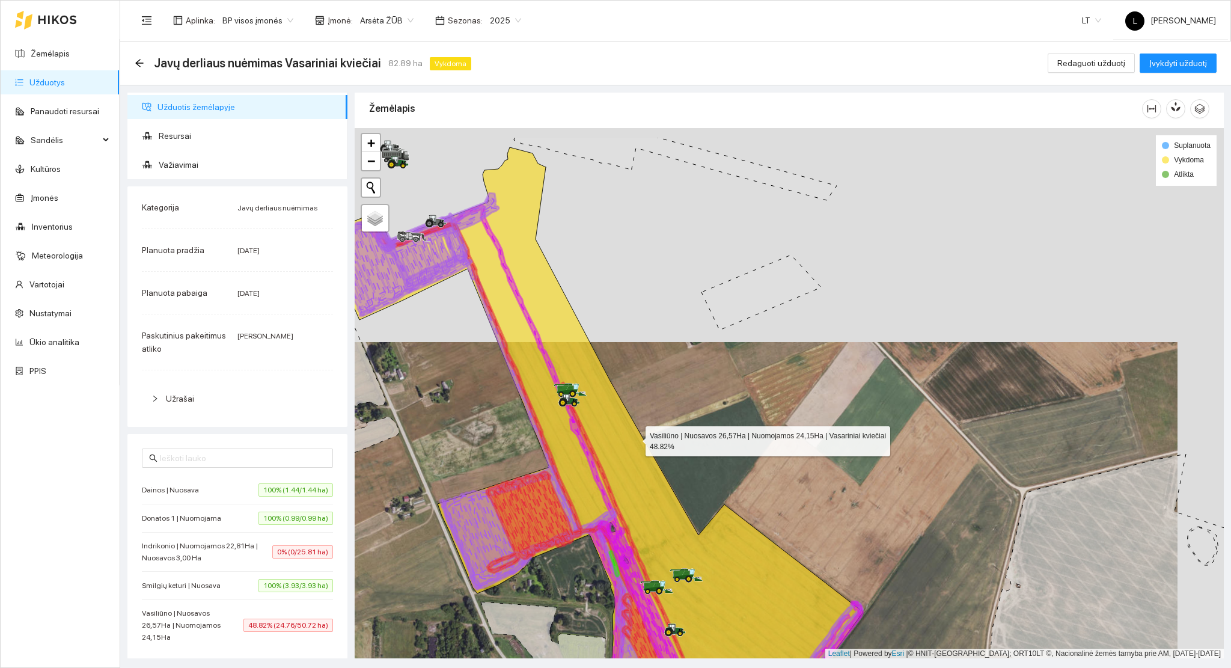
drag, startPoint x: 600, startPoint y: 370, endPoint x: 636, endPoint y: 441, distance: 79.0
click at [636, 441] on icon at bounding box center [593, 461] width 542 height 628
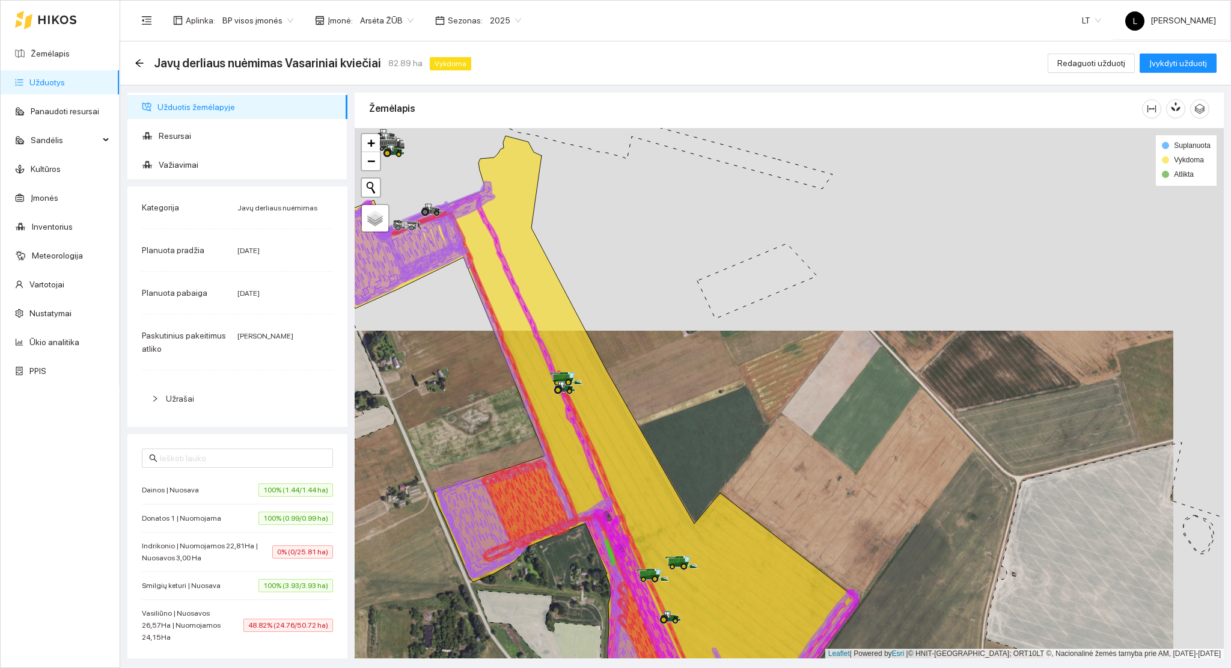
drag, startPoint x: 617, startPoint y: 510, endPoint x: 561, endPoint y: 346, distance: 173.6
click at [561, 346] on icon at bounding box center [536, 451] width 334 height 488
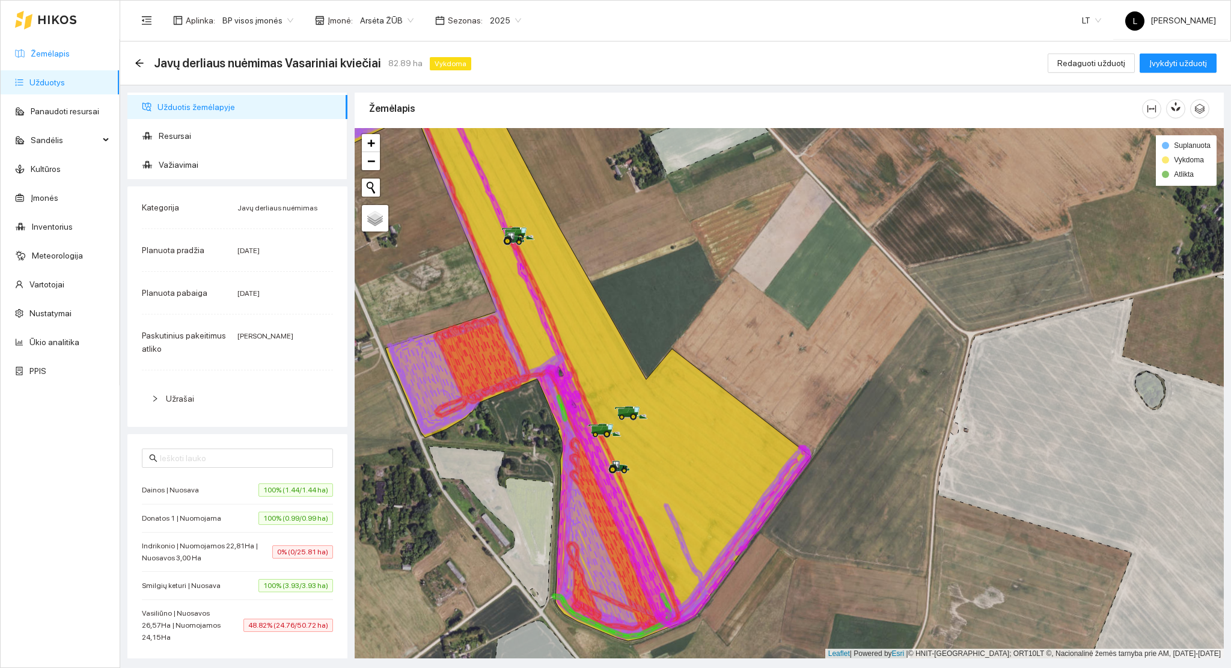
click at [60, 58] on link "Žemėlapis" at bounding box center [50, 54] width 39 height 10
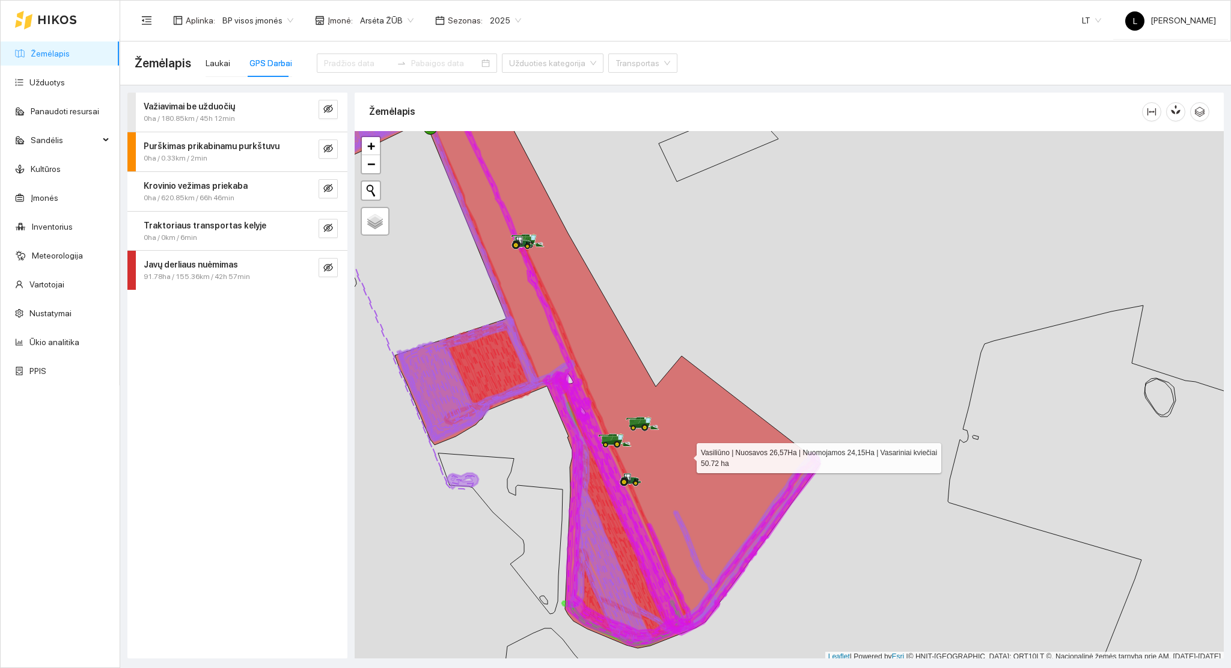
scroll to position [3, 0]
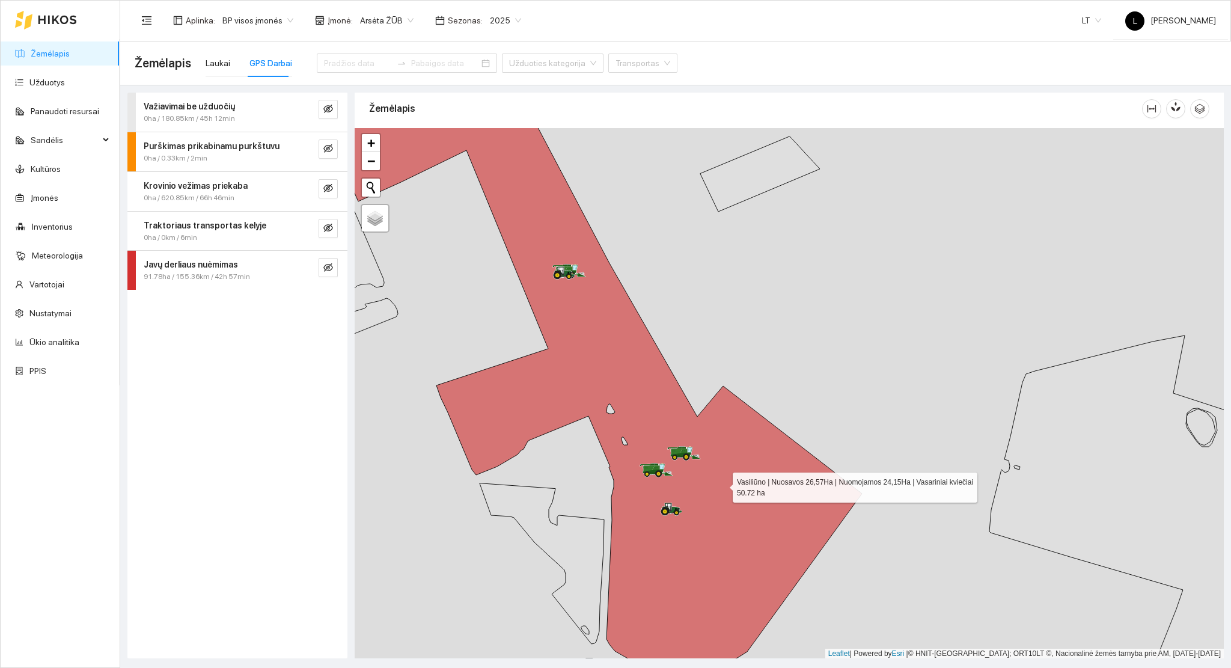
drag, startPoint x: 676, startPoint y: 448, endPoint x: 727, endPoint y: 487, distance: 63.9
click at [727, 487] on icon at bounding box center [591, 394] width 542 height 567
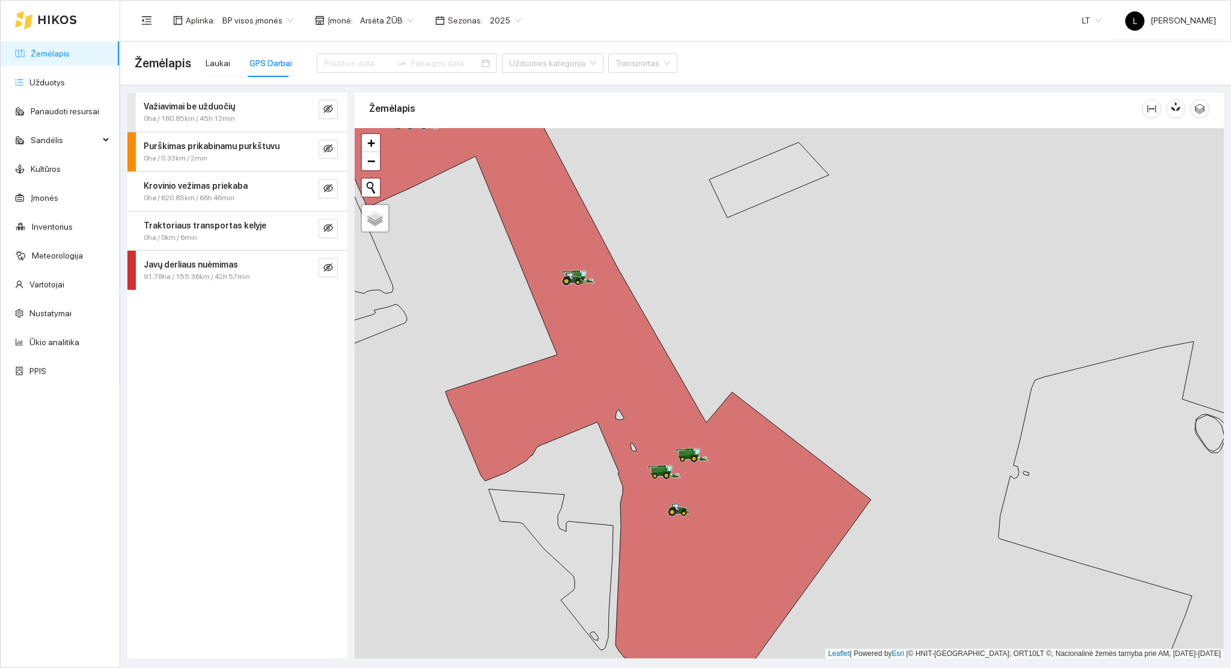
drag, startPoint x: 46, startPoint y: 85, endPoint x: 65, endPoint y: 95, distance: 21.3
click at [46, 84] on link "Užduotys" at bounding box center [46, 83] width 35 height 10
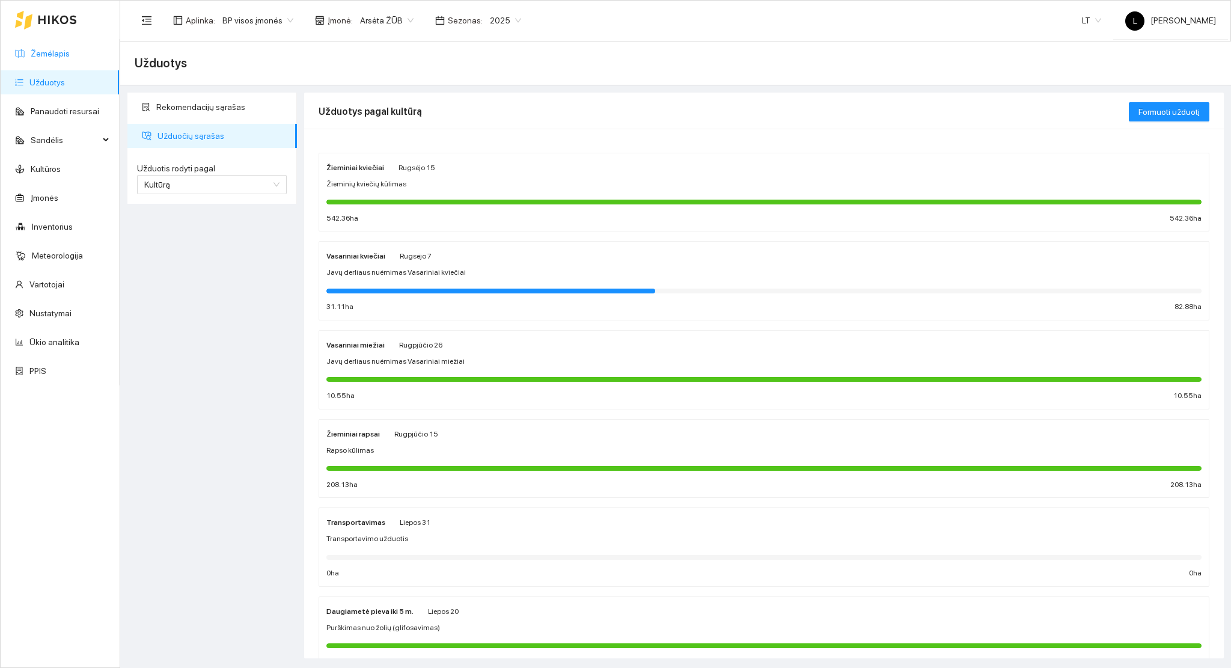
click at [56, 58] on link "Žemėlapis" at bounding box center [50, 54] width 39 height 10
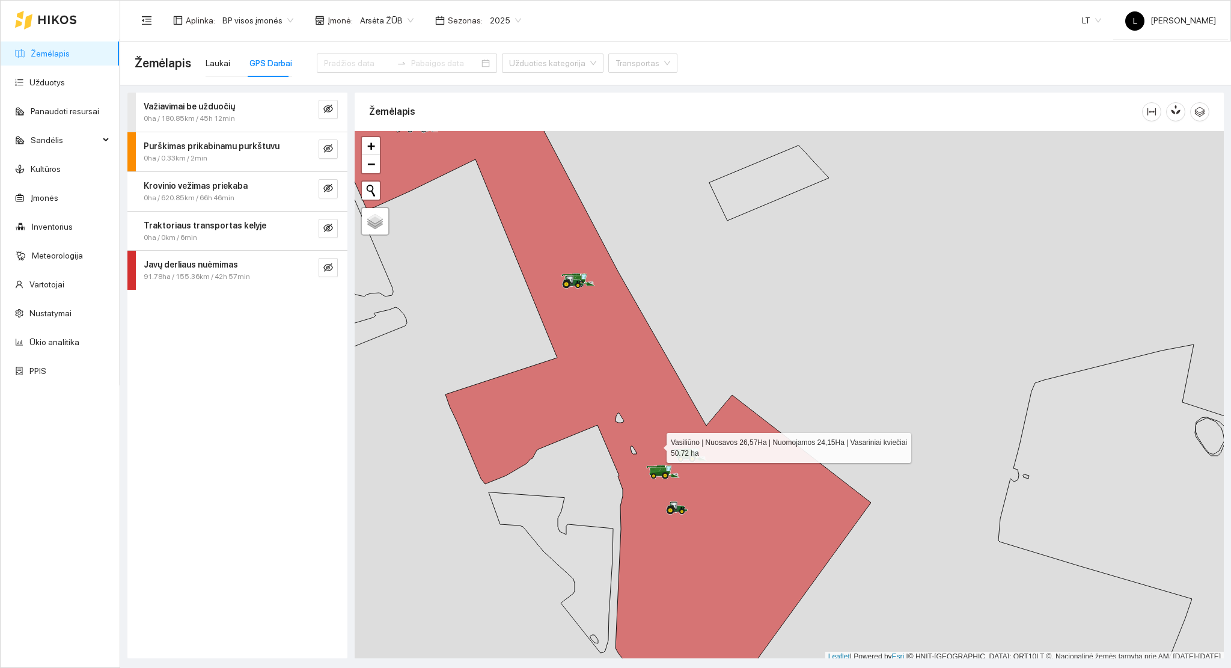
scroll to position [3, 0]
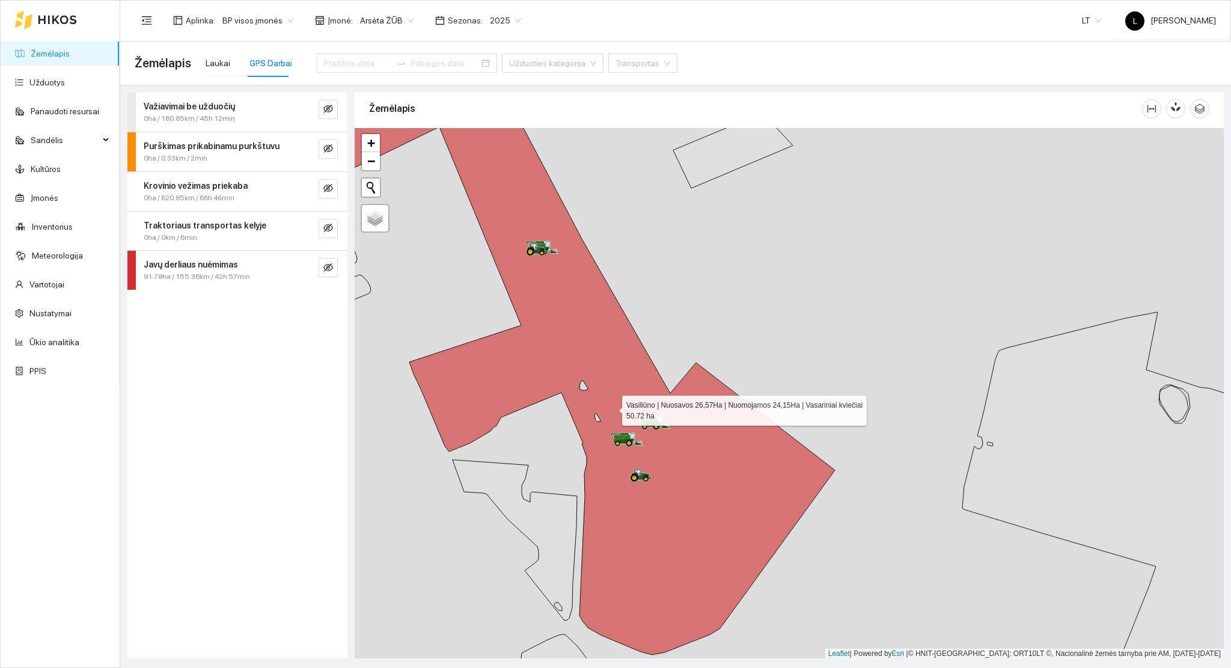
drag, startPoint x: 619, startPoint y: 415, endPoint x: 357, endPoint y: 664, distance: 361.4
click at [558, 369] on icon at bounding box center [564, 349] width 542 height 611
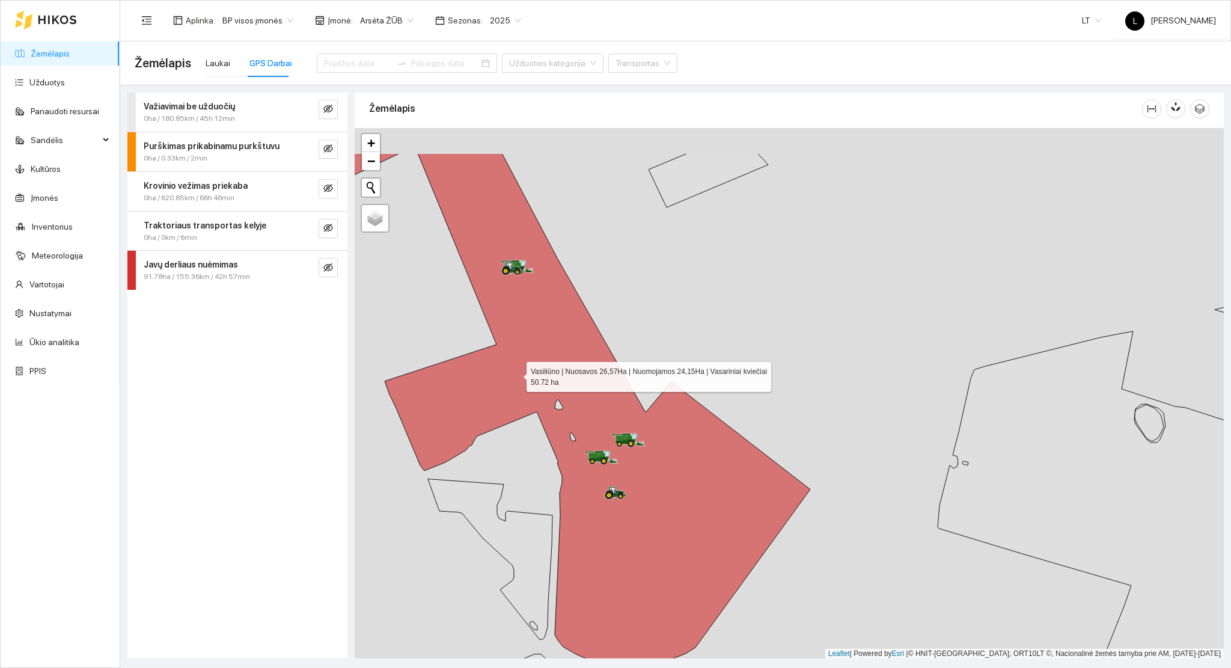
drag, startPoint x: 460, startPoint y: 297, endPoint x: 514, endPoint y: 371, distance: 91.6
click at [514, 371] on icon at bounding box center [567, 413] width 486 height 521
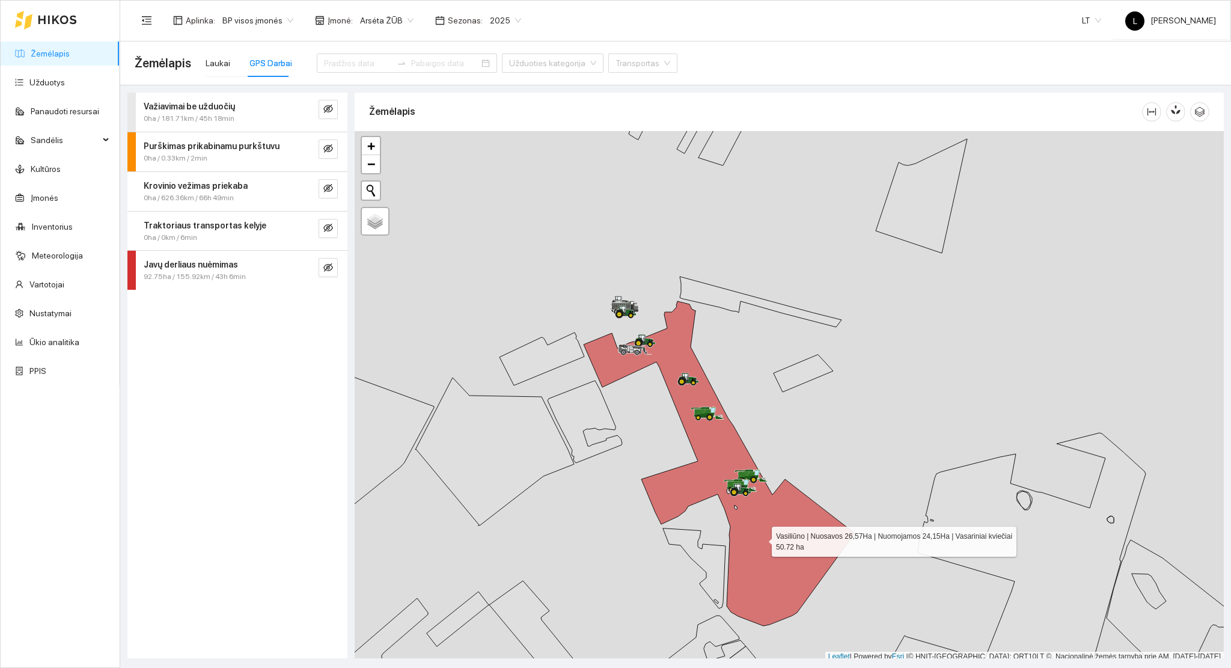
click at [761, 539] on icon at bounding box center [719, 463] width 271 height 325
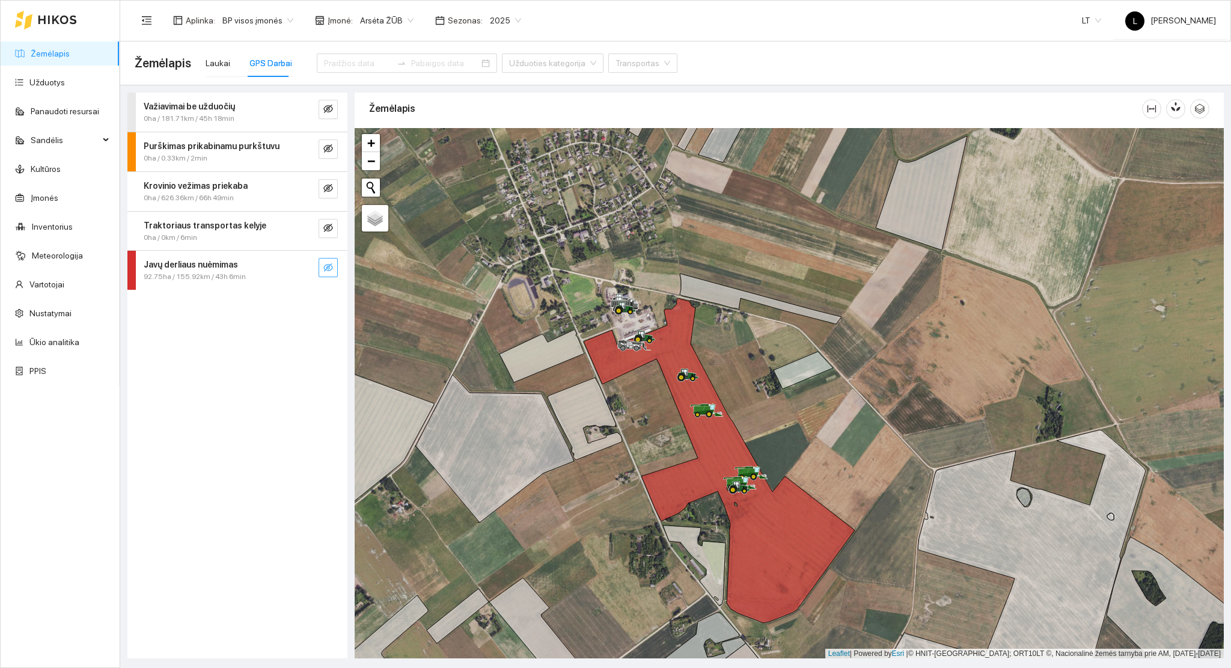
click at [328, 268] on icon "eye-invisible" at bounding box center [328, 268] width 10 height 10
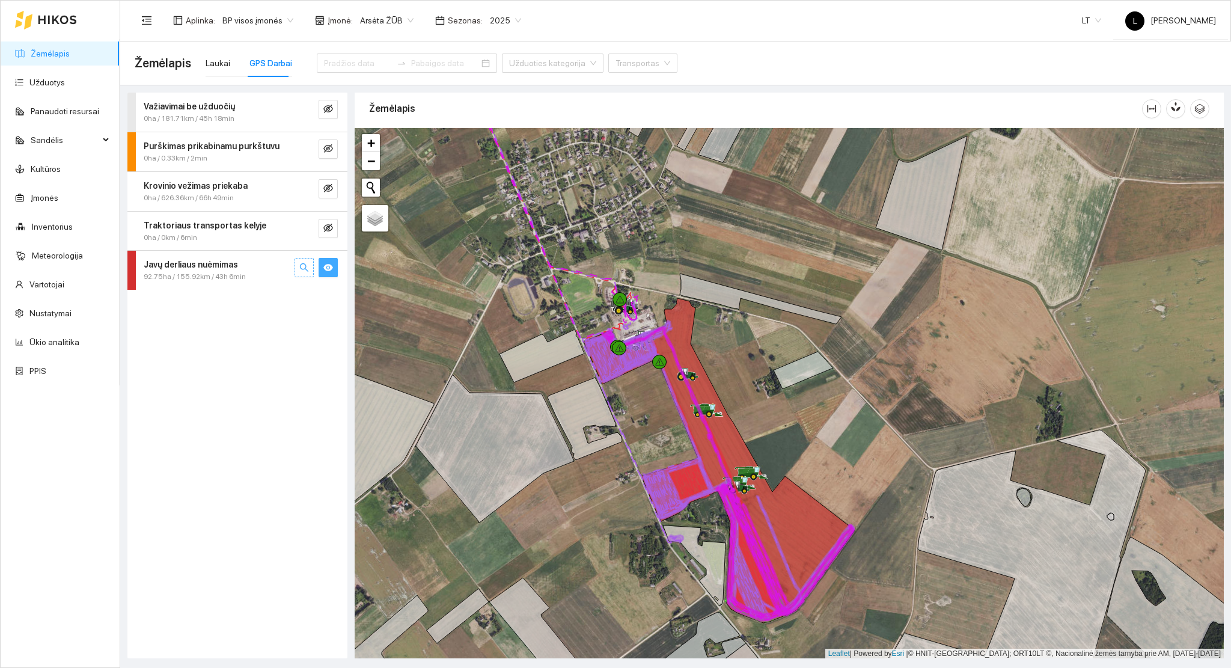
click at [302, 265] on icon "search" at bounding box center [304, 268] width 10 height 10
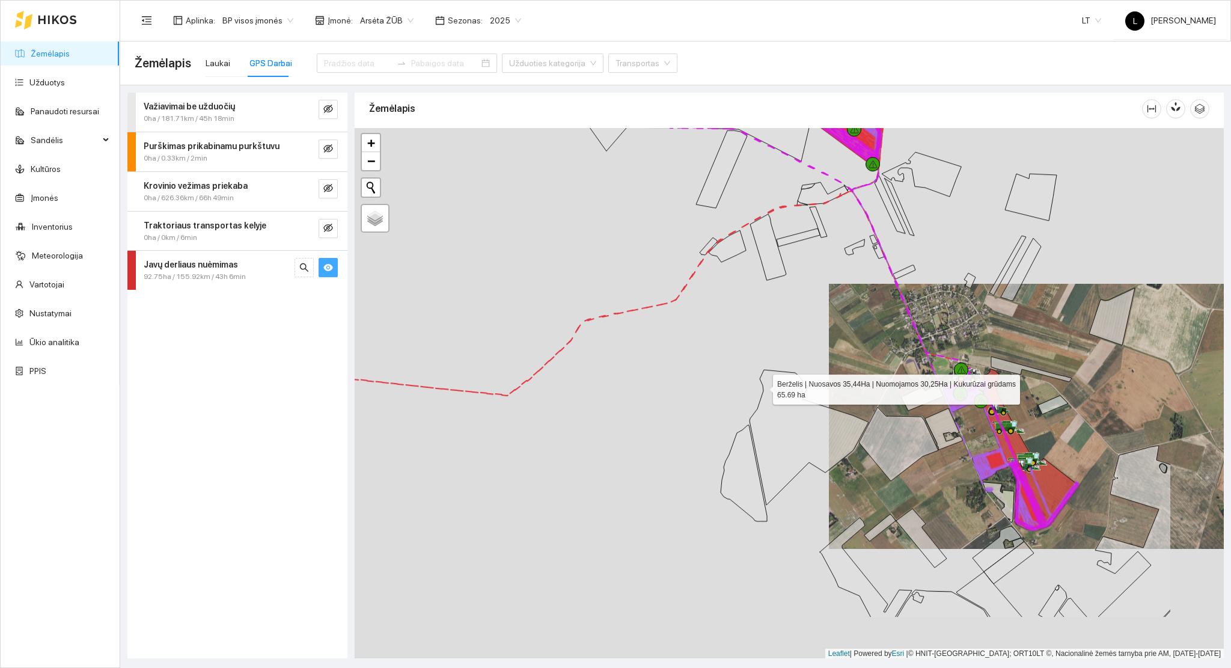
drag, startPoint x: 922, startPoint y: 487, endPoint x: 525, endPoint y: 252, distance: 460.9
click at [750, 370] on icon at bounding box center [809, 437] width 119 height 135
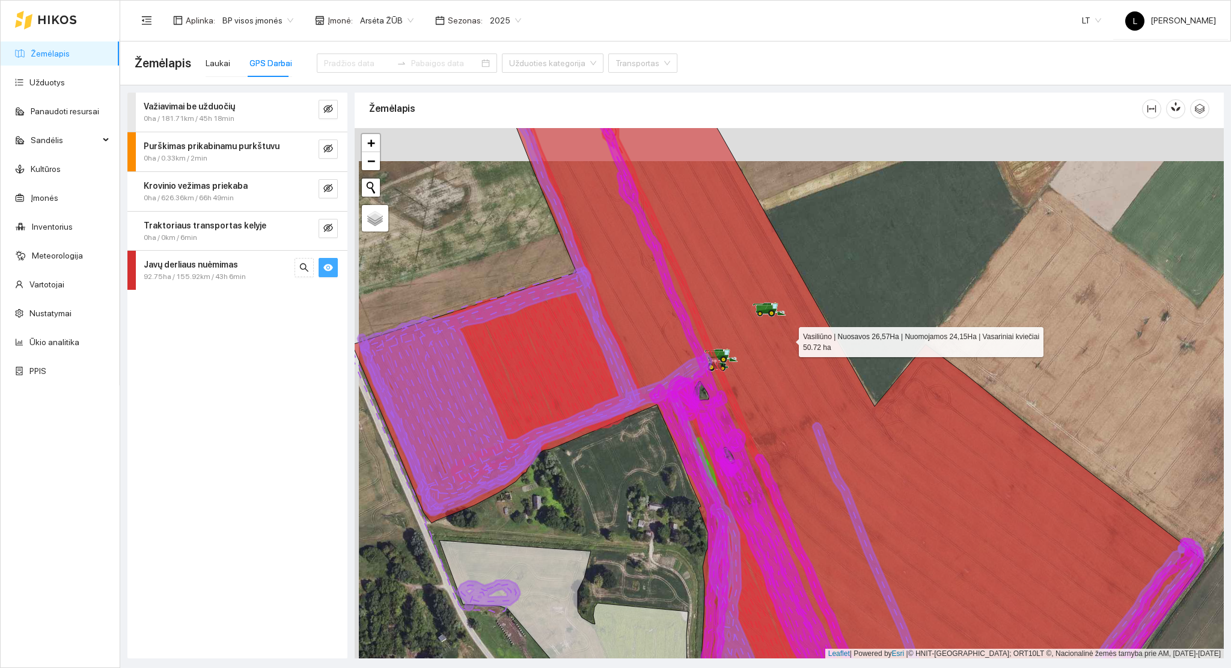
drag, startPoint x: 787, startPoint y: 330, endPoint x: 780, endPoint y: 380, distance: 50.4
click at [790, 371] on icon at bounding box center [778, 427] width 852 height 638
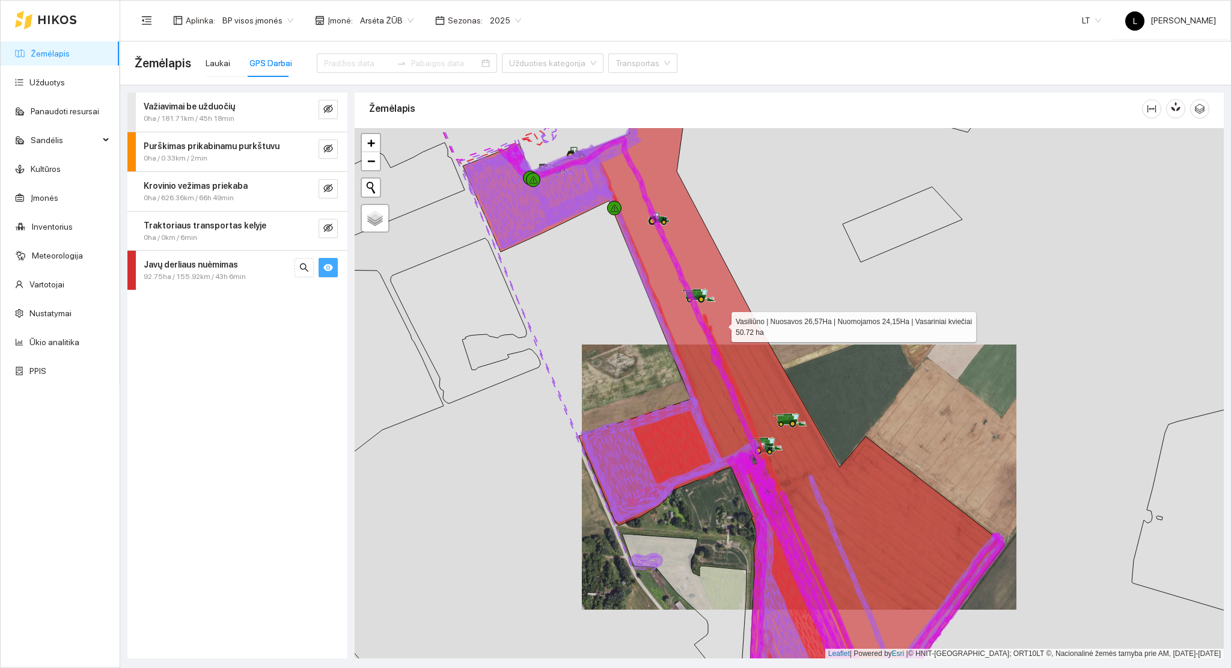
click at [720, 323] on icon at bounding box center [734, 426] width 542 height 605
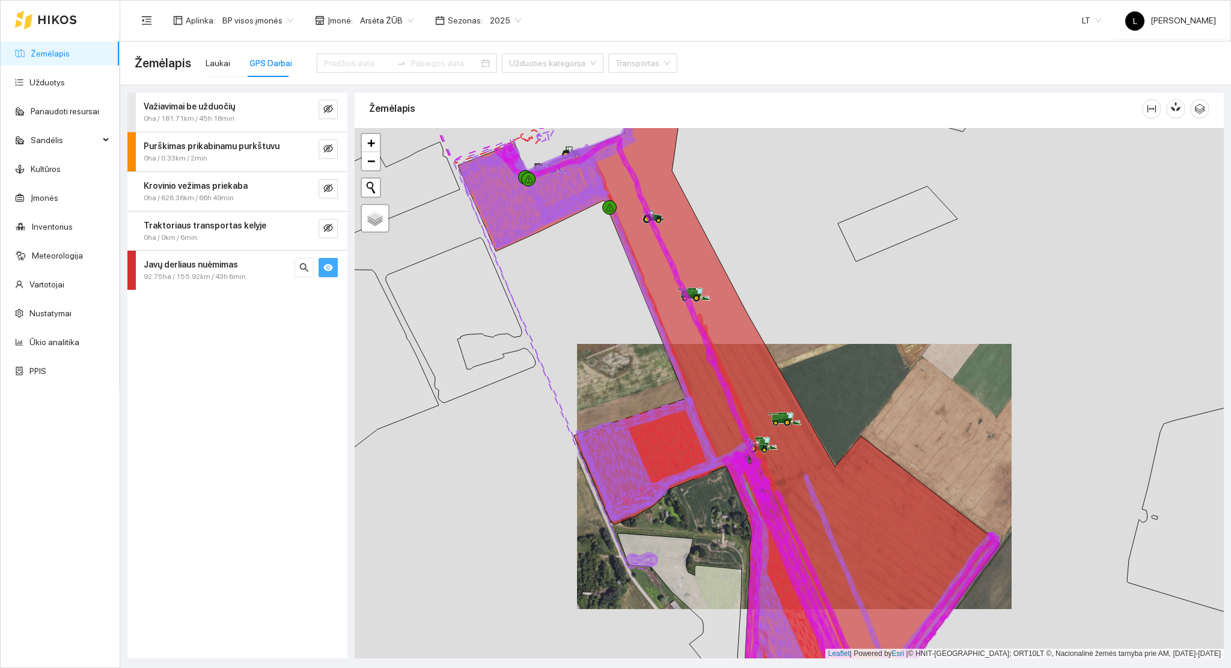
drag, startPoint x: 775, startPoint y: 360, endPoint x: 722, endPoint y: 325, distance: 63.7
click at [723, 325] on div at bounding box center [789, 393] width 869 height 531
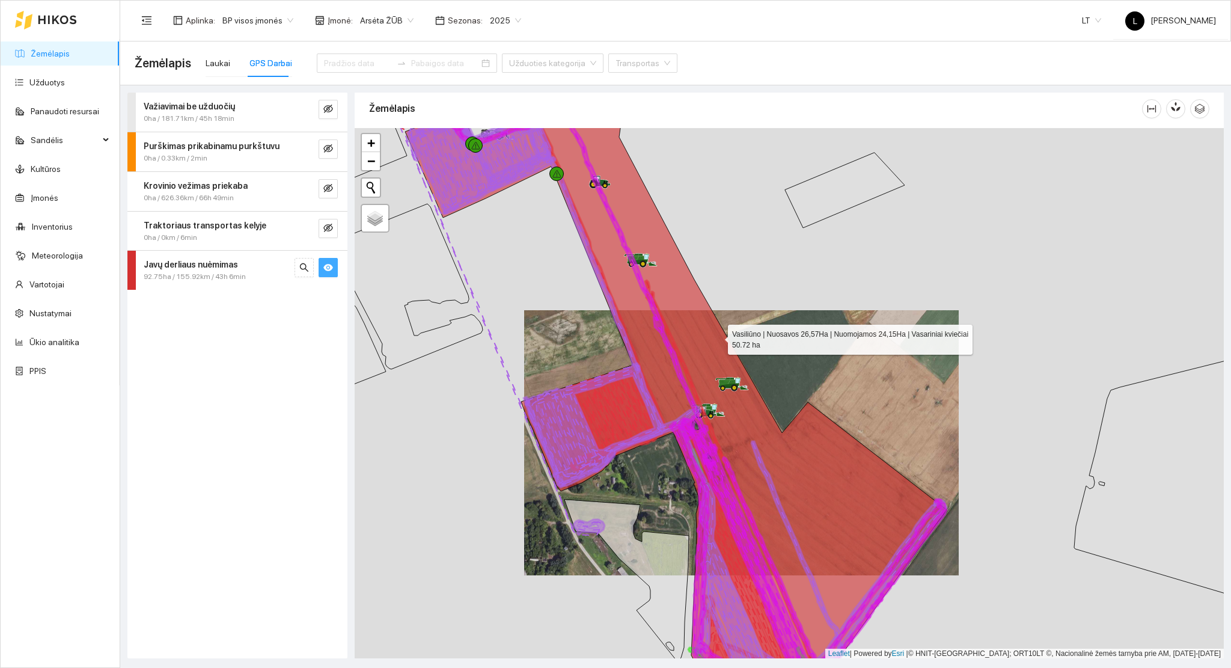
drag, startPoint x: 717, startPoint y: 335, endPoint x: 691, endPoint y: 404, distance: 74.0
click at [693, 404] on icon at bounding box center [676, 385] width 542 height 618
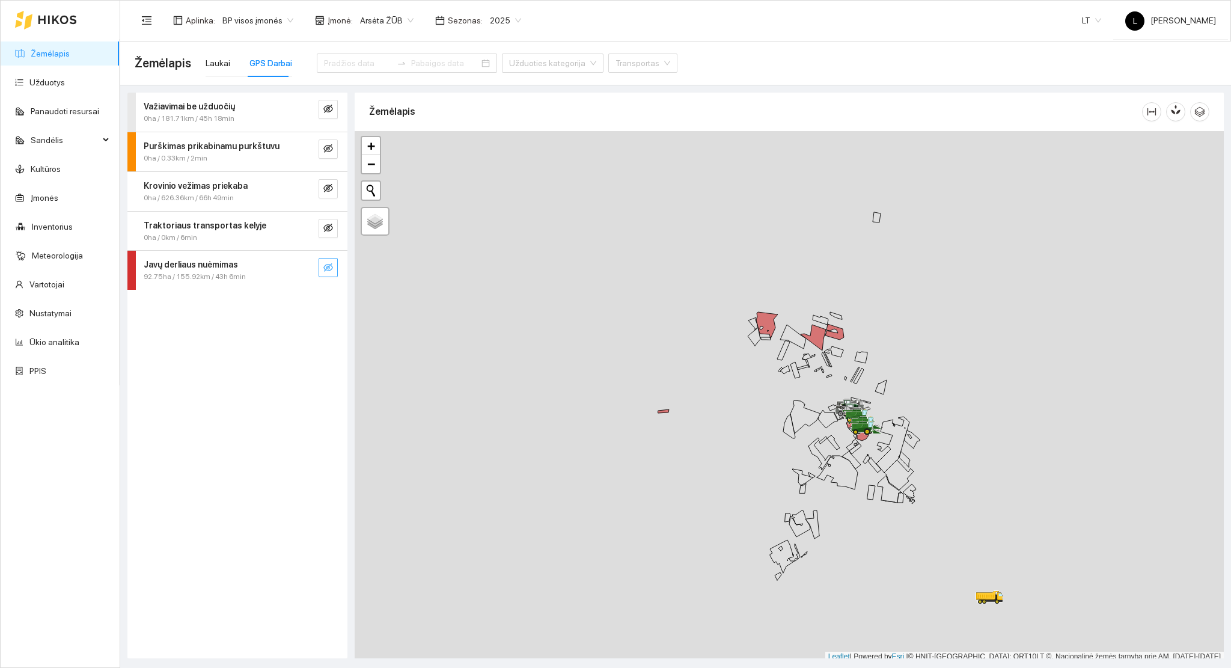
click at [328, 271] on icon "eye-invisible" at bounding box center [328, 268] width 10 height 10
click at [216, 266] on strong "Javų derliaus nuėmimas" at bounding box center [191, 265] width 94 height 10
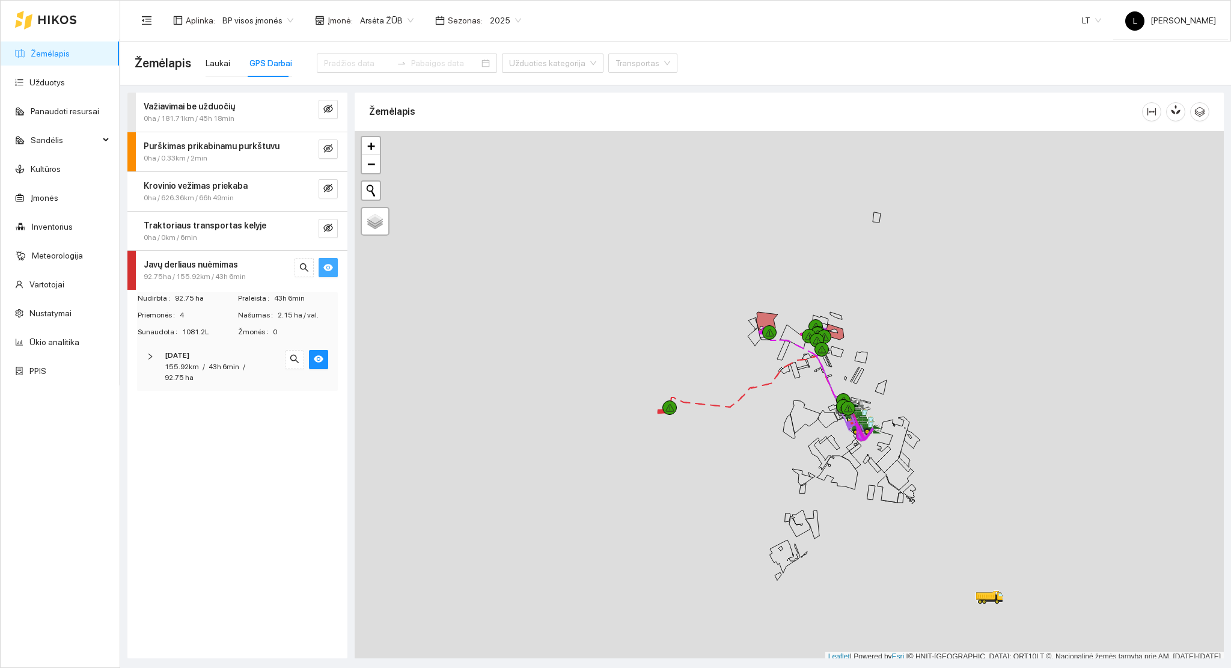
click at [328, 275] on button "button" at bounding box center [328, 267] width 19 height 19
drag, startPoint x: 332, startPoint y: 268, endPoint x: 322, endPoint y: 269, distance: 9.7
click at [331, 268] on icon "eye-invisible" at bounding box center [328, 268] width 10 height 10
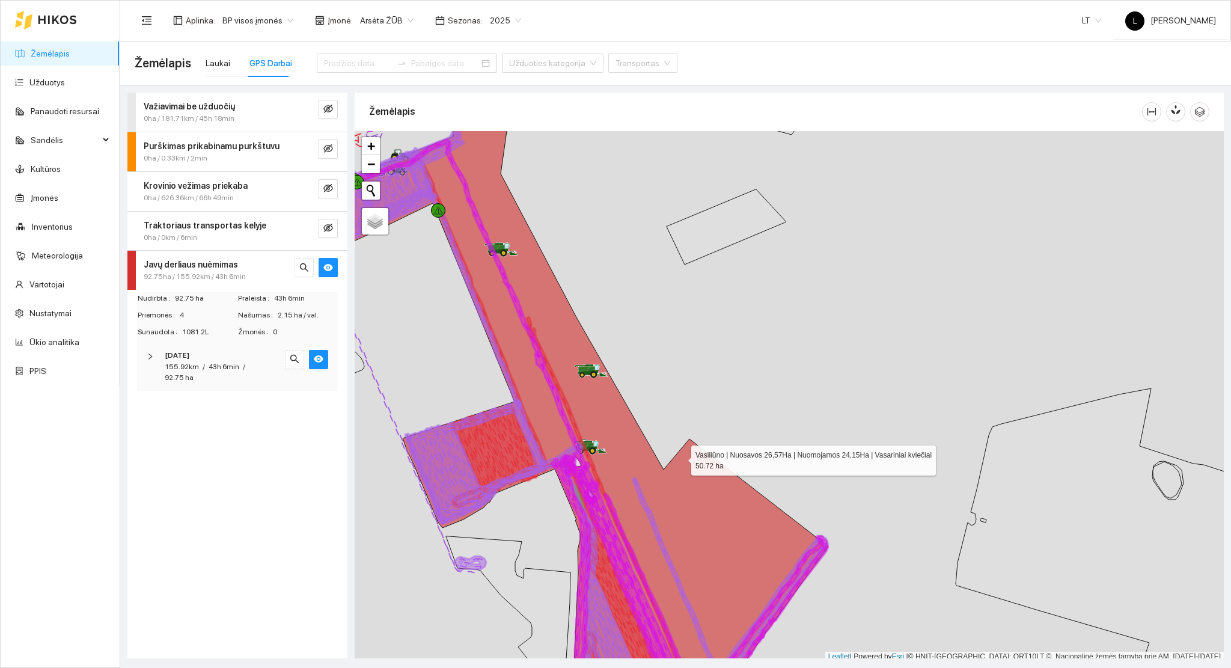
scroll to position [3, 0]
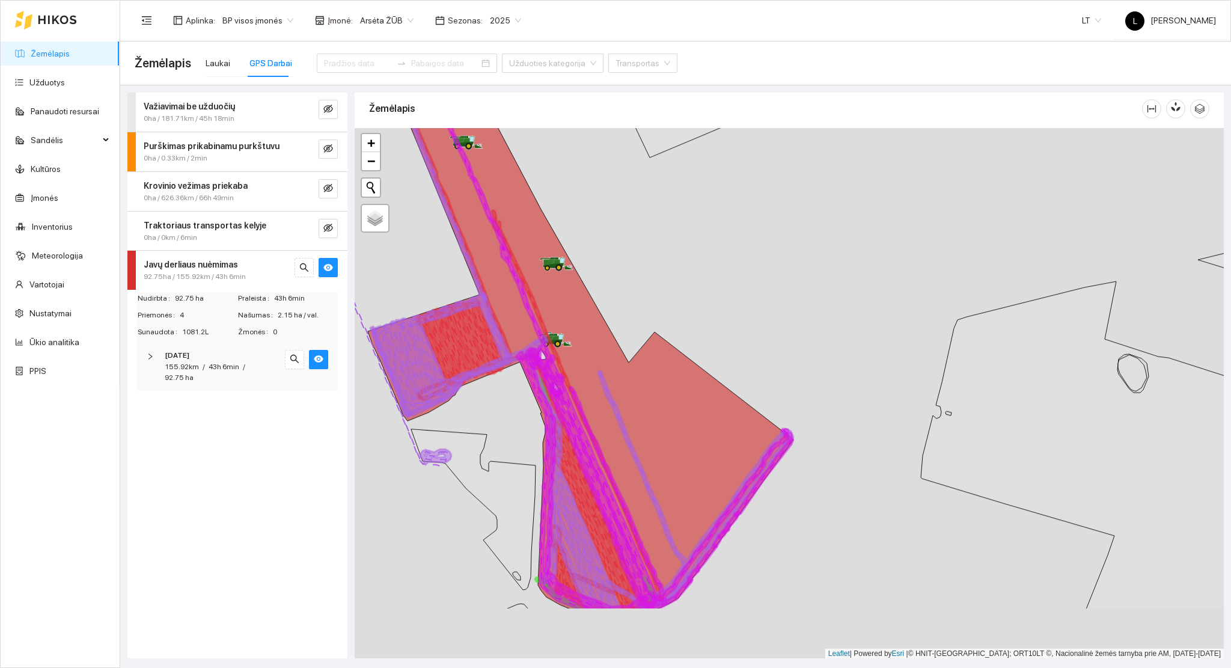
drag, startPoint x: 680, startPoint y: 457, endPoint x: 637, endPoint y: 337, distance: 128.1
click at [637, 337] on icon at bounding box center [523, 292] width 542 height 634
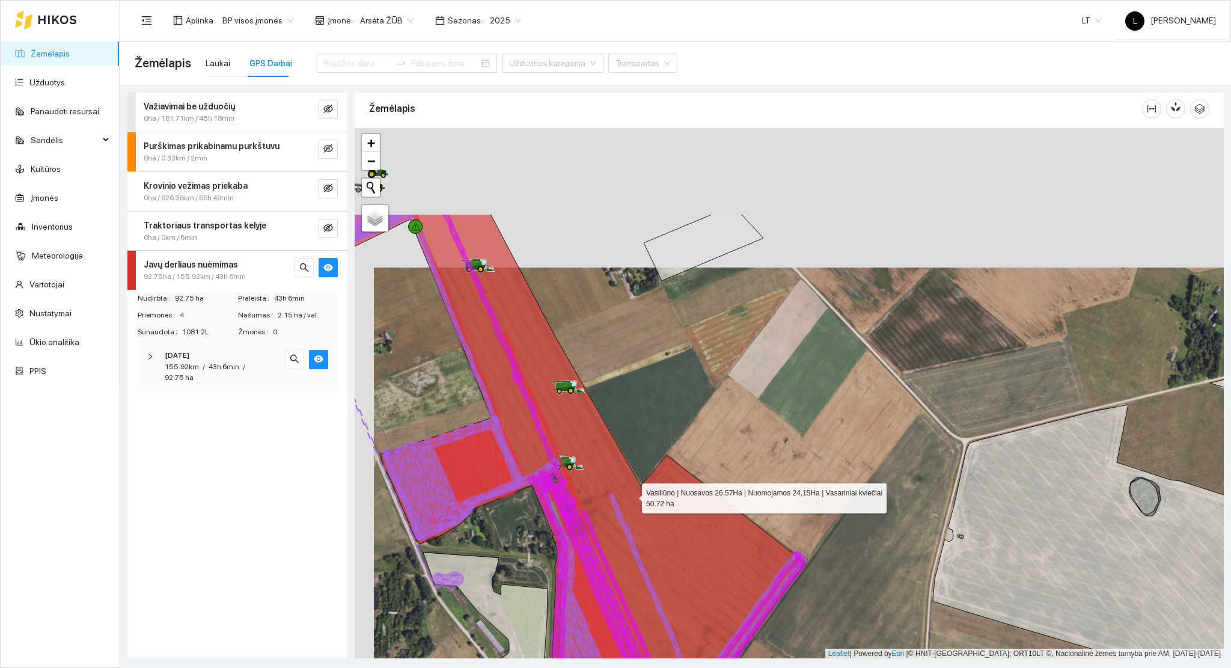
drag, startPoint x: 612, startPoint y: 352, endPoint x: 631, endPoint y: 491, distance: 140.8
click at [631, 491] on icon at bounding box center [545, 480] width 519 height 533
